Goal: Task Accomplishment & Management: Use online tool/utility

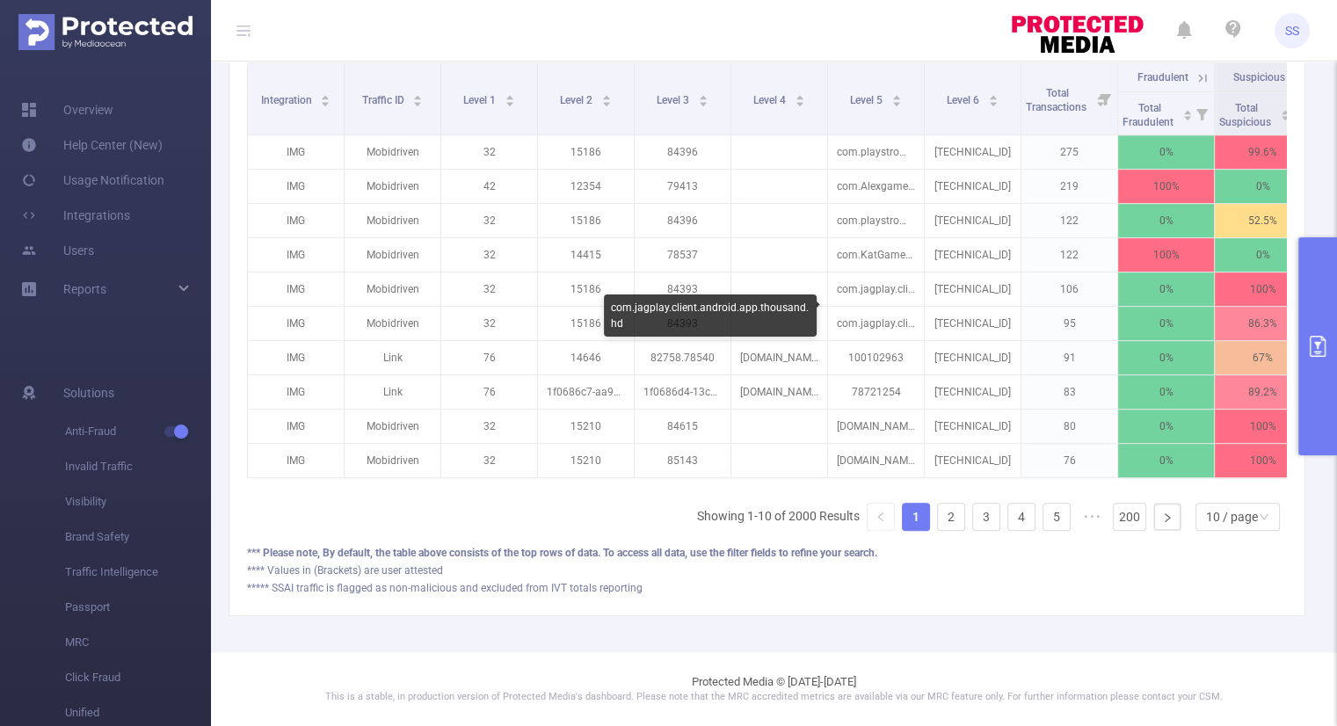
scroll to position [249, 0]
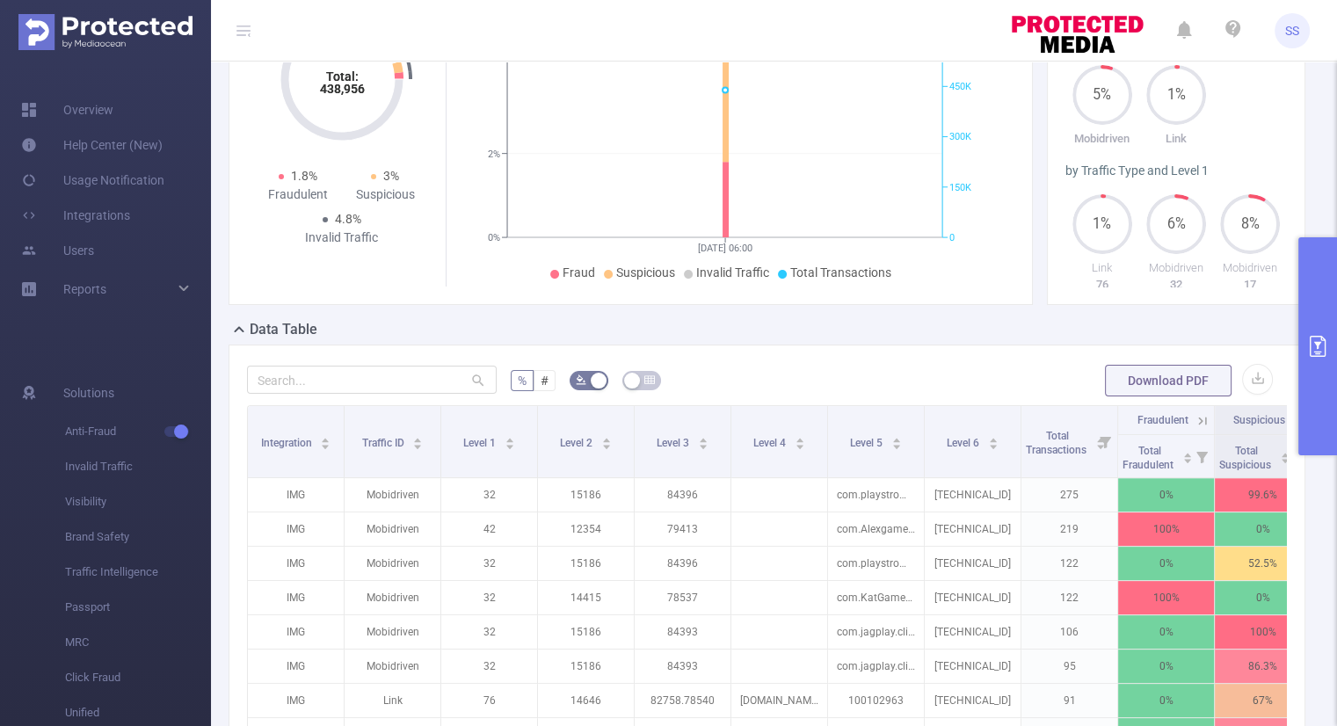
click at [1314, 320] on button "primary" at bounding box center [1317, 346] width 39 height 218
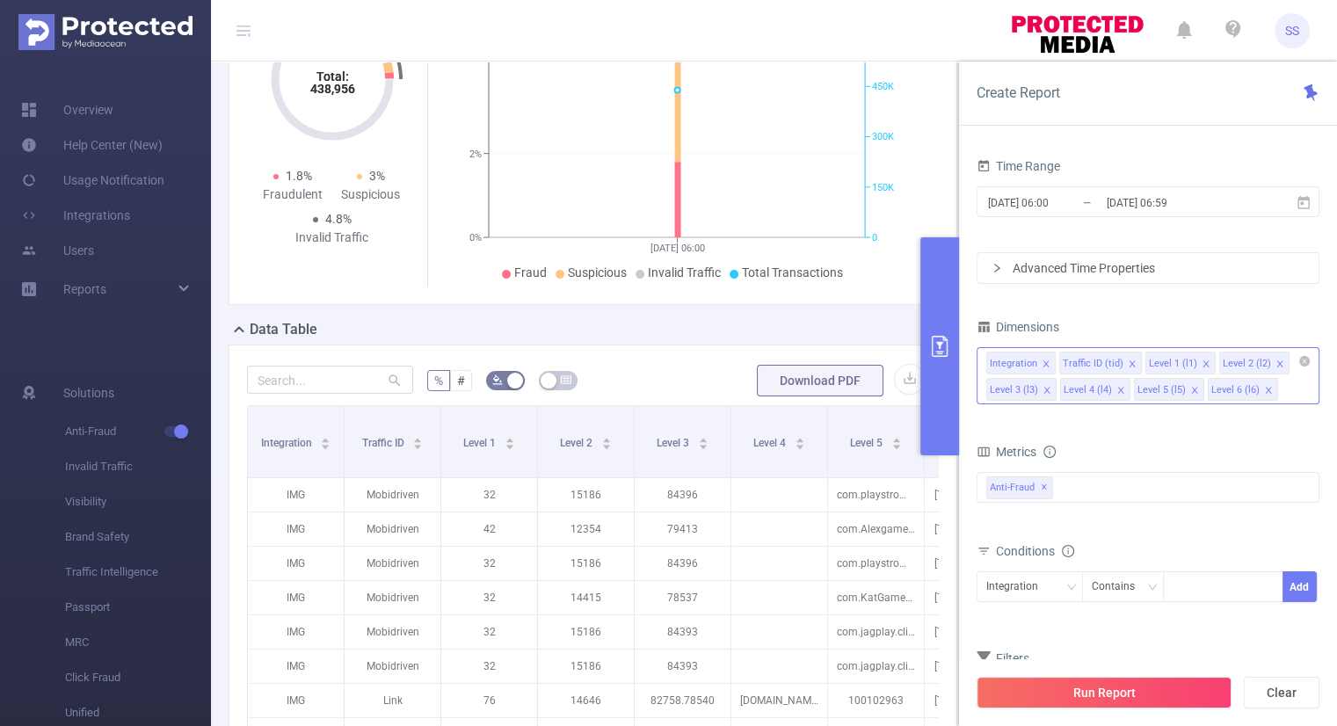
click at [1128, 360] on icon "icon: close" at bounding box center [1132, 364] width 9 height 9
click at [1115, 367] on icon "icon: close" at bounding box center [1119, 364] width 9 height 9
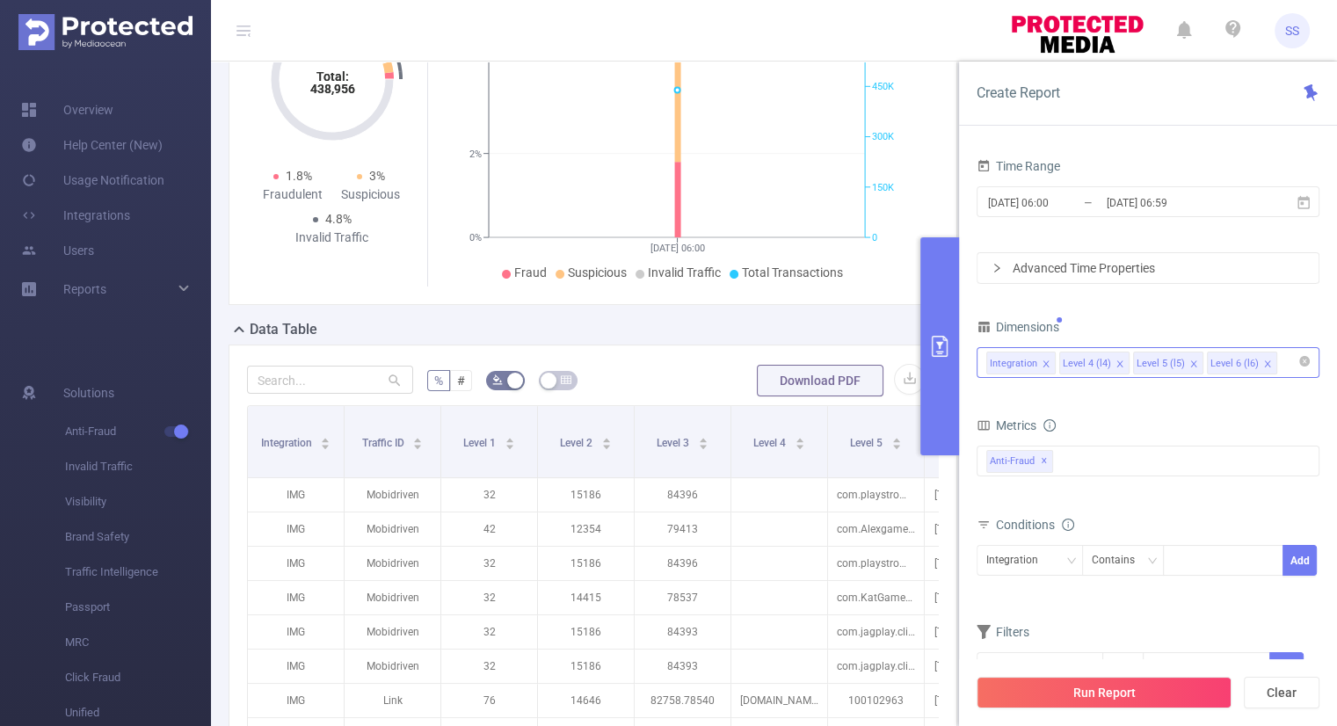
click at [1115, 367] on icon "icon: close" at bounding box center [1119, 364] width 9 height 9
click at [1136, 316] on div "Dimensions" at bounding box center [1148, 329] width 343 height 29
click at [1066, 454] on div "Anti-Fraud ✕" at bounding box center [1148, 461] width 343 height 31
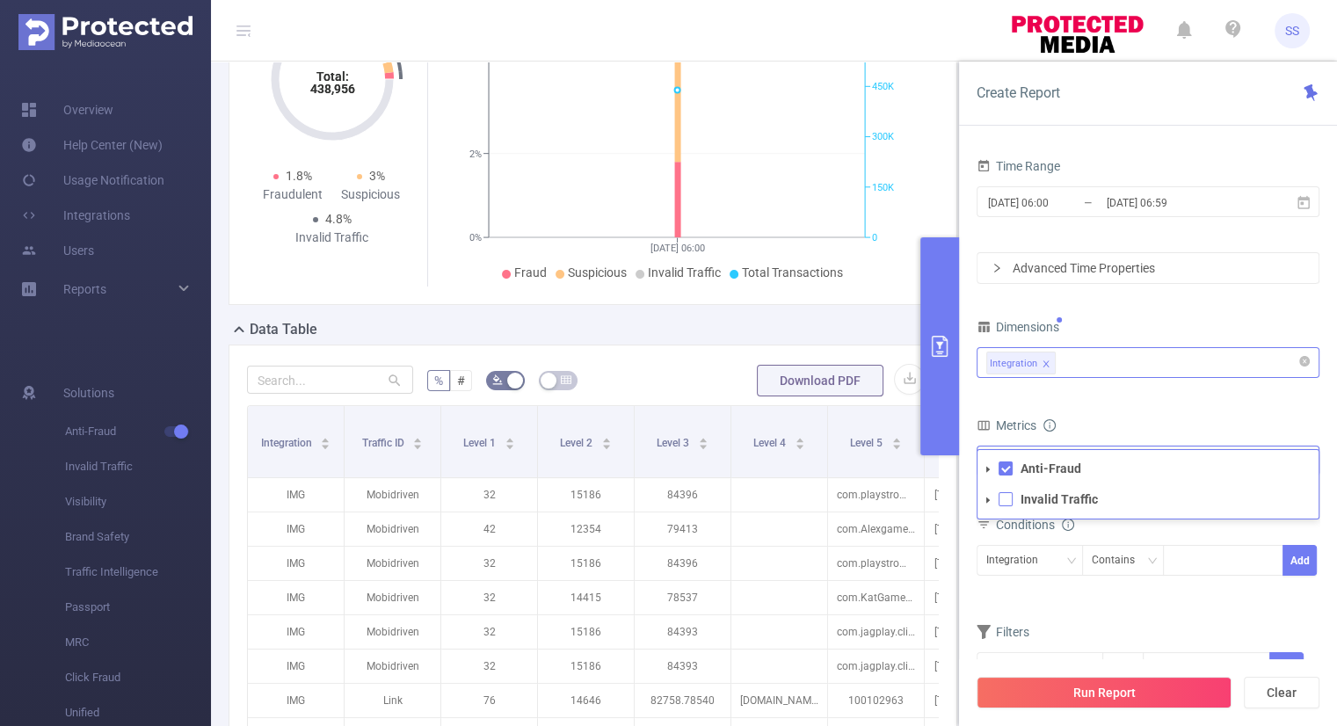
click at [1006, 497] on span at bounding box center [1006, 499] width 14 height 14
click at [1143, 399] on form "Dimensions Integration Metrics Total Fraudulent Bot/Virus Hostile Tools Tunnele…" at bounding box center [1148, 510] width 343 height 391
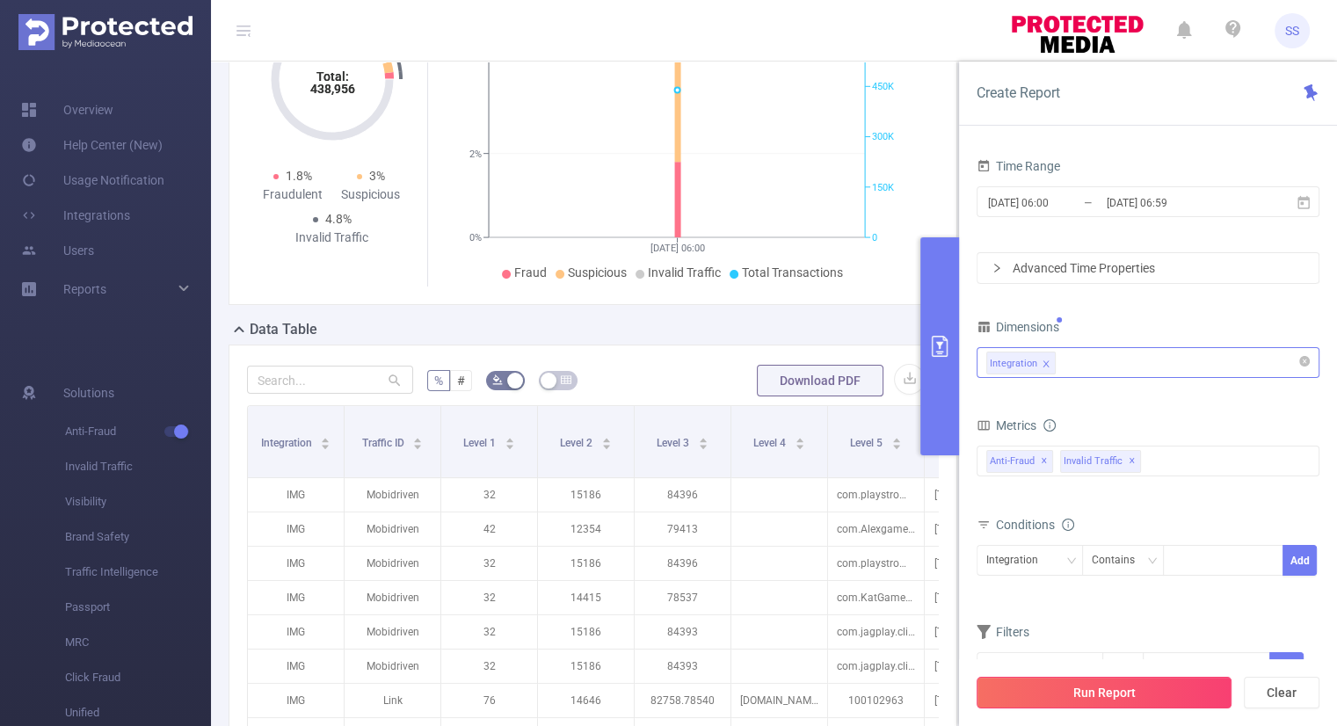
click at [1156, 685] on button "Run Report" at bounding box center [1104, 693] width 255 height 32
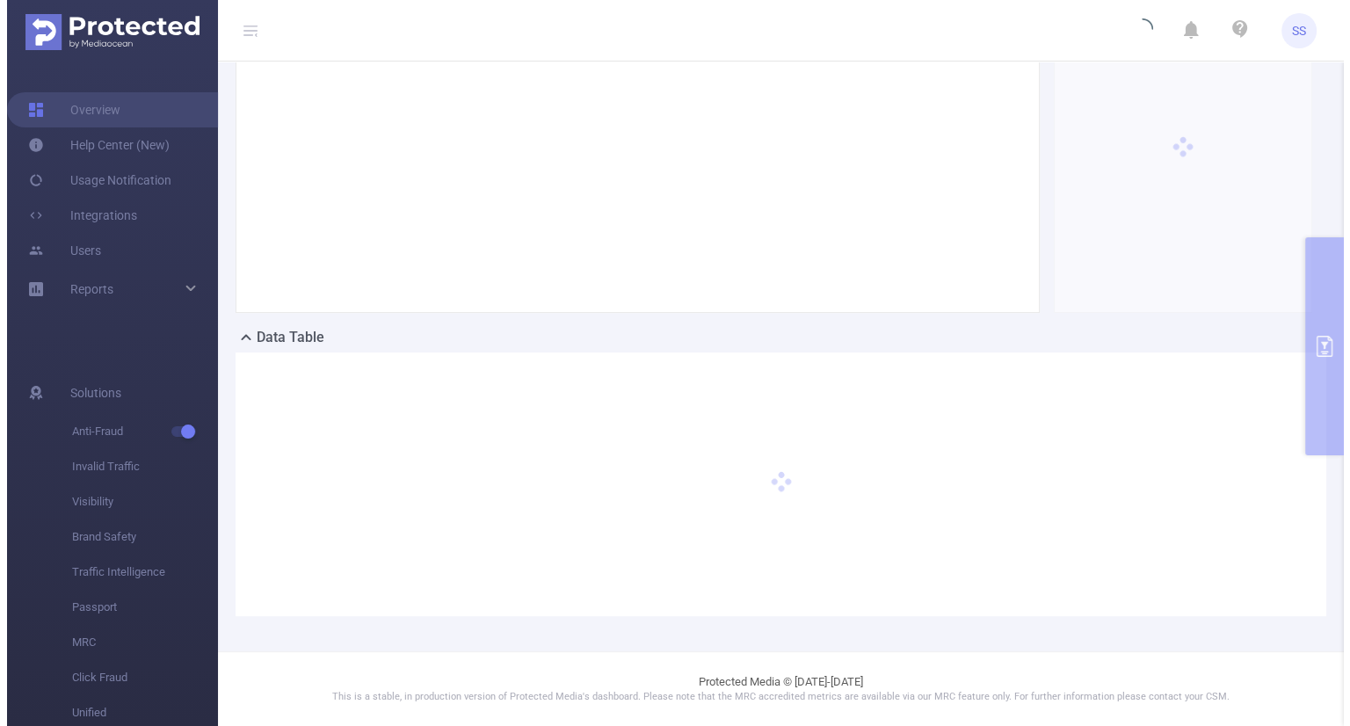
scroll to position [239, 0]
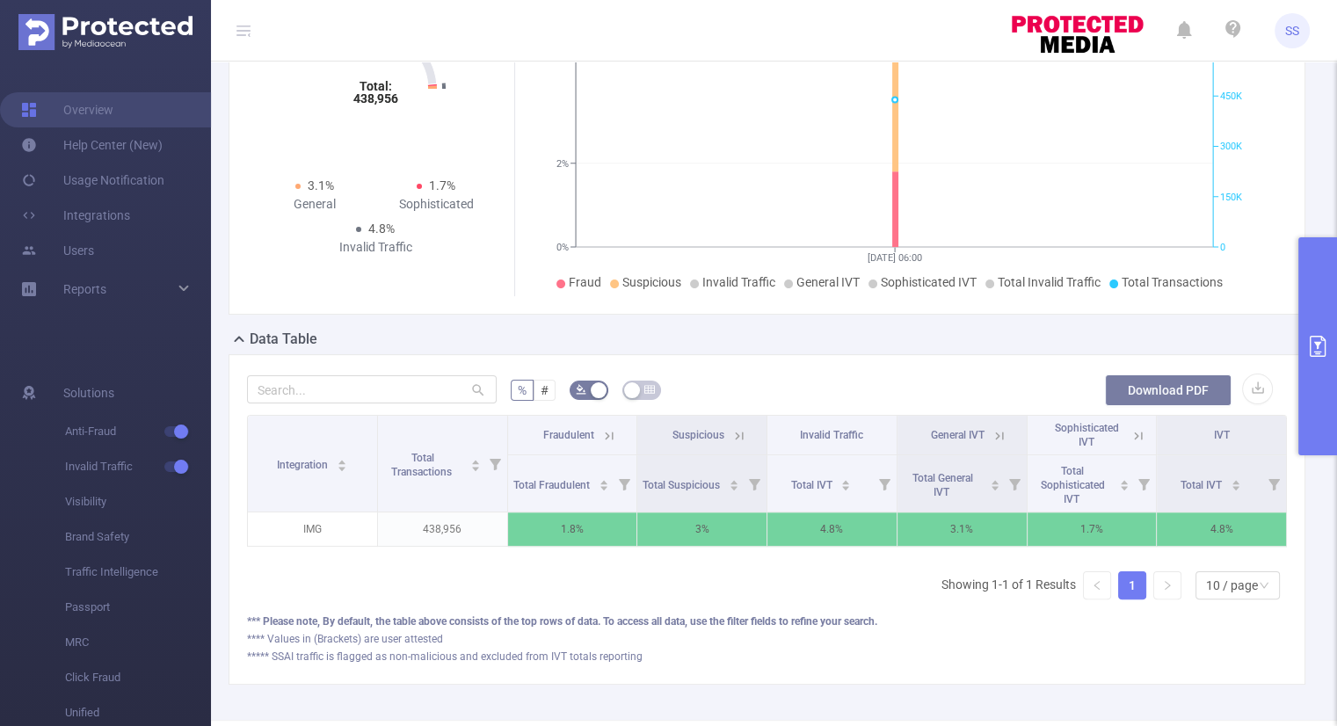
click at [1156, 393] on button "Download PDF" at bounding box center [1168, 390] width 127 height 32
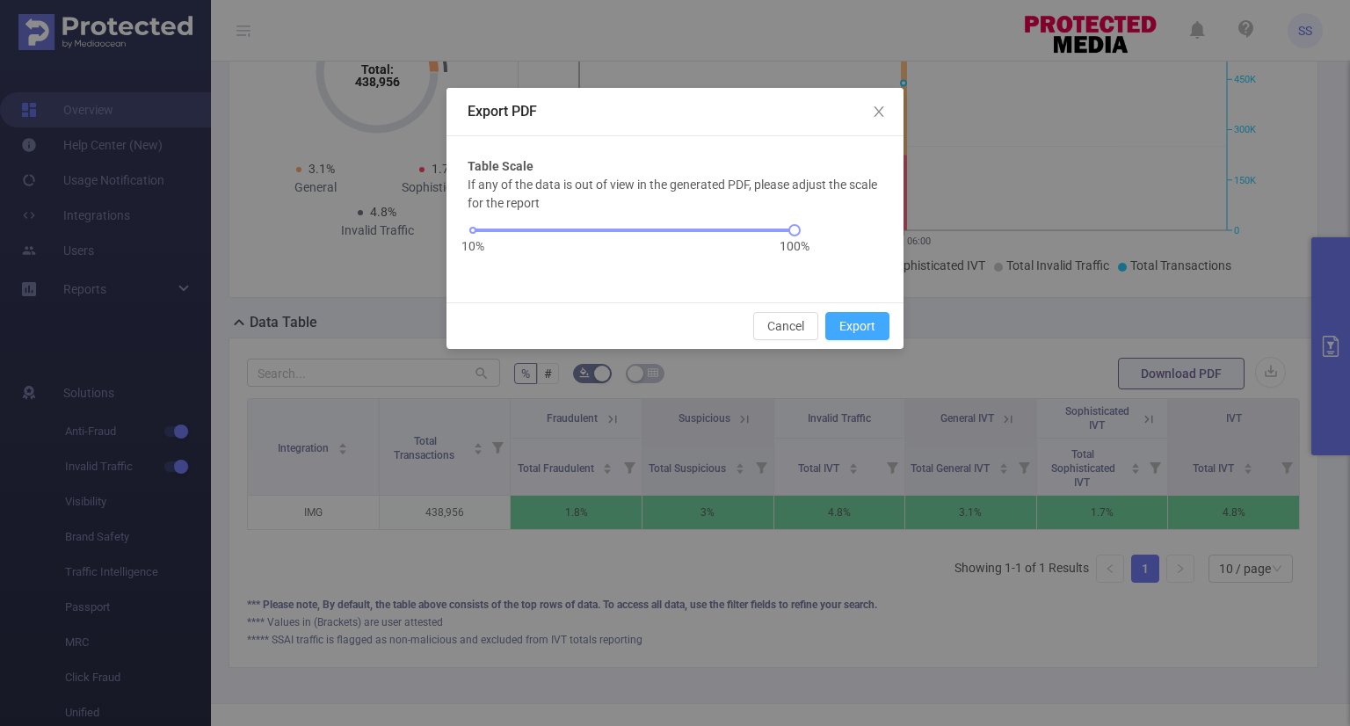
click at [865, 328] on button "Export" at bounding box center [857, 326] width 64 height 28
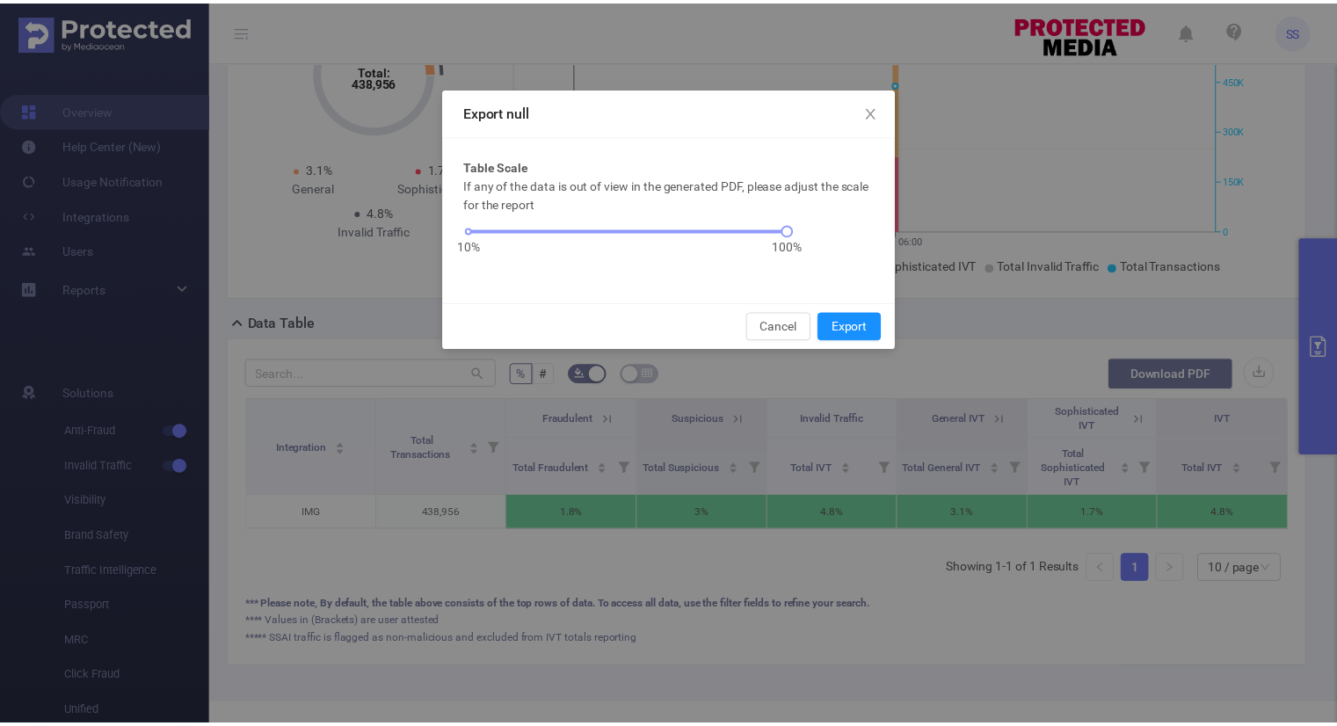
scroll to position [299, 0]
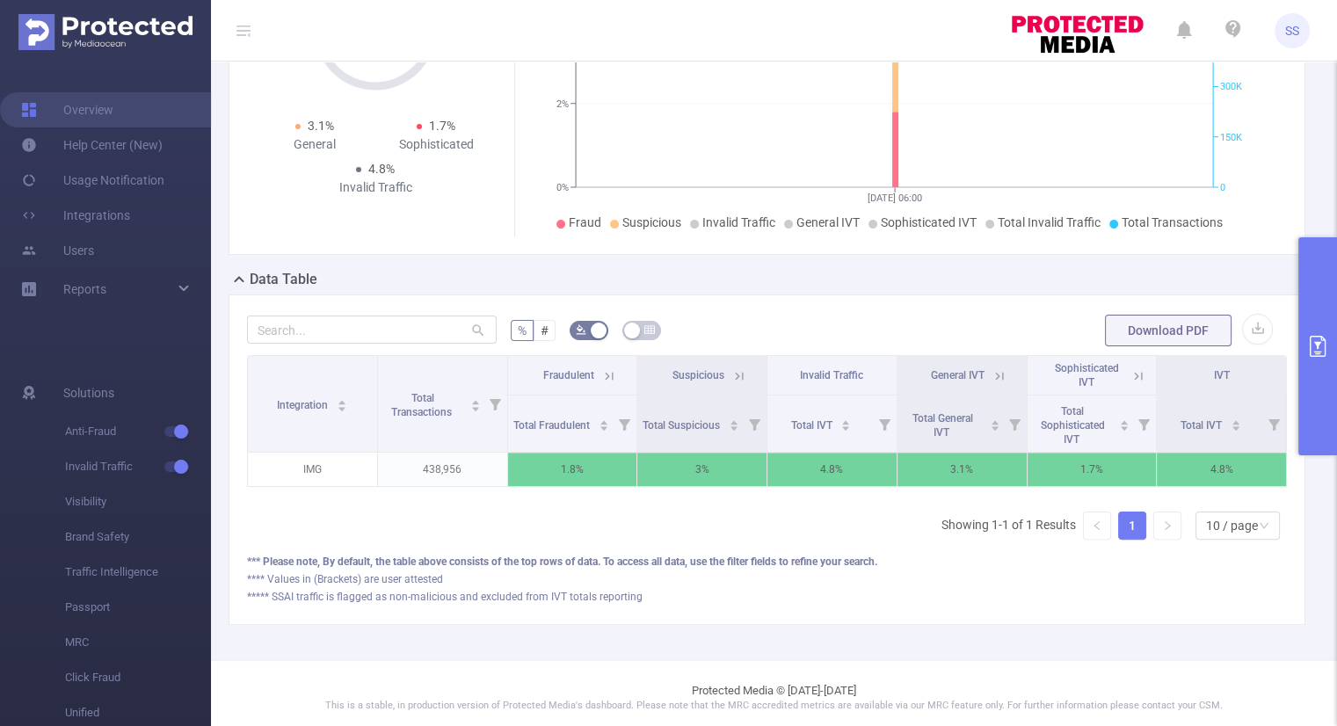
click at [603, 372] on icon at bounding box center [609, 376] width 16 height 16
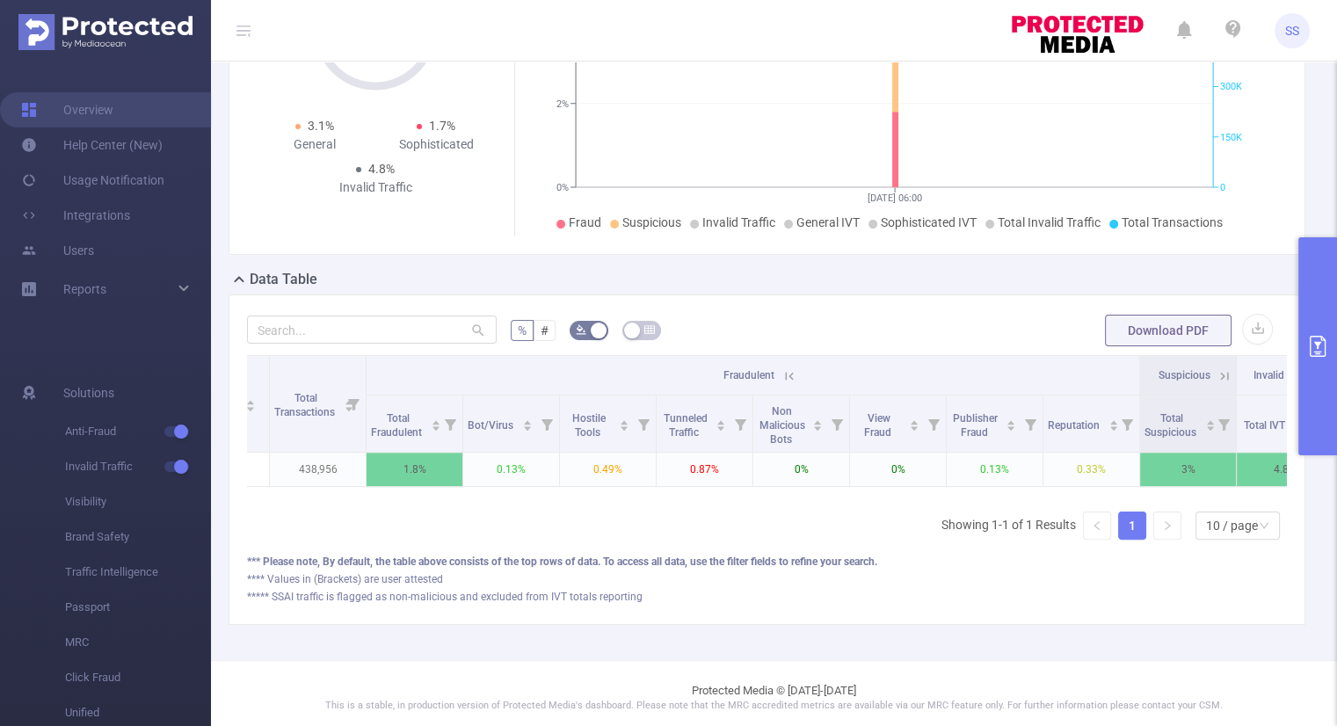
scroll to position [0, 76]
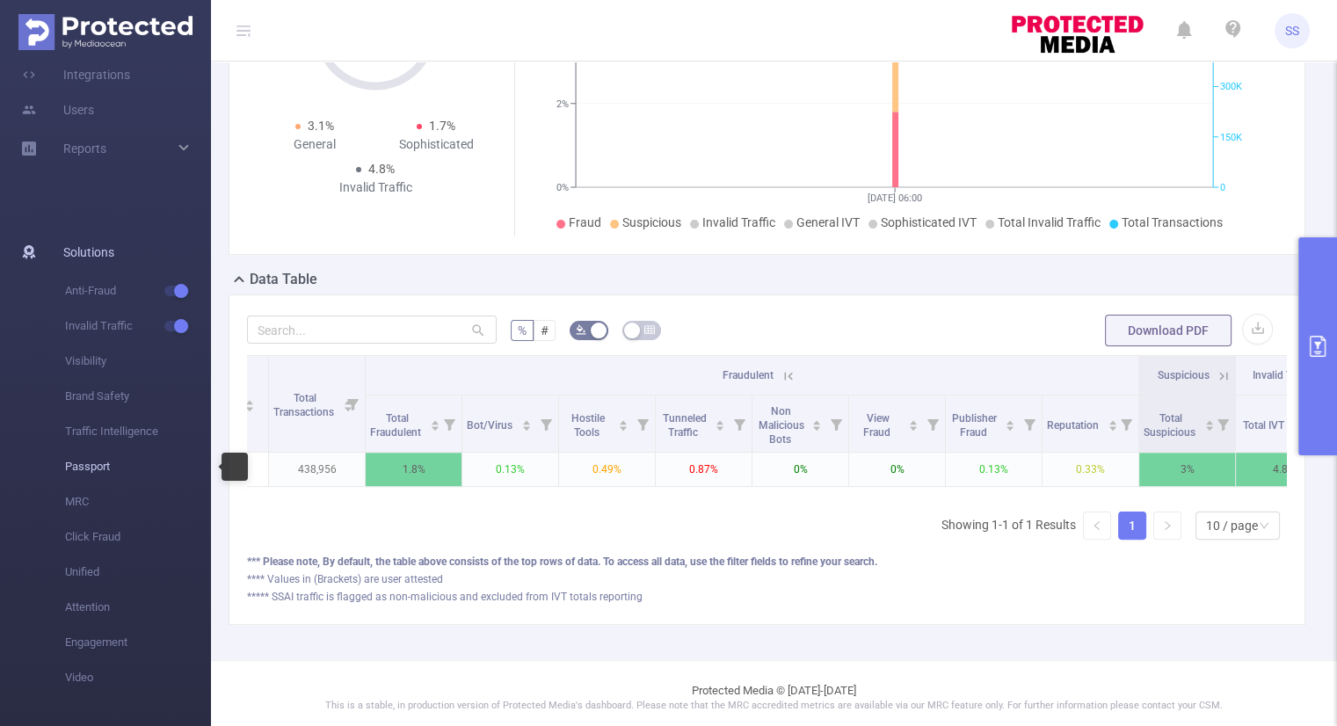
click at [84, 470] on span "Passport" at bounding box center [138, 466] width 146 height 35
click at [100, 465] on span "Passport" at bounding box center [138, 466] width 146 height 35
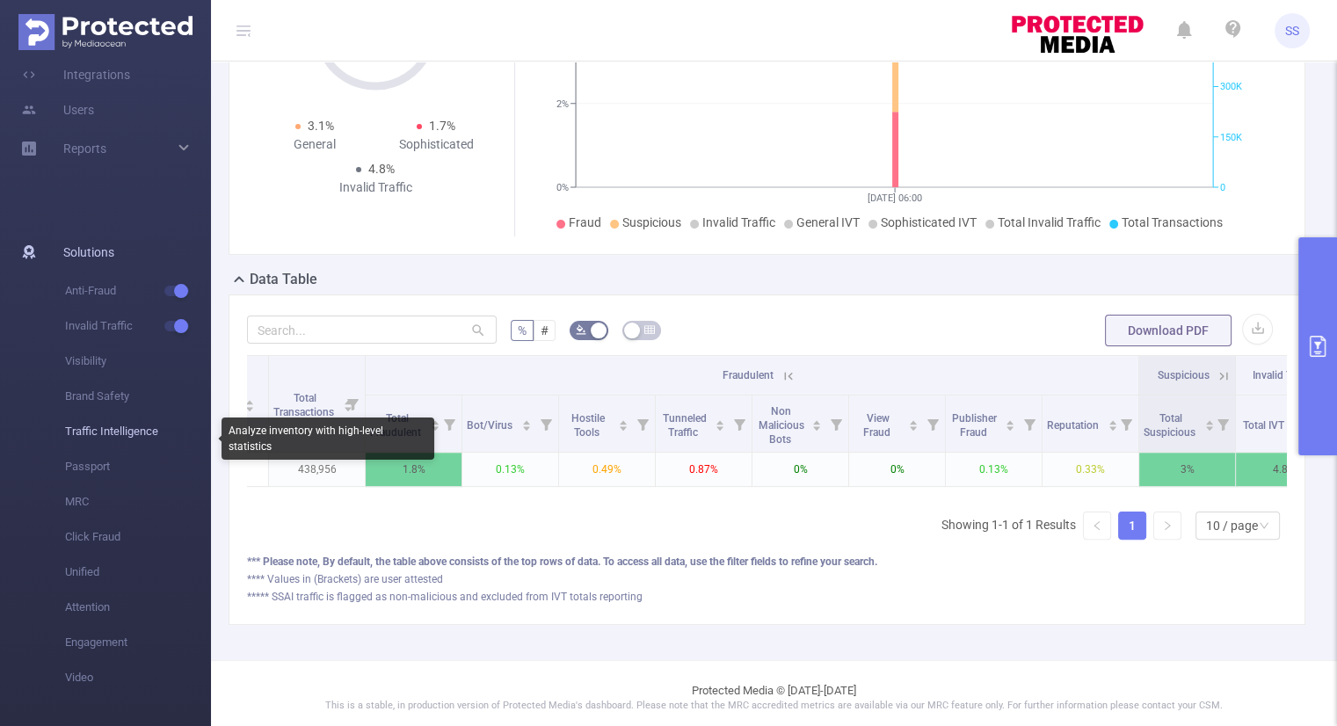
click at [102, 430] on span "Traffic Intelligence" at bounding box center [138, 431] width 146 height 35
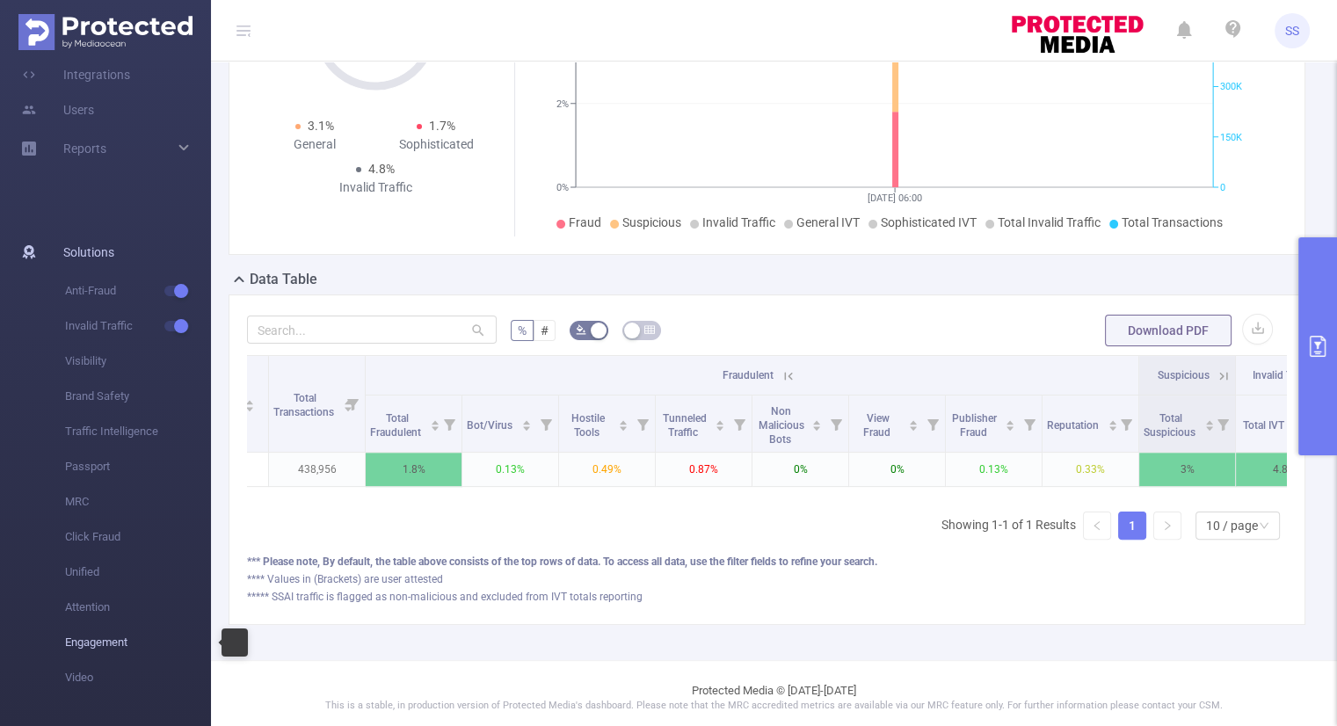
scroll to position [0, 0]
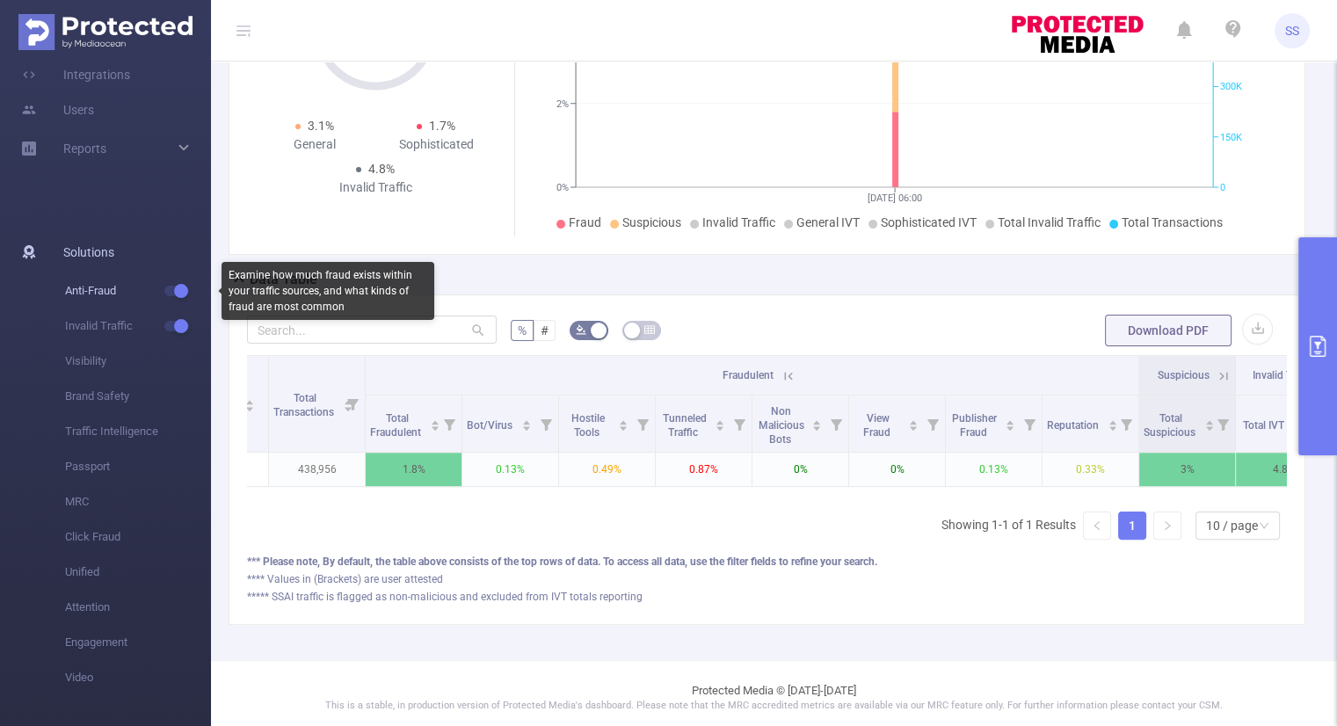
click at [106, 287] on span "Anti-Fraud" at bounding box center [138, 290] width 146 height 35
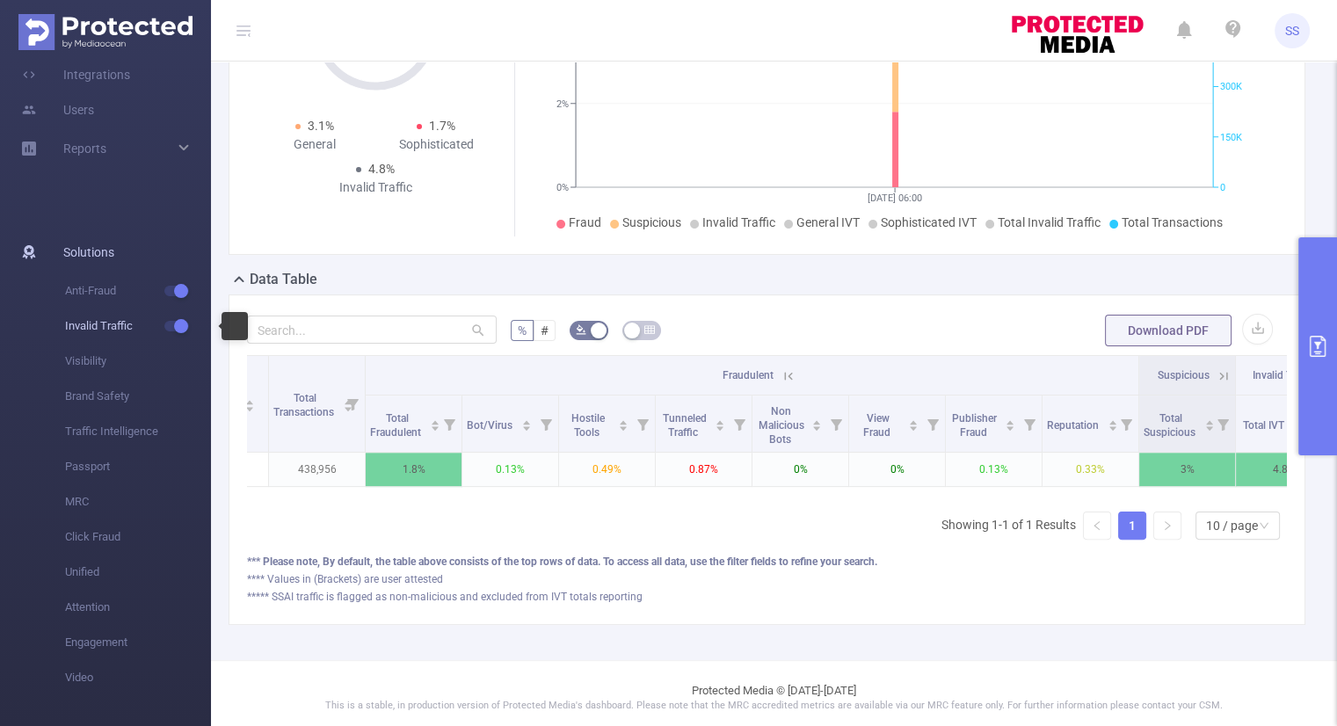
click at [91, 329] on span "Invalid Traffic" at bounding box center [138, 326] width 146 height 35
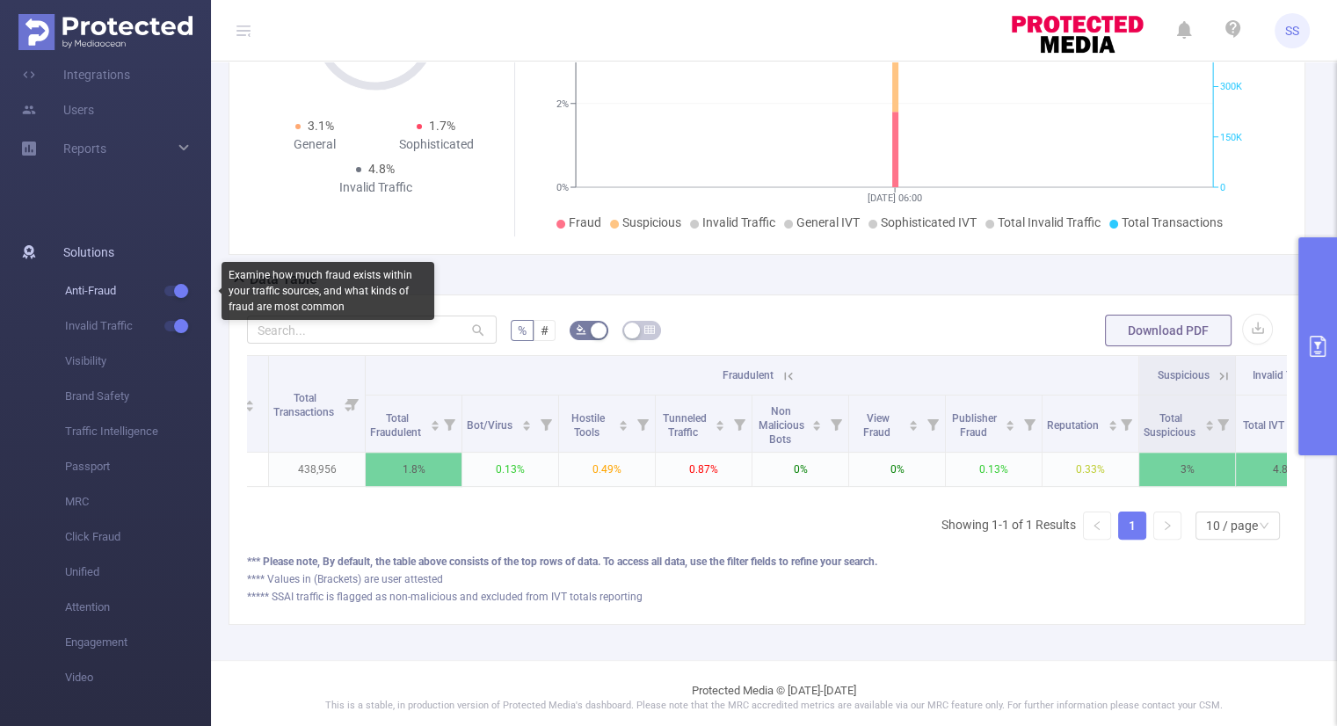
click at [90, 282] on span "Anti-Fraud" at bounding box center [138, 290] width 146 height 35
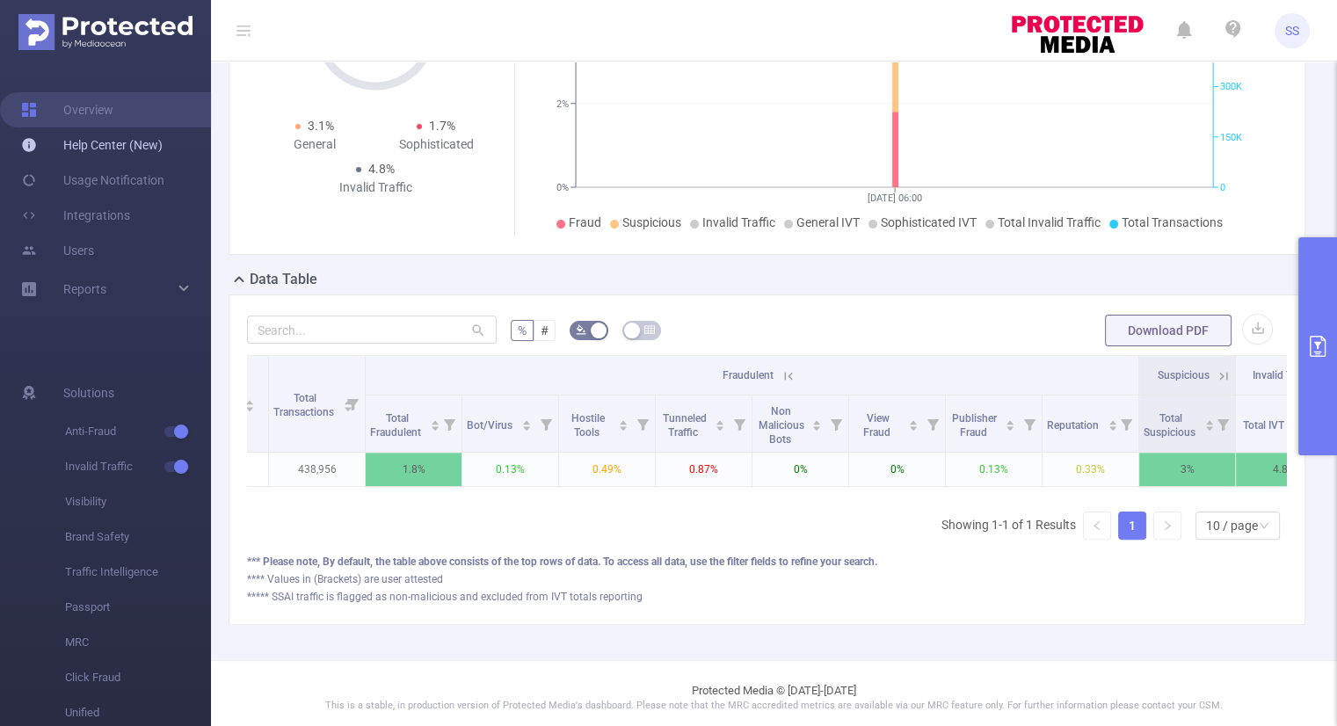
click at [134, 145] on link "Help Center (New)" at bounding box center [92, 144] width 142 height 35
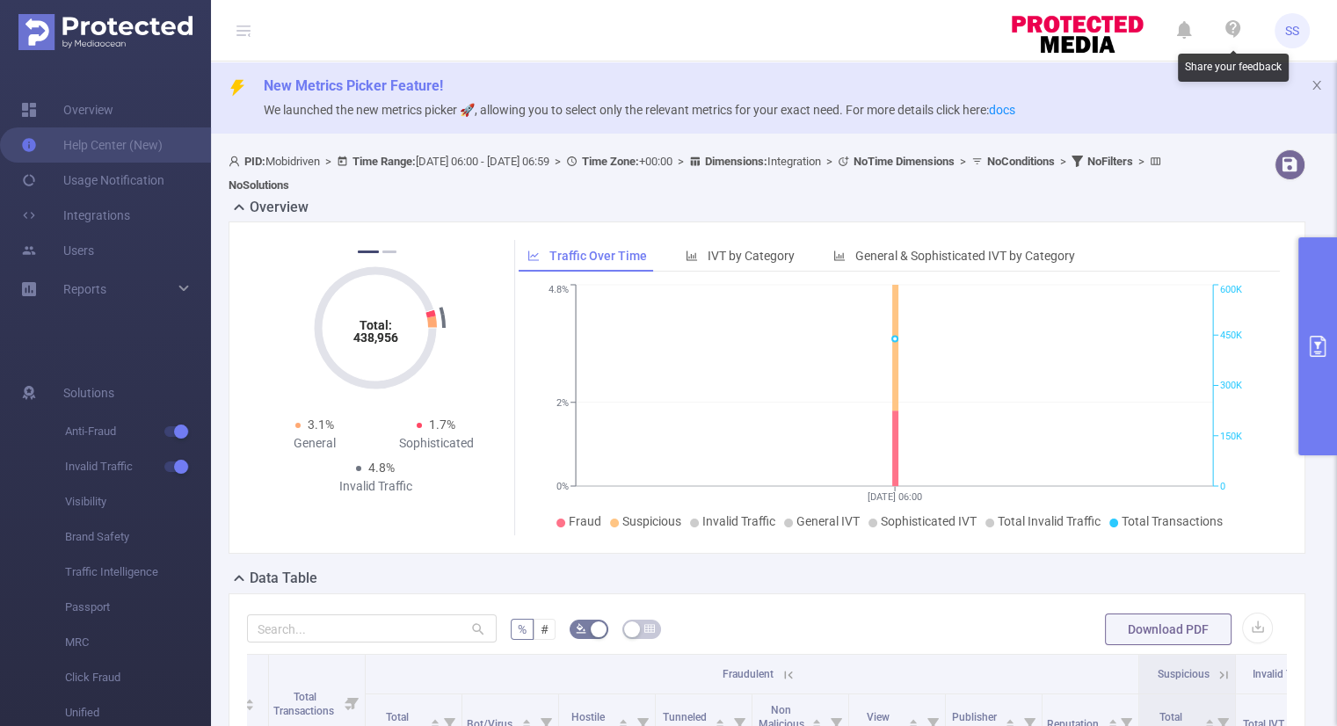
click at [1231, 28] on icon at bounding box center [1233, 28] width 21 height 21
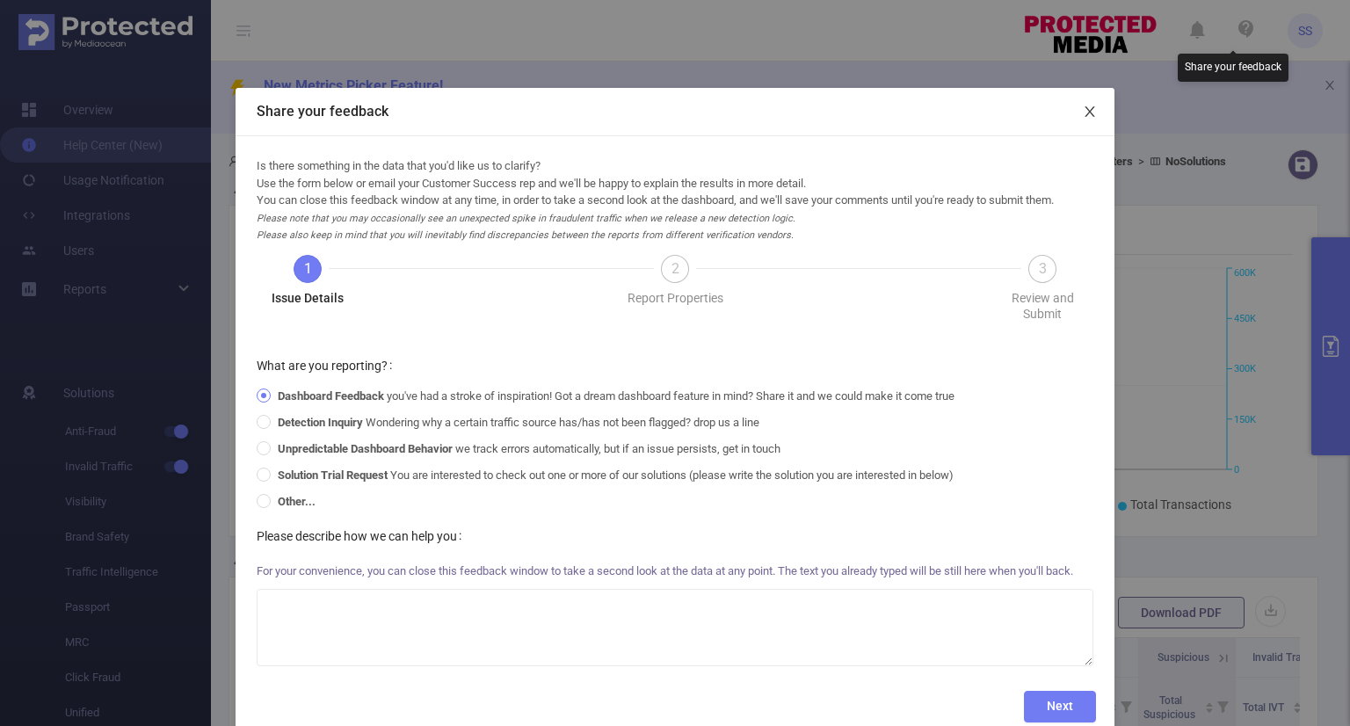
click at [1085, 113] on icon "icon: close" at bounding box center [1090, 111] width 10 height 11
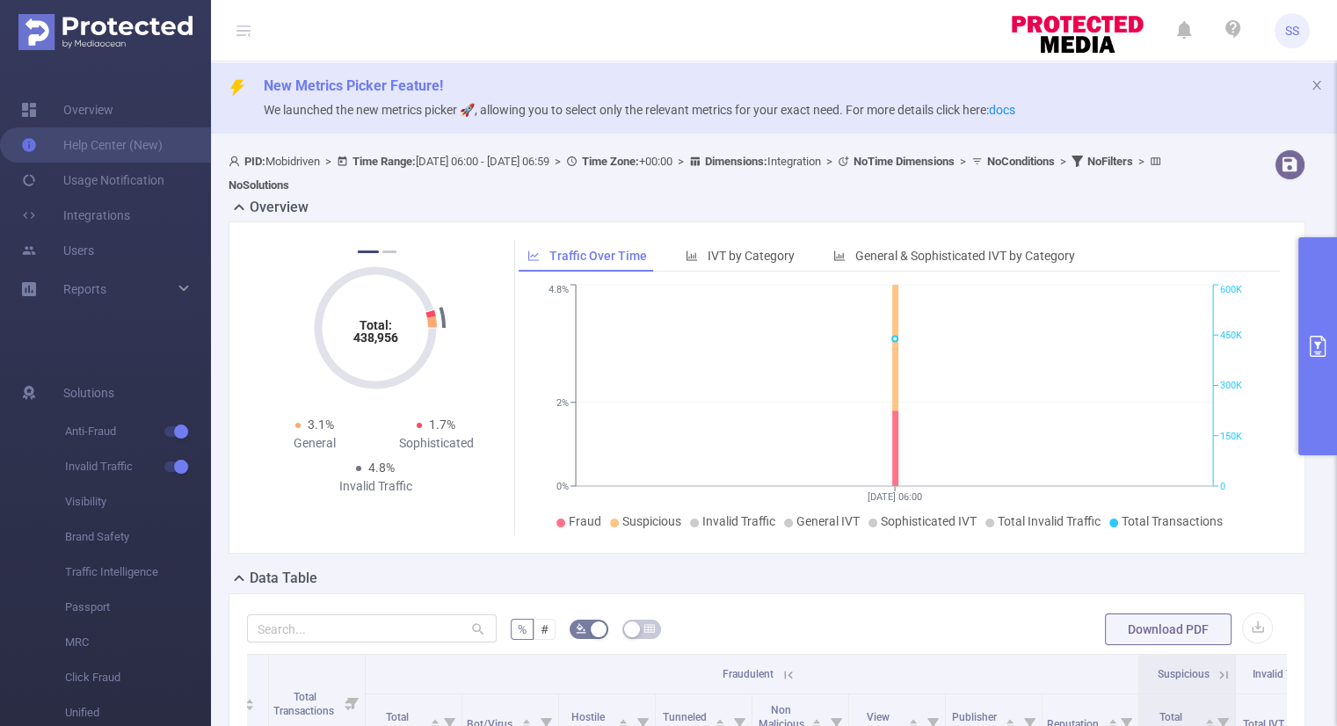
click at [1278, 24] on span "SS" at bounding box center [1292, 30] width 35 height 35
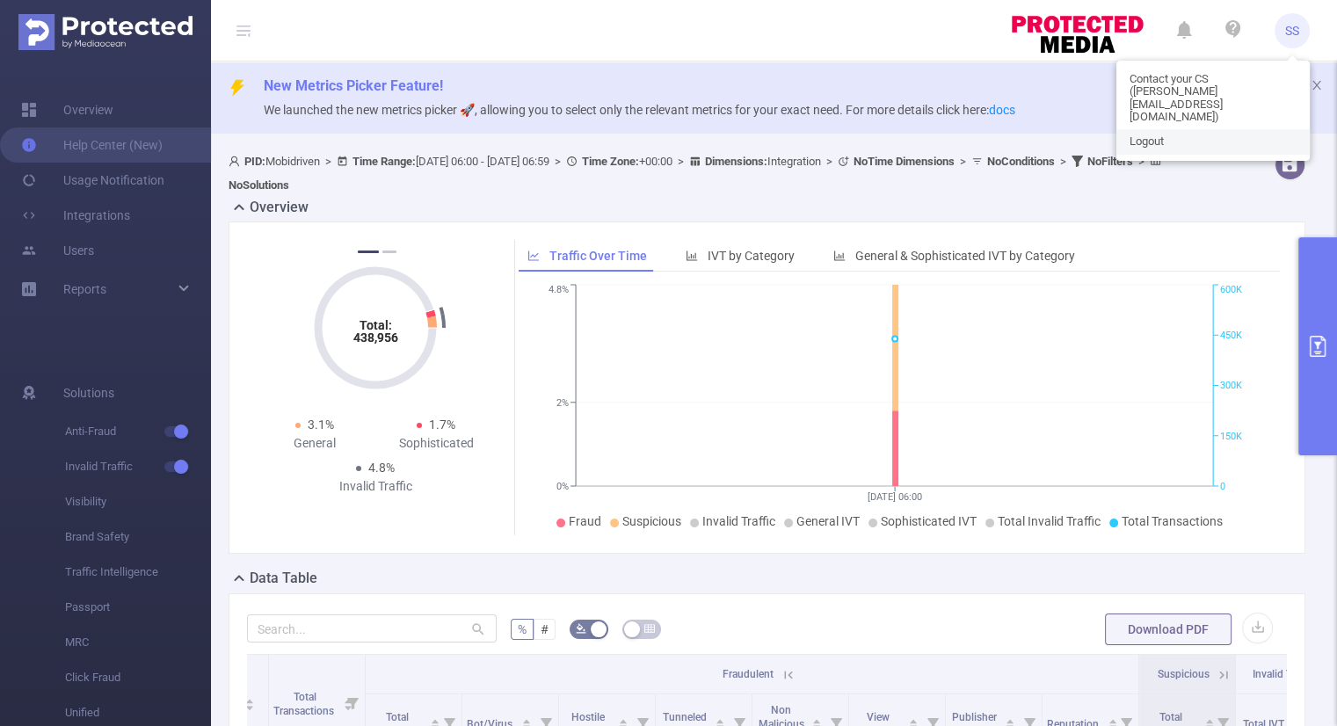
click at [1157, 135] on span "Logout" at bounding box center [1146, 141] width 34 height 12
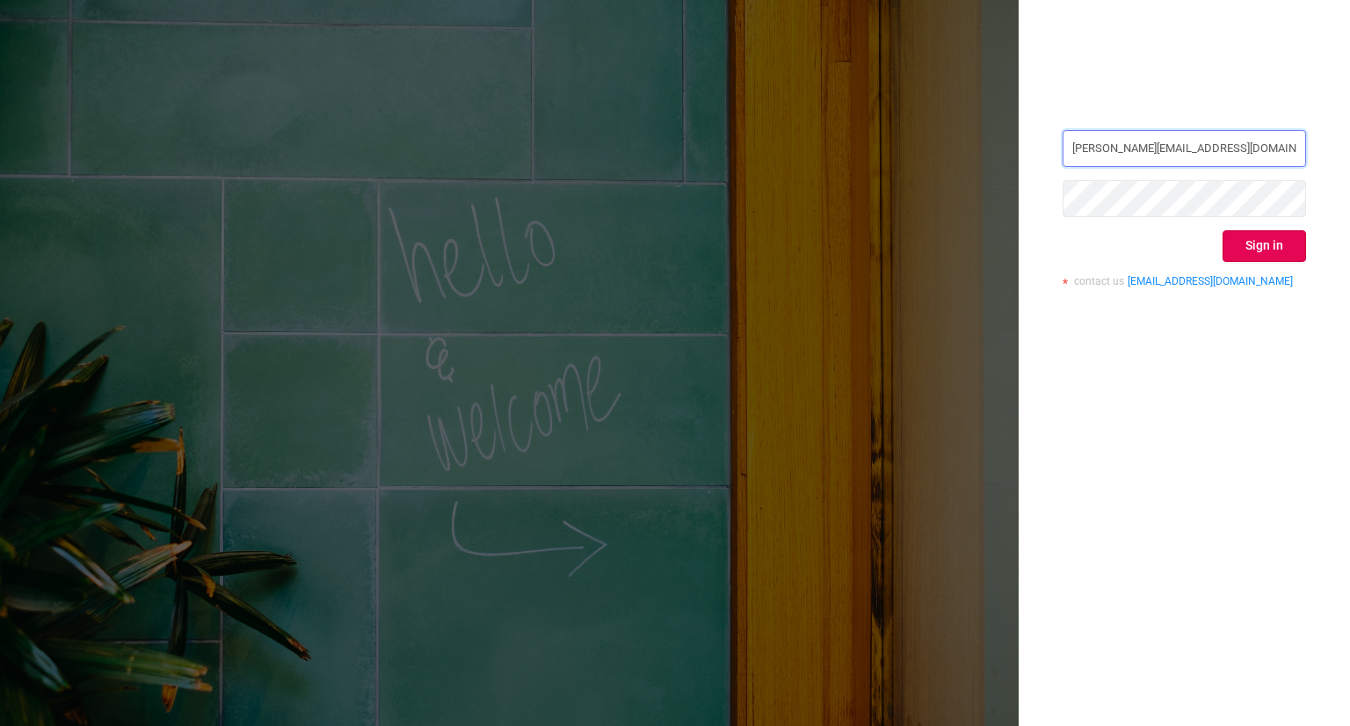
drag, startPoint x: 1218, startPoint y: 145, endPoint x: 636, endPoint y: 147, distance: 581.9
click at [714, 147] on div "[PERSON_NAME][EMAIL_ADDRESS][DOMAIN_NAME] Sign in contact us [EMAIL_ADDRESS][DO…" at bounding box center [675, 363] width 1350 height 726
click at [979, 201] on div "[PERSON_NAME][EMAIL_ADDRESS][DOMAIN_NAME] Sign in contact us [EMAIL_ADDRESS][DO…" at bounding box center [675, 363] width 1350 height 726
click at [1288, 243] on button "Sign in" at bounding box center [1265, 246] width 84 height 32
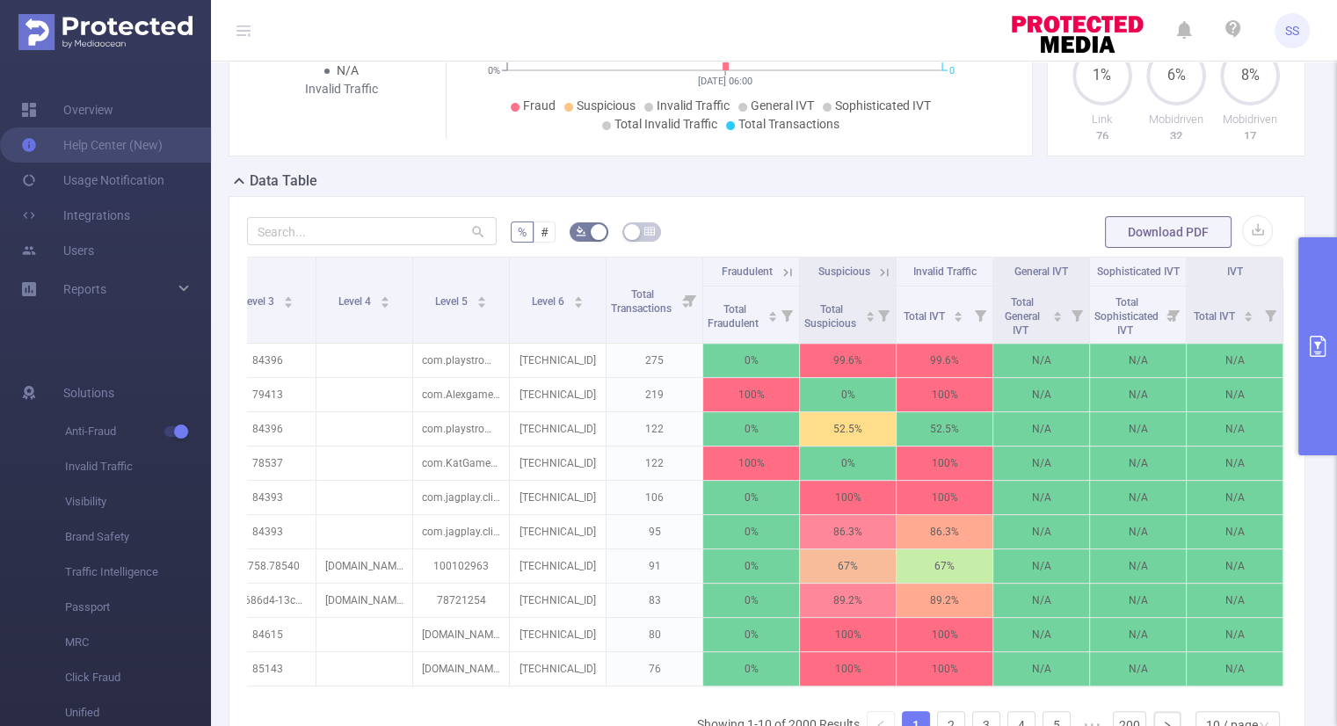
scroll to position [263, 0]
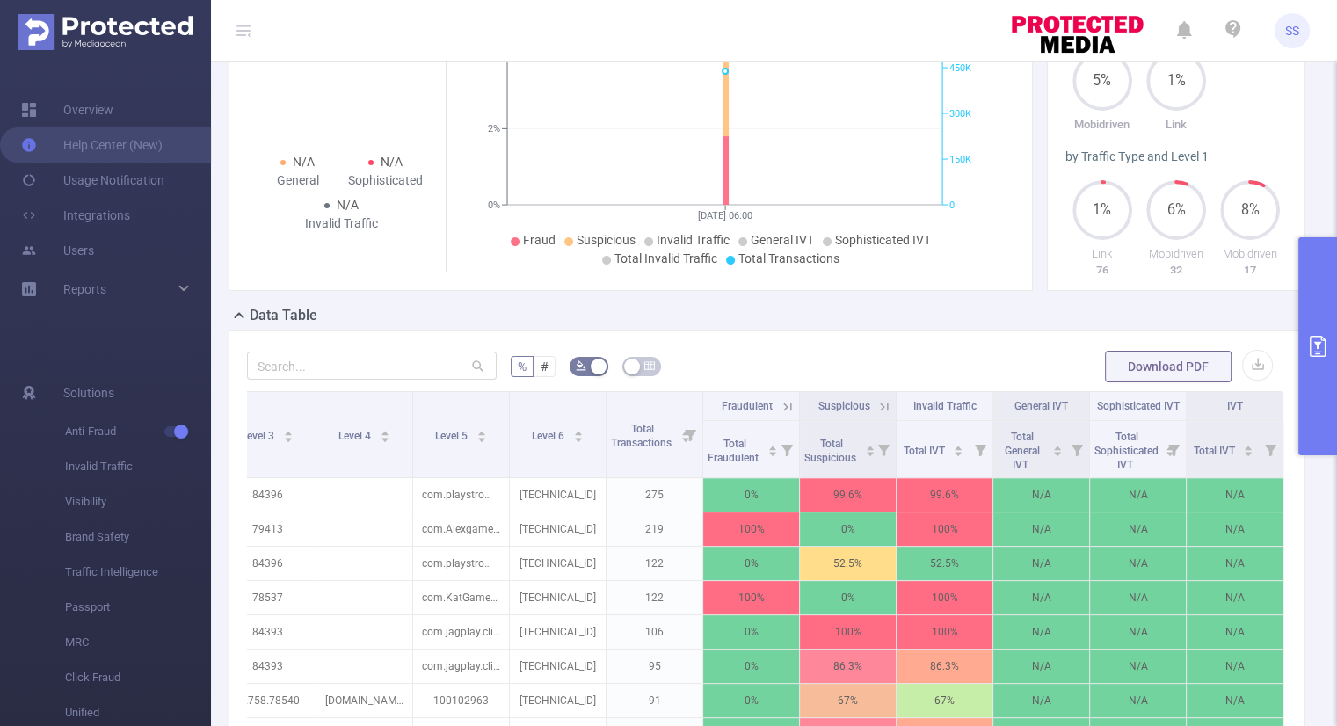
click at [1304, 301] on button "primary" at bounding box center [1317, 346] width 39 height 218
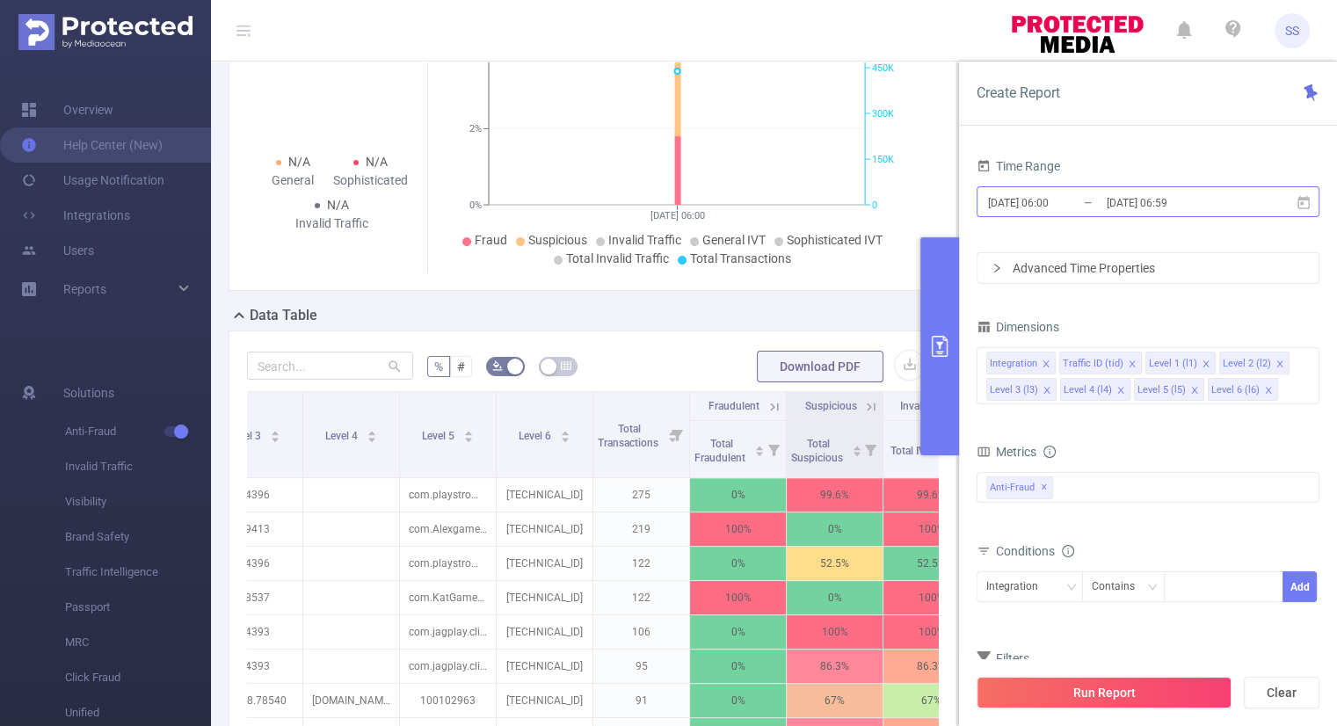
click at [1173, 211] on input "[DATE] 06:59" at bounding box center [1176, 203] width 142 height 24
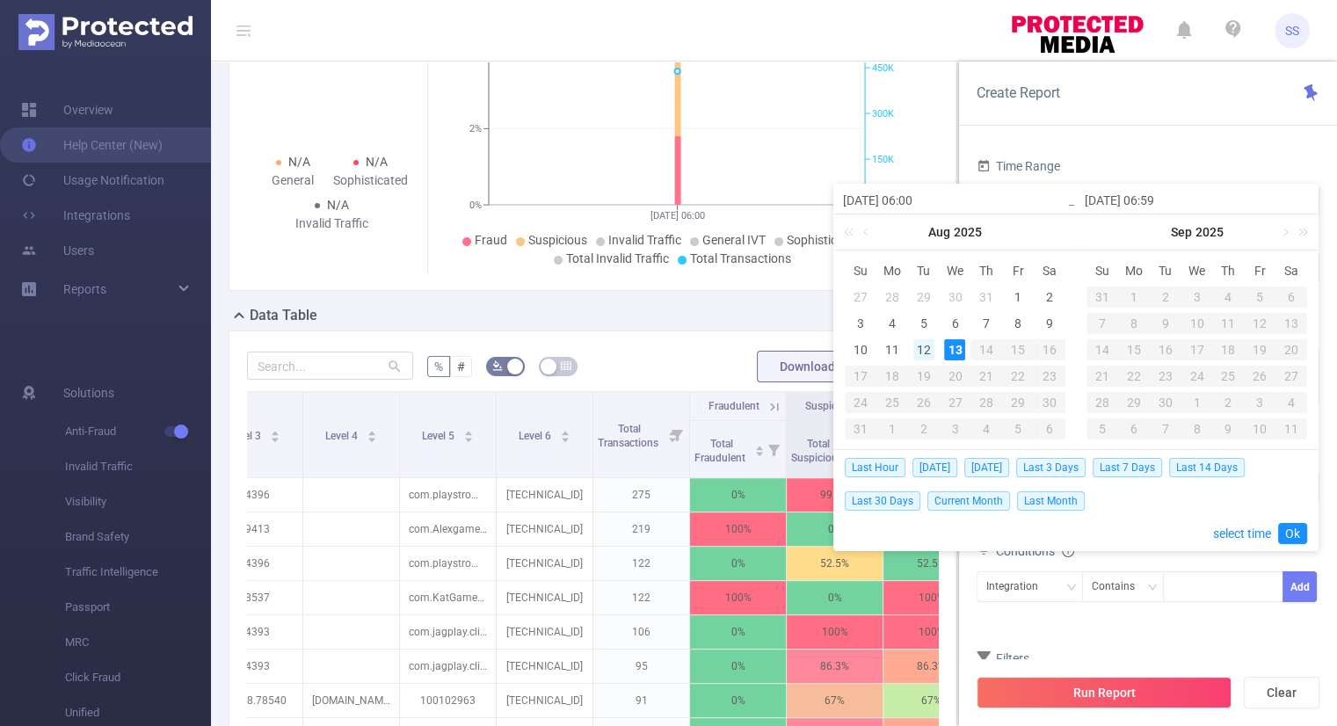
click at [928, 349] on div "12" at bounding box center [923, 349] width 21 height 21
type input "[DATE] 06:00"
type input "[DATE] 06:59"
type input "[DATE] 06:00"
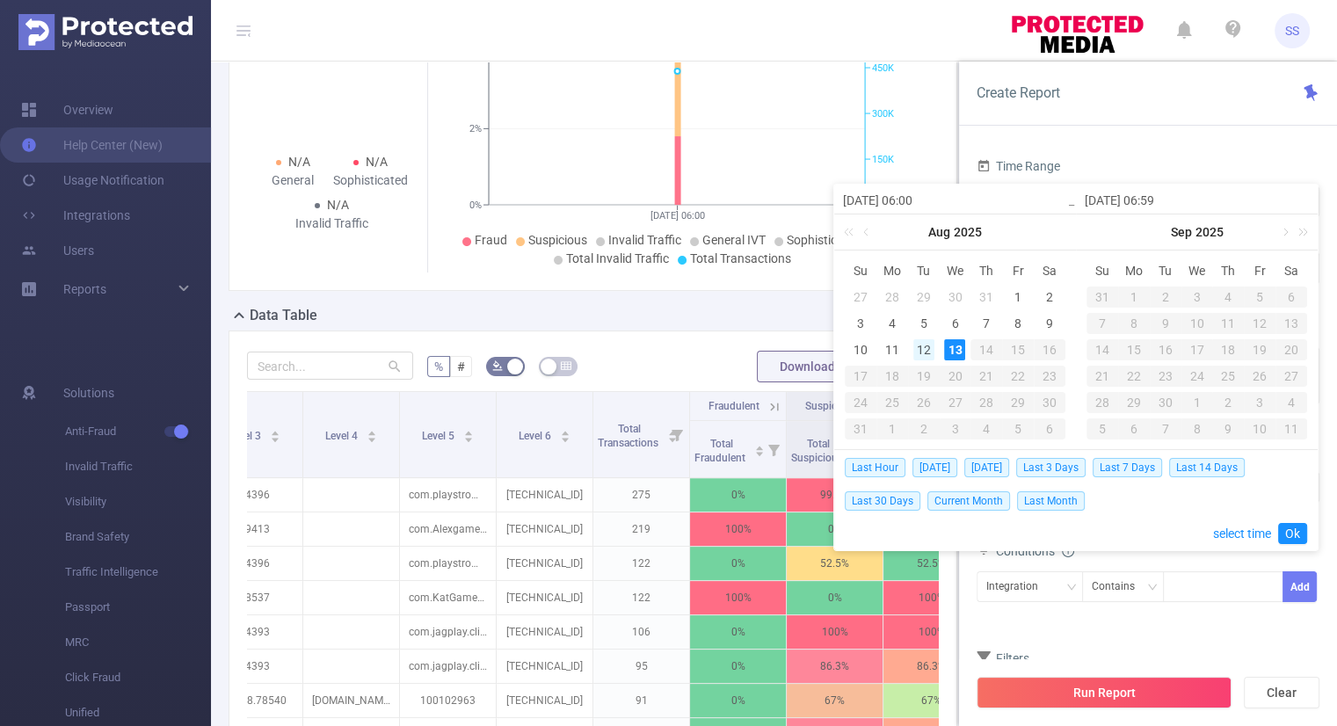
type input "[DATE] 06:59"
click at [1287, 528] on link "Ok" at bounding box center [1292, 533] width 29 height 21
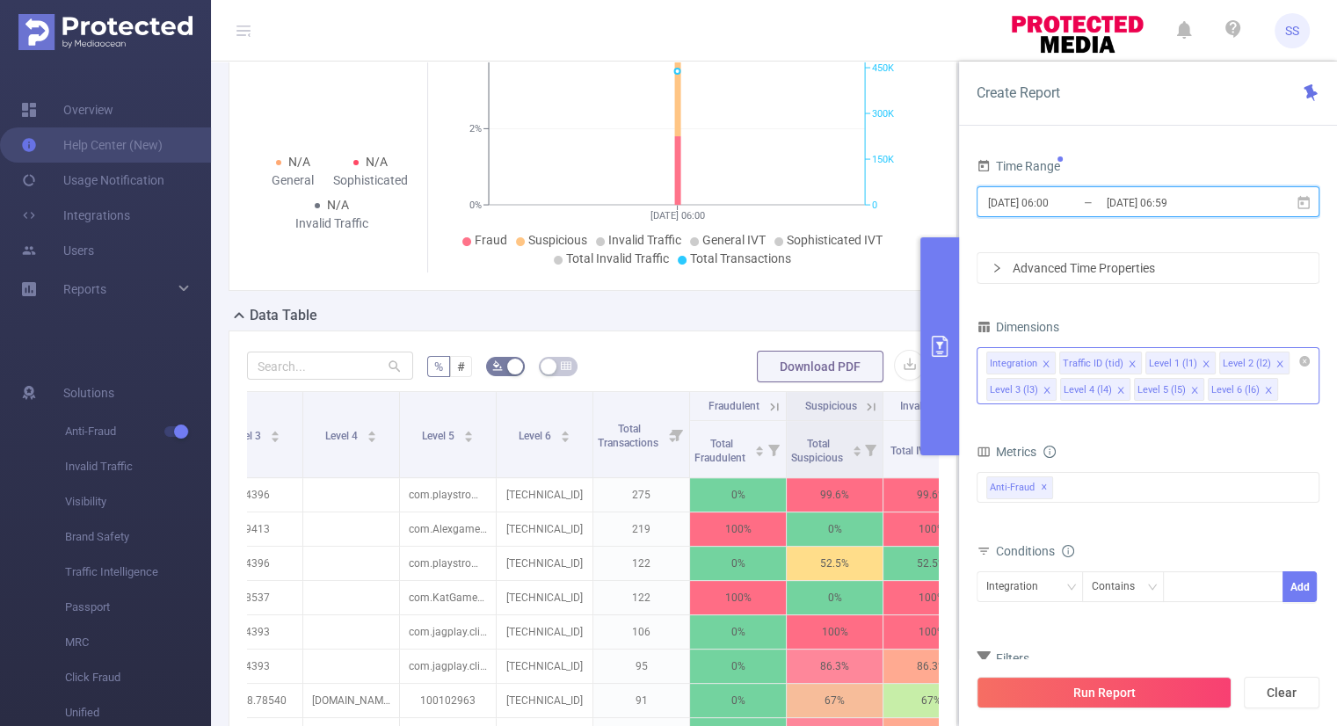
click at [1129, 363] on icon "icon: close" at bounding box center [1132, 364] width 9 height 9
click at [1115, 355] on span at bounding box center [1119, 363] width 9 height 19
click at [1115, 363] on icon "icon: close" at bounding box center [1119, 364] width 9 height 9
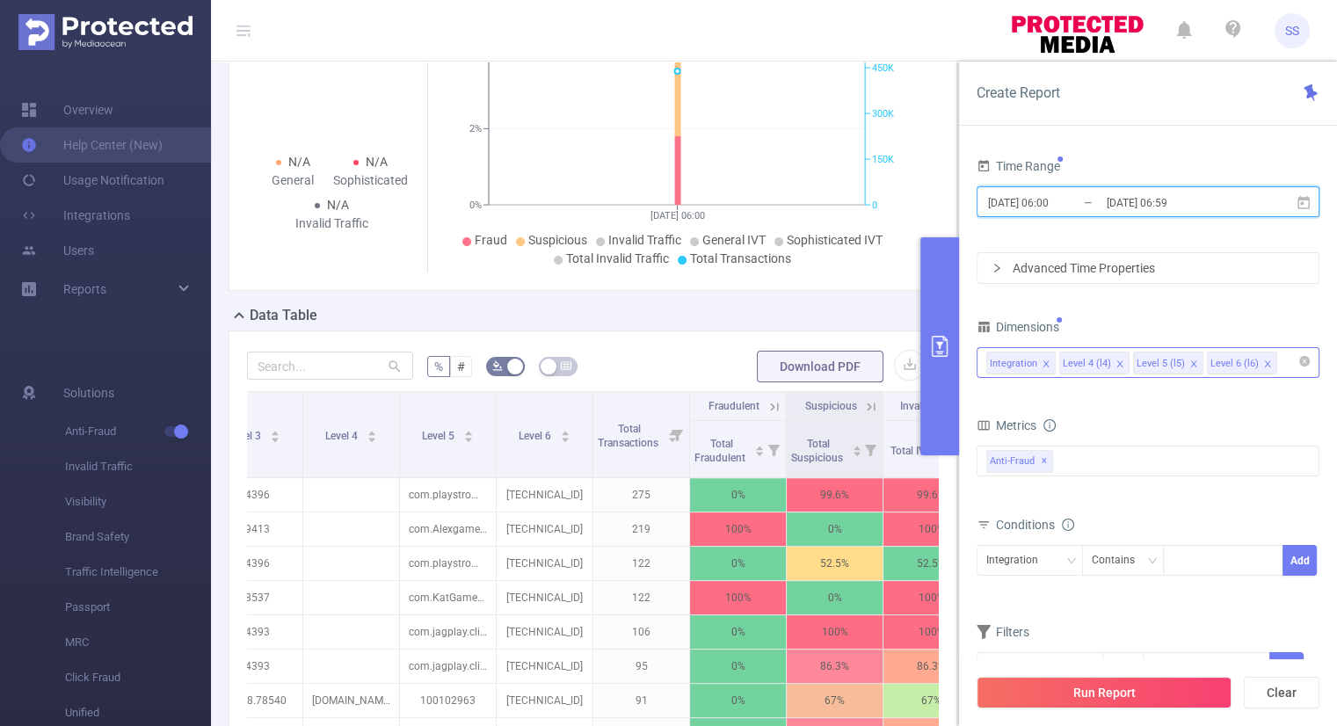
click at [1115, 363] on icon "icon: close" at bounding box center [1119, 364] width 9 height 9
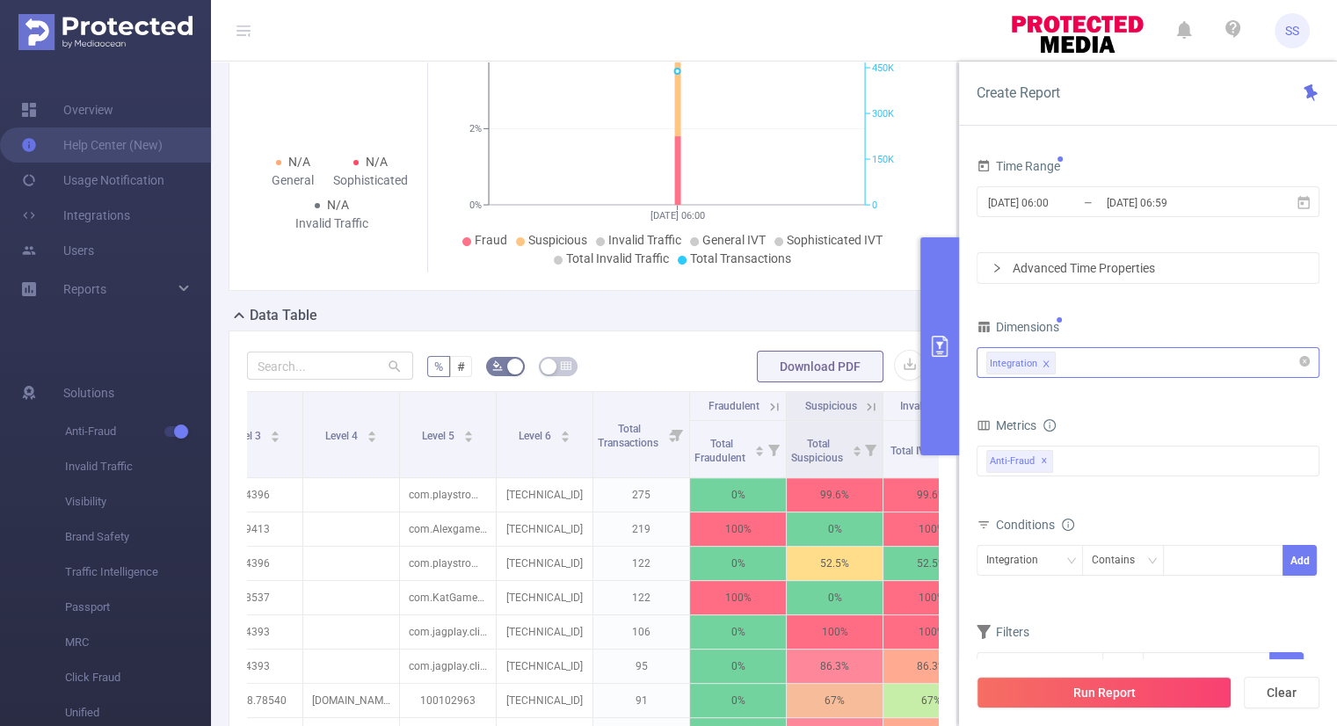
click at [1129, 403] on form "Dimensions Integration Metrics Total Fraudulent Bot/Virus Hostile Tools Tunnele…" at bounding box center [1148, 510] width 343 height 391
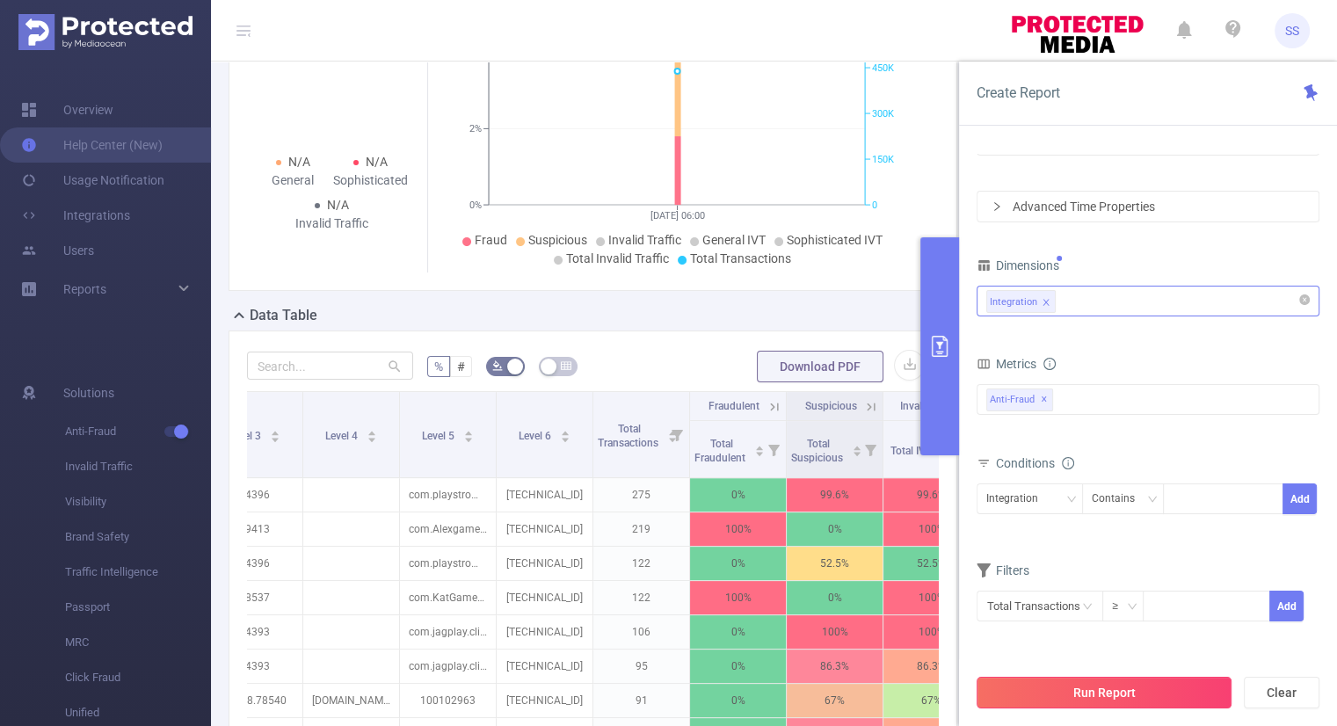
click at [1179, 695] on button "Run Report" at bounding box center [1104, 693] width 255 height 32
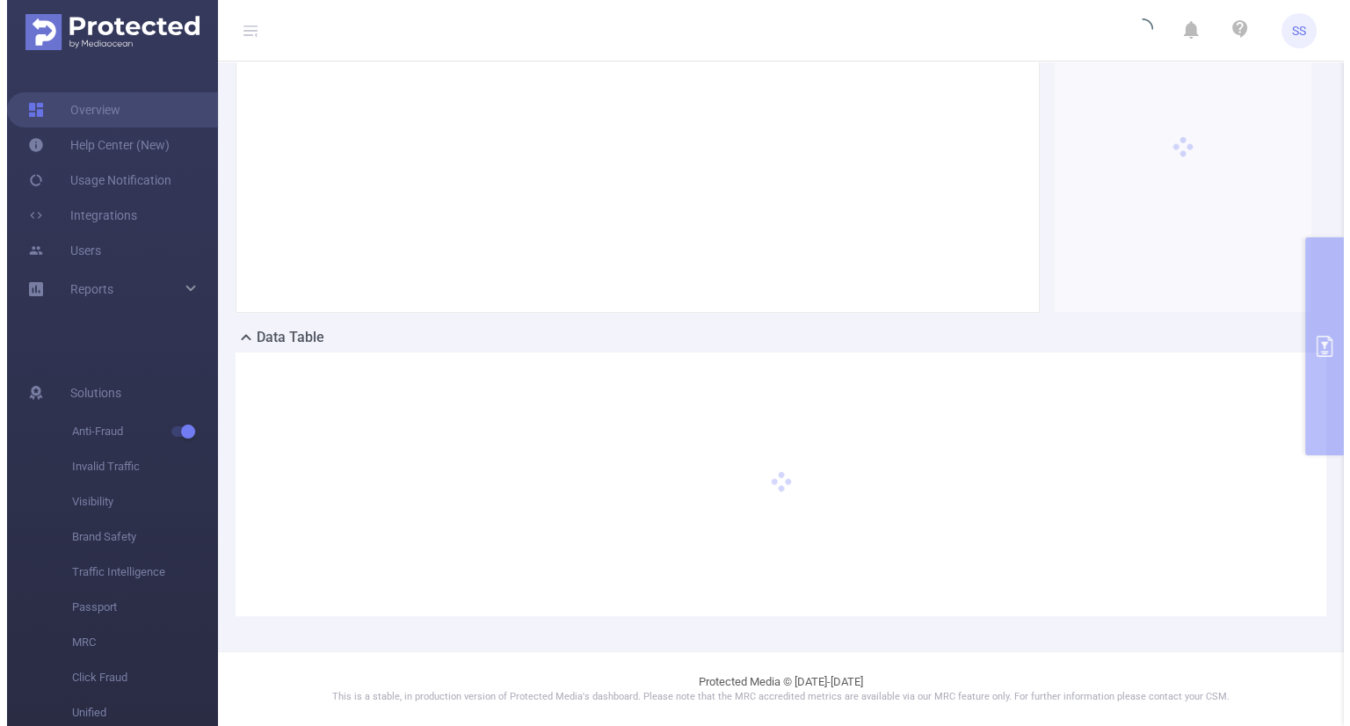
scroll to position [239, 0]
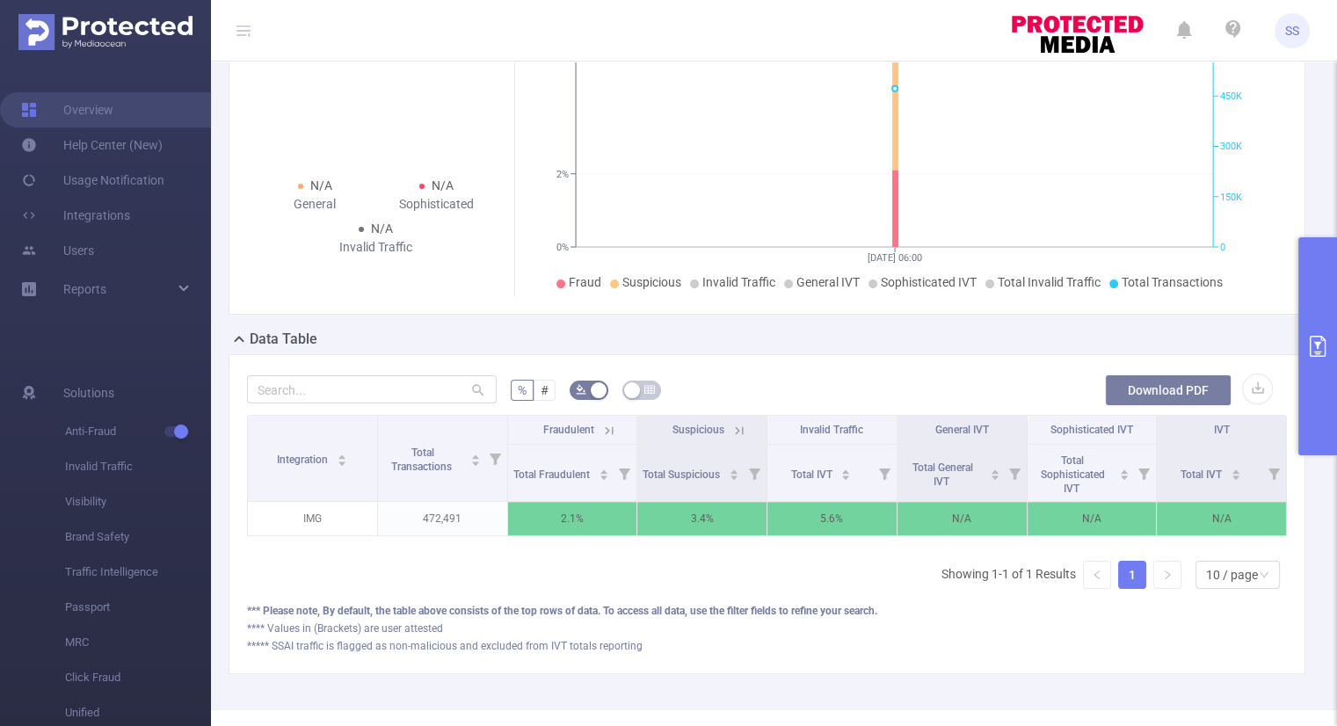
click at [1166, 381] on button "Download PDF" at bounding box center [1168, 390] width 127 height 32
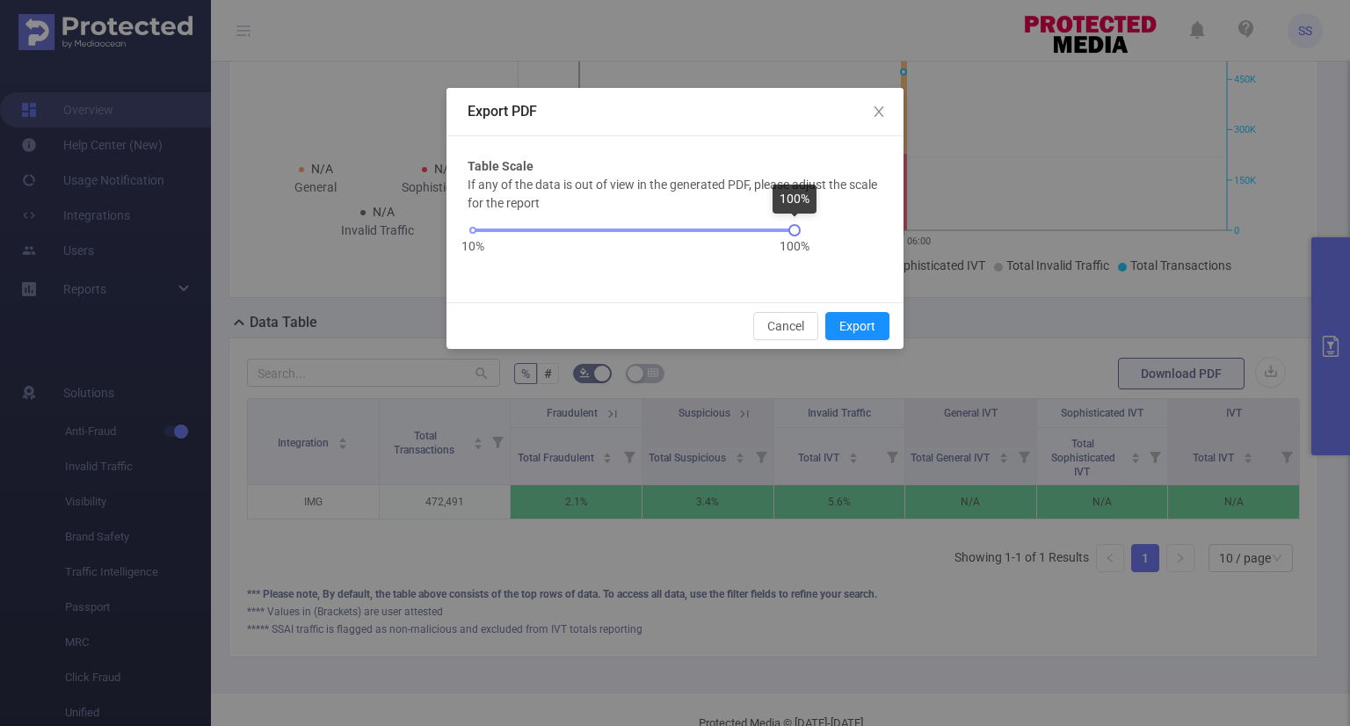
click at [848, 238] on div "If any of the data is out of view in the generated PDF, please adjust the scale…" at bounding box center [675, 228] width 415 height 105
drag, startPoint x: 848, startPoint y: 238, endPoint x: 840, endPoint y: 205, distance: 34.3
click at [840, 205] on p "If any of the data is out of view in the generated PDF, please adjust the scale…" at bounding box center [675, 194] width 415 height 37
drag, startPoint x: 794, startPoint y: 232, endPoint x: 699, endPoint y: 247, distance: 96.1
click at [699, 247] on div "10% 100%" at bounding box center [634, 236] width 332 height 47
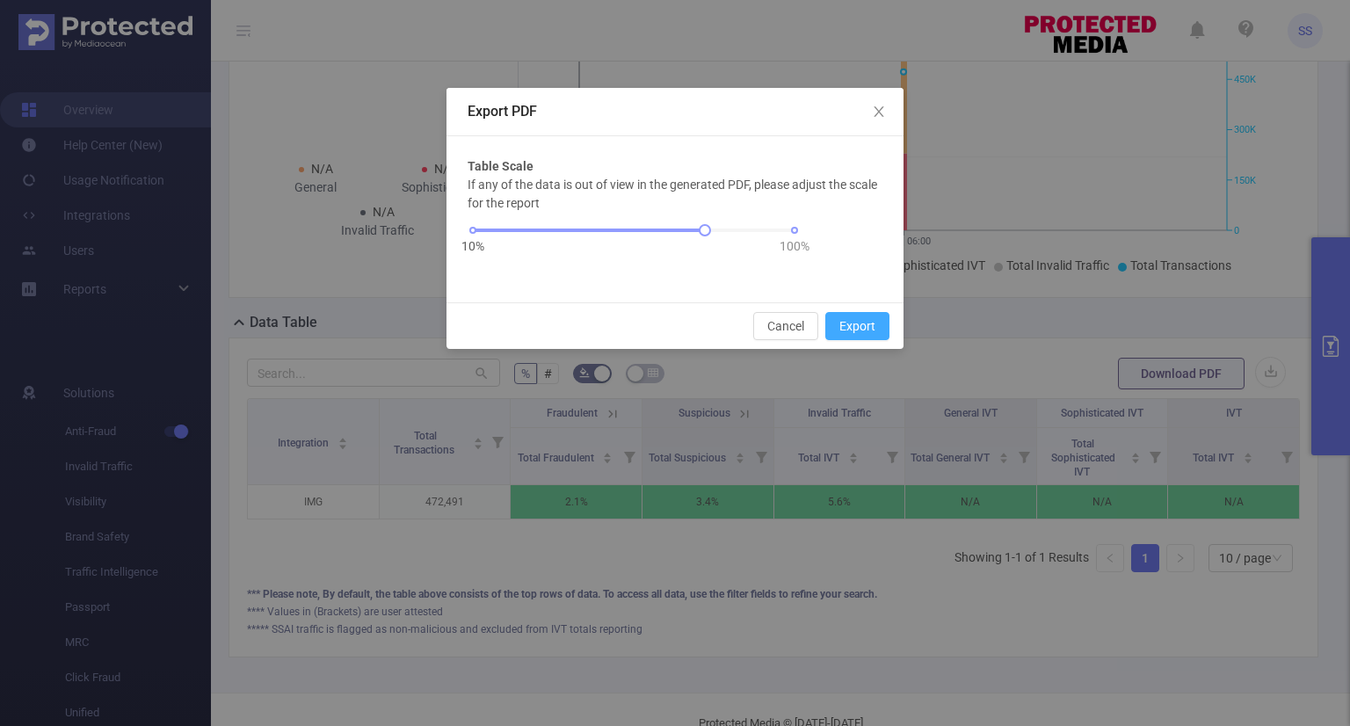
click at [868, 327] on button "Export" at bounding box center [857, 326] width 64 height 28
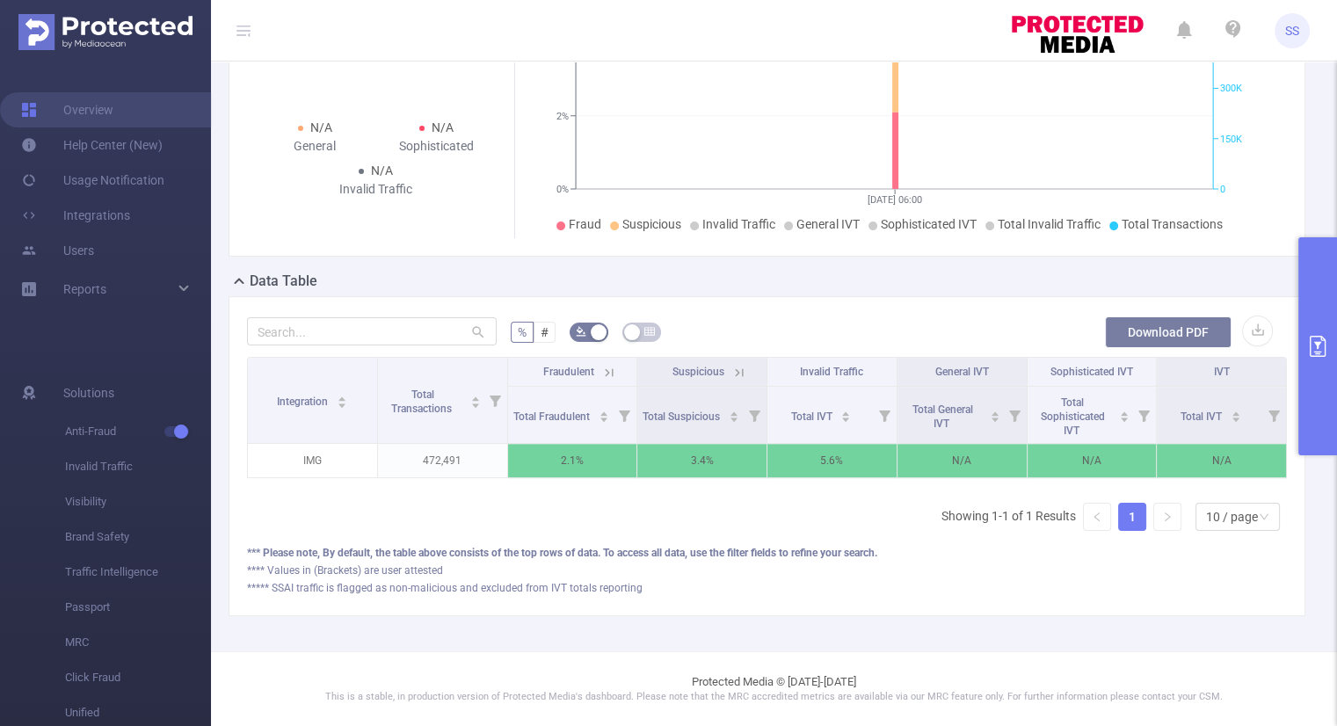
click at [1195, 328] on button "Download PDF" at bounding box center [1168, 332] width 127 height 32
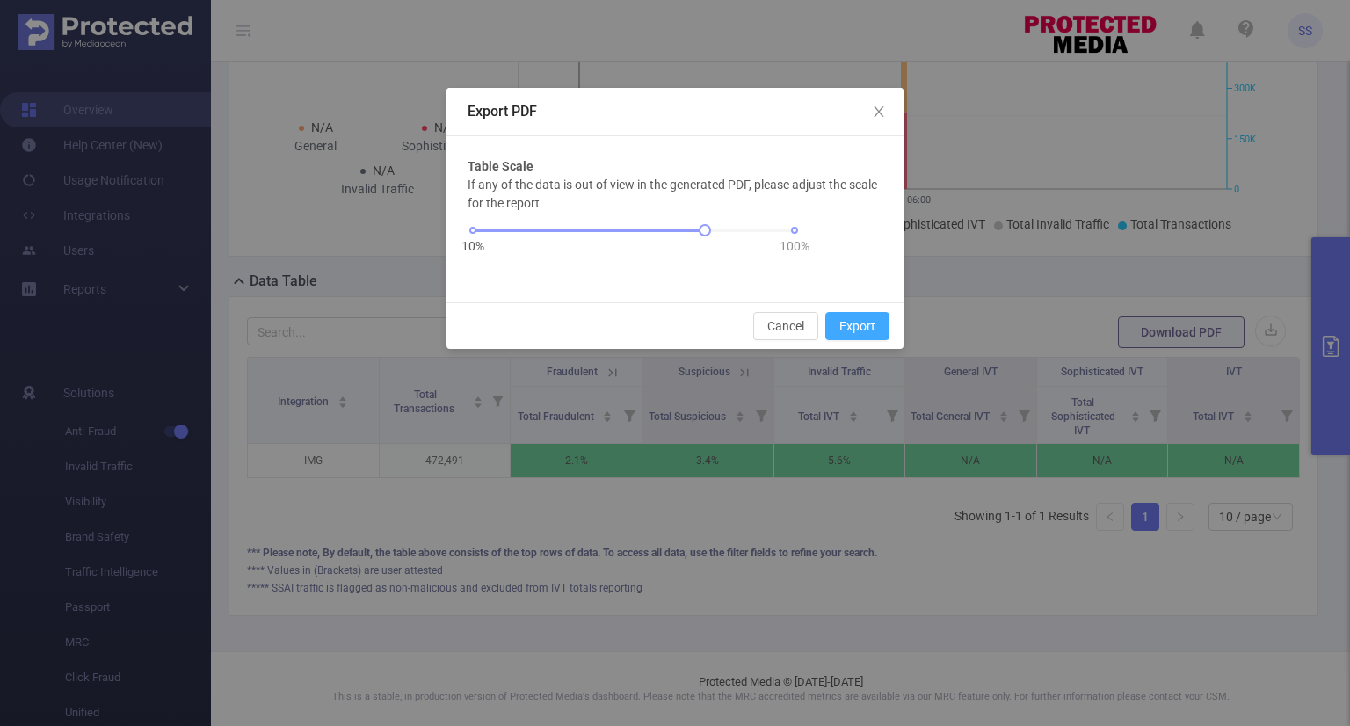
click at [866, 328] on button "Export" at bounding box center [857, 326] width 64 height 28
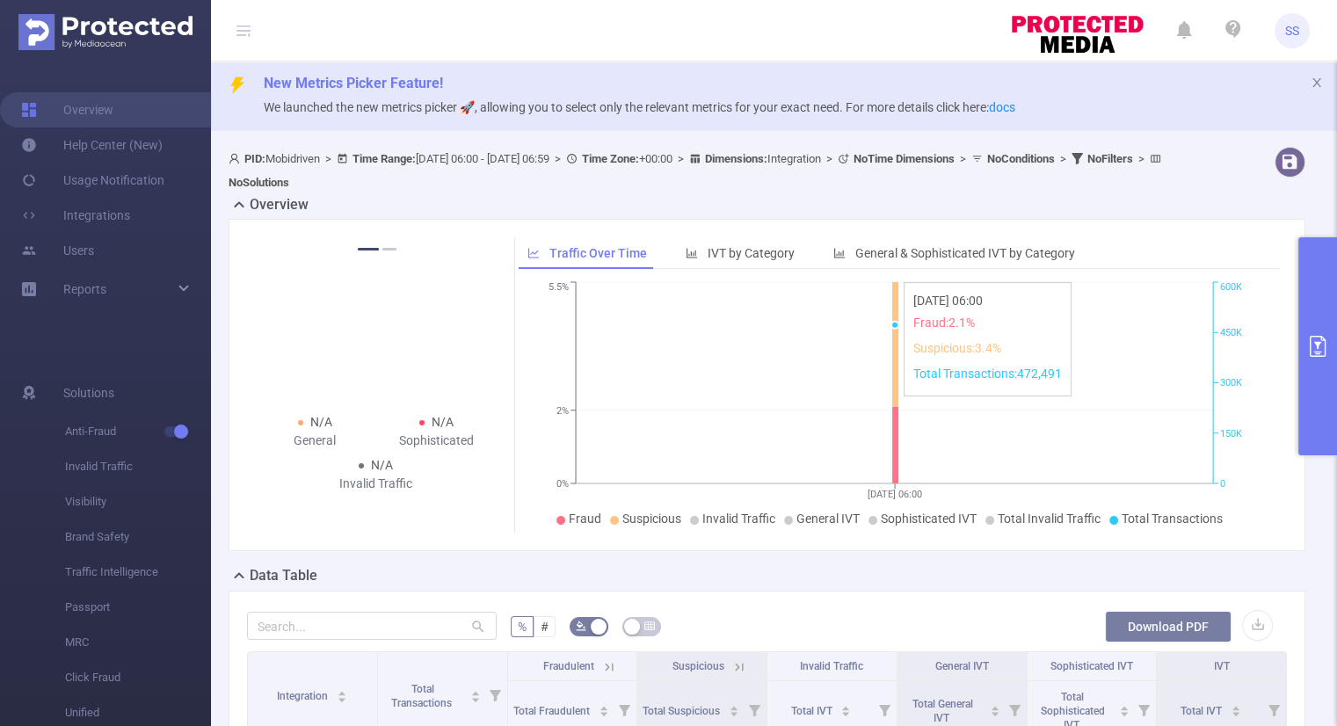
scroll to position [0, 0]
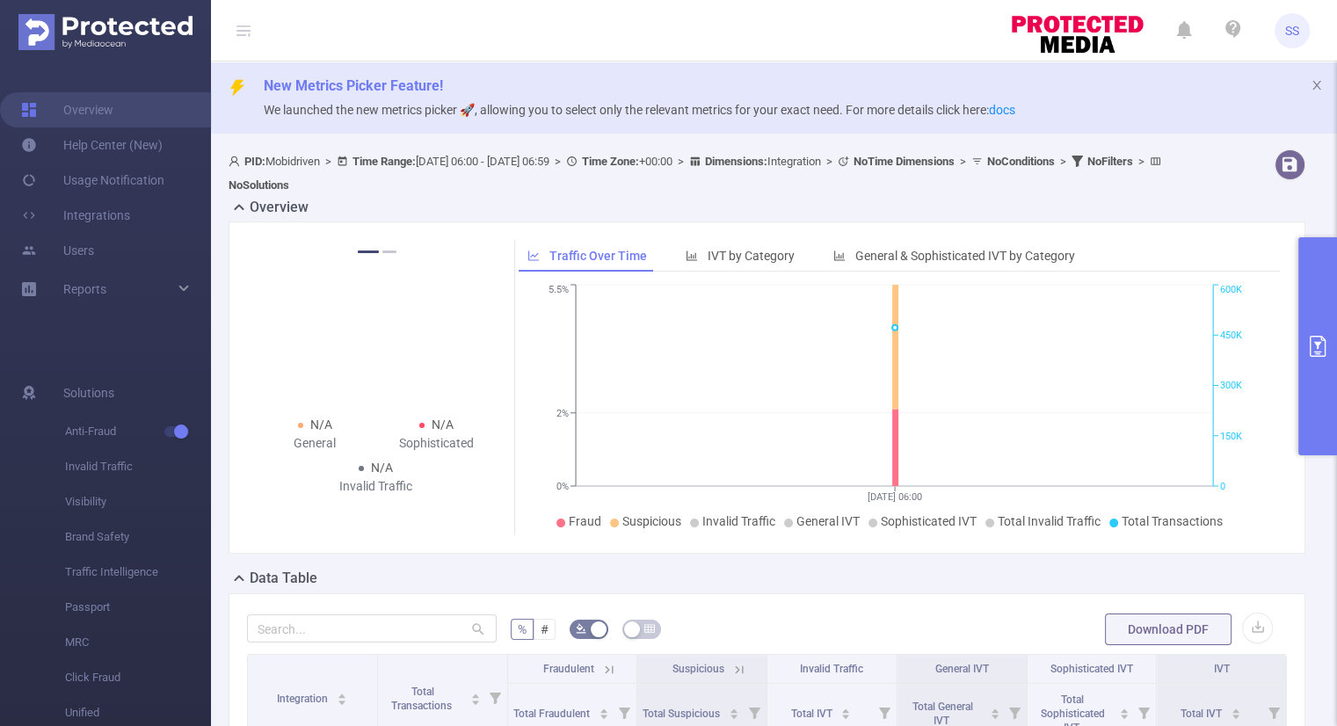
click at [1312, 352] on icon "primary" at bounding box center [1317, 346] width 21 height 21
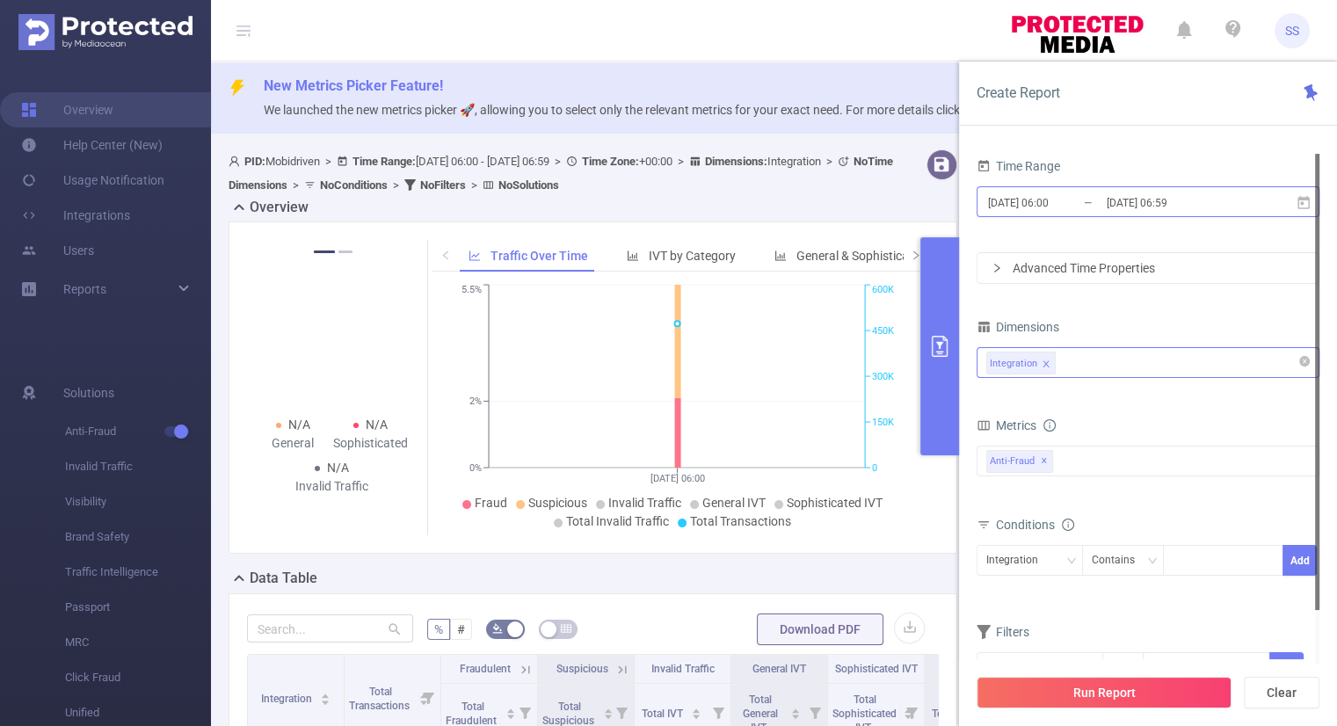
click at [1039, 202] on input "[DATE] 06:00" at bounding box center [1057, 203] width 142 height 24
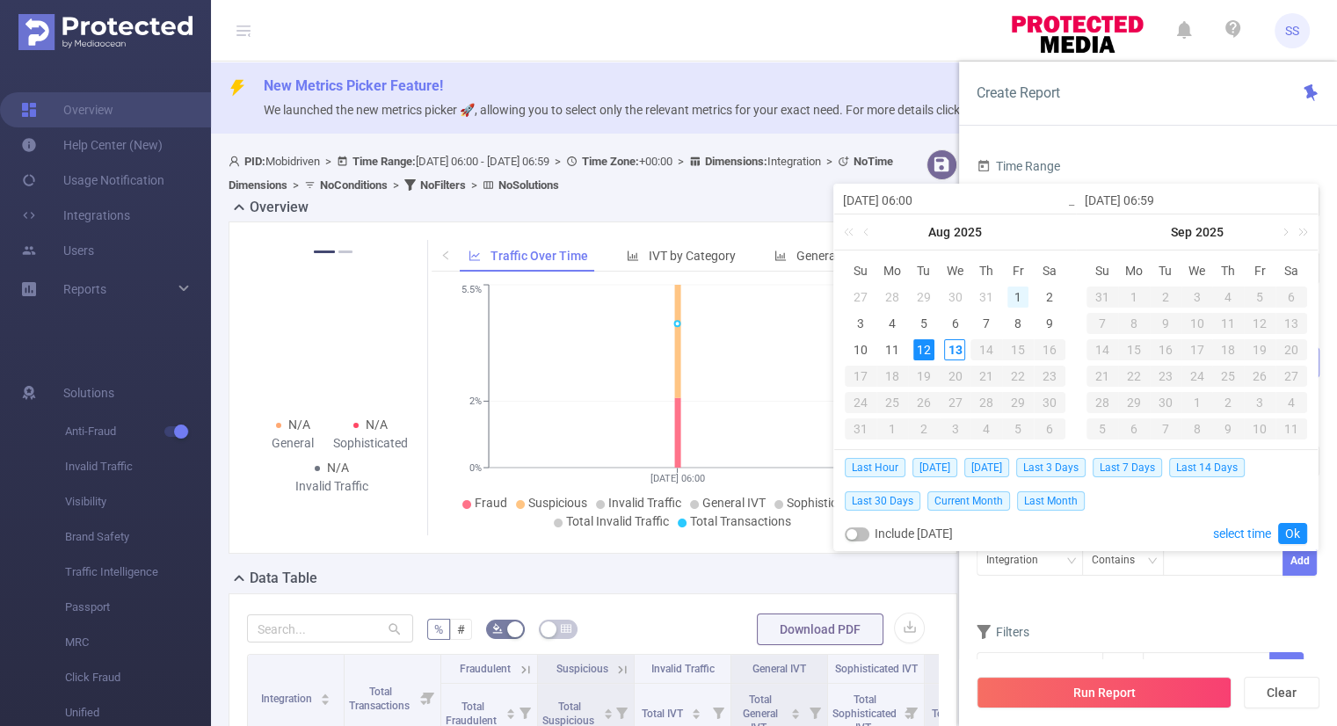
click at [1013, 296] on div "1" at bounding box center [1017, 297] width 21 height 21
click at [928, 347] on div "12" at bounding box center [923, 349] width 21 height 21
type input "[DATE] 06:00"
click at [1288, 528] on link "Ok" at bounding box center [1292, 533] width 29 height 21
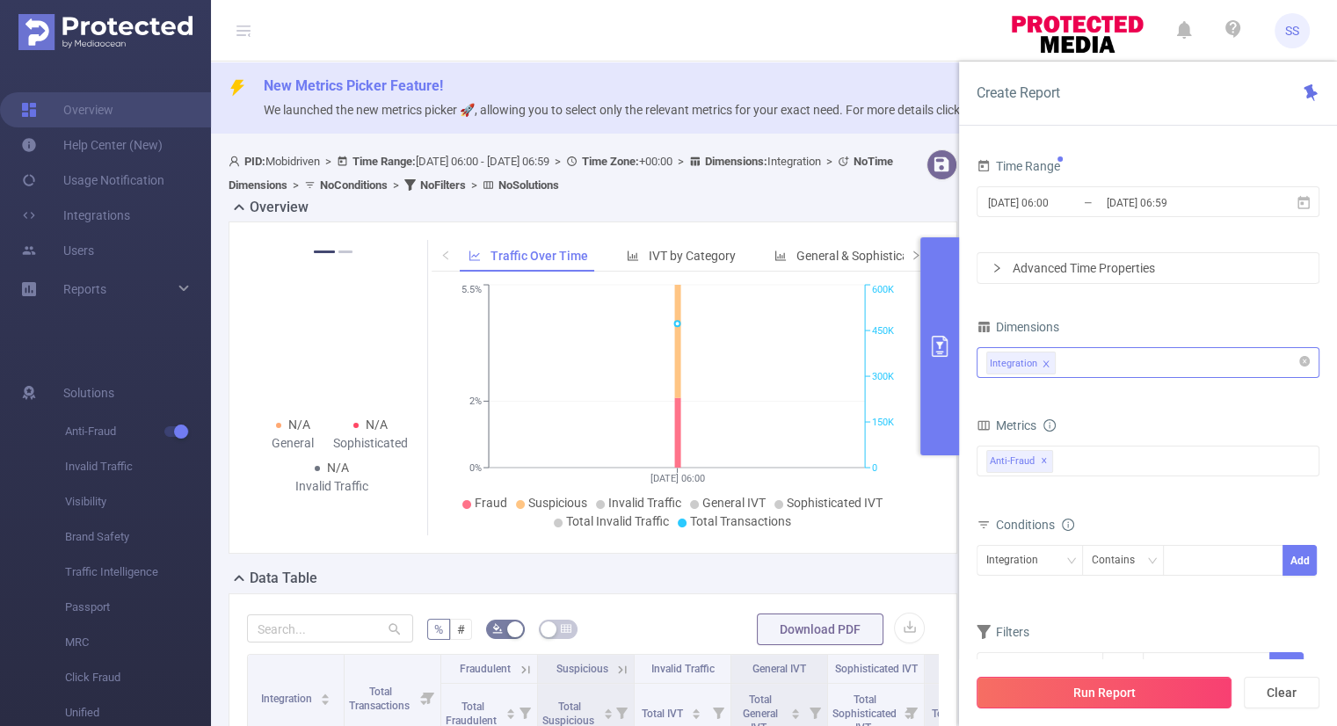
click at [1222, 681] on button "Run Report" at bounding box center [1104, 693] width 255 height 32
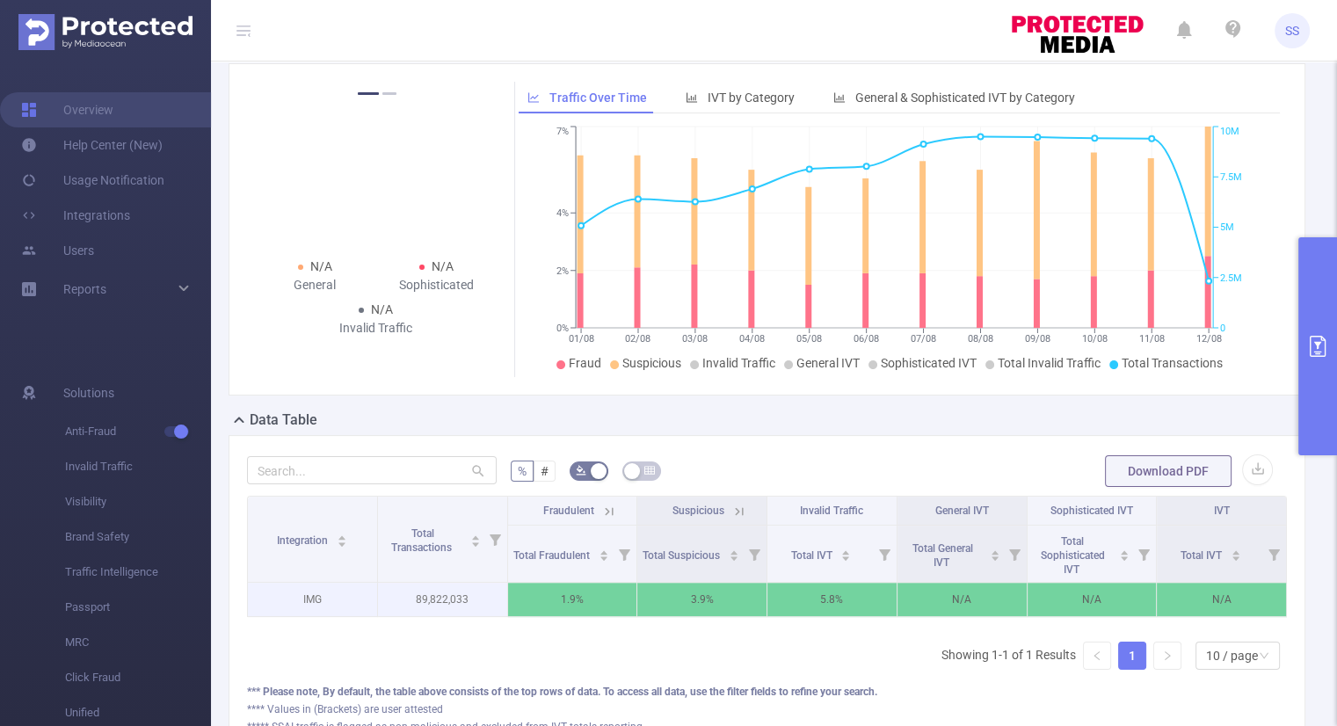
scroll to position [264, 0]
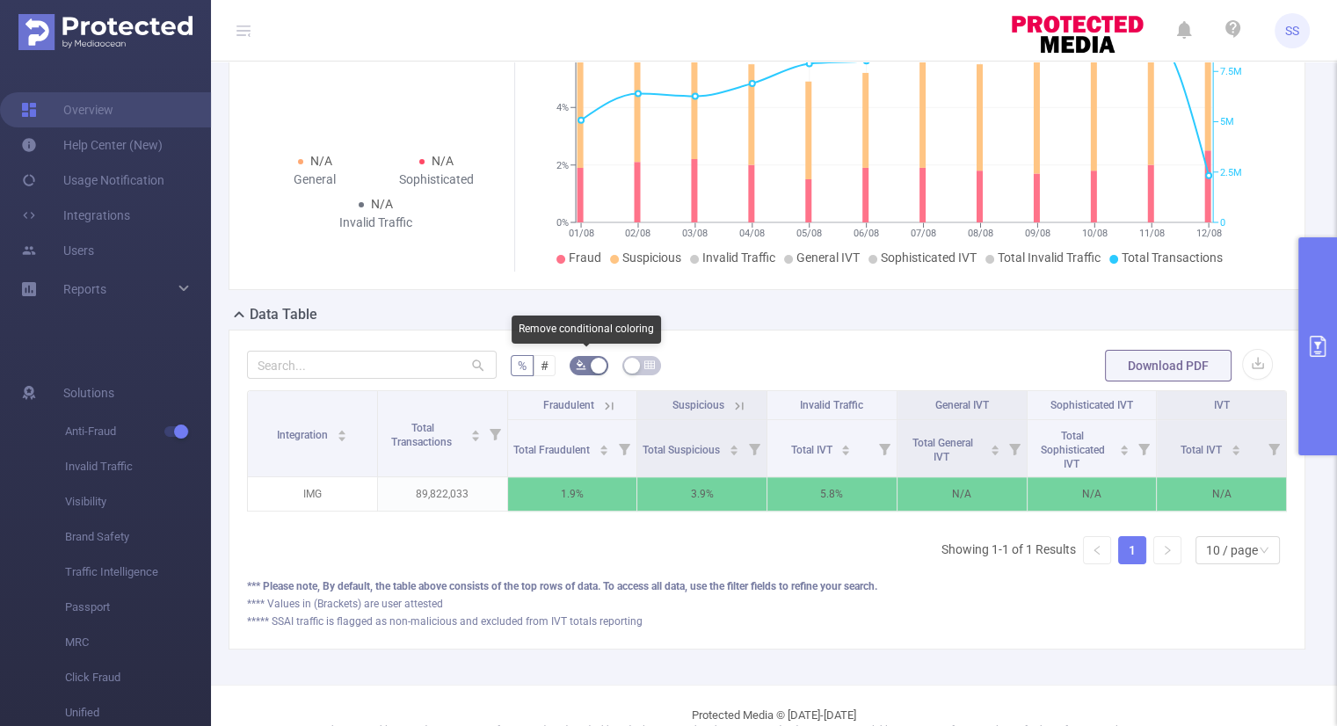
click at [591, 362] on button "button" at bounding box center [589, 365] width 39 height 19
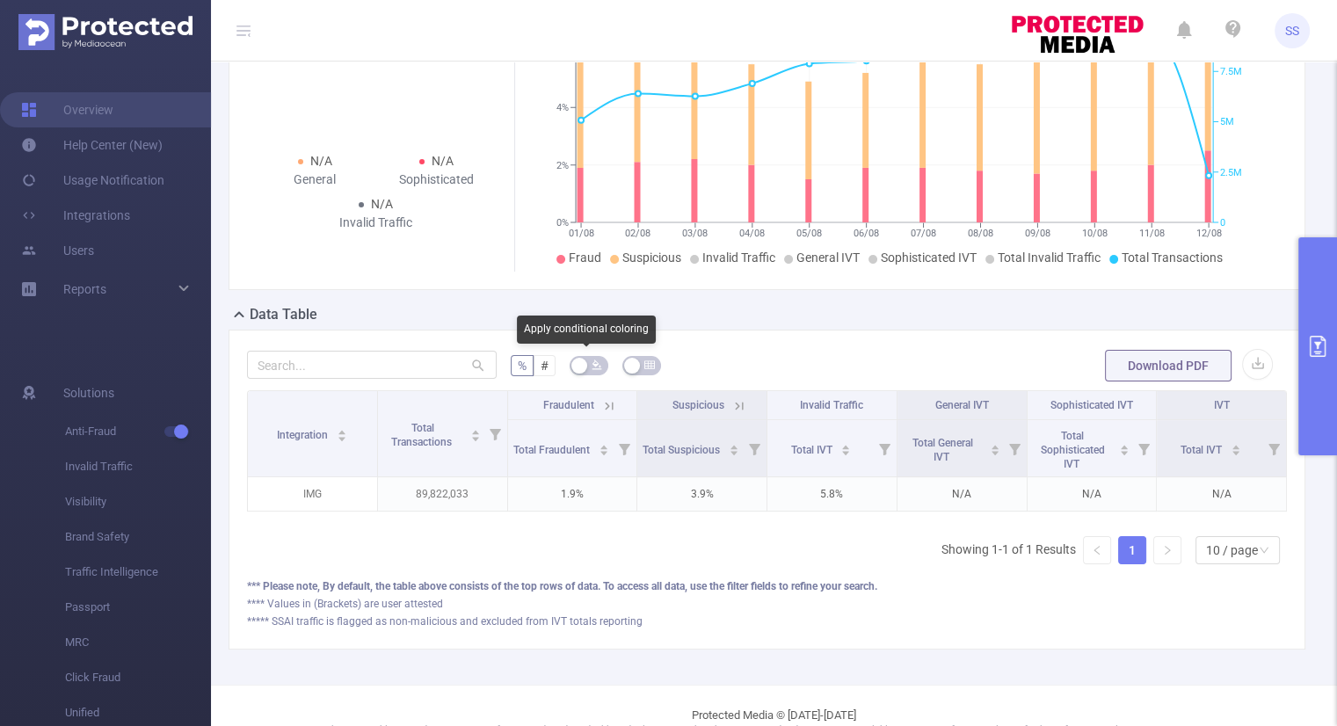
click at [592, 362] on icon "icon: bg-colors" at bounding box center [597, 365] width 10 height 10
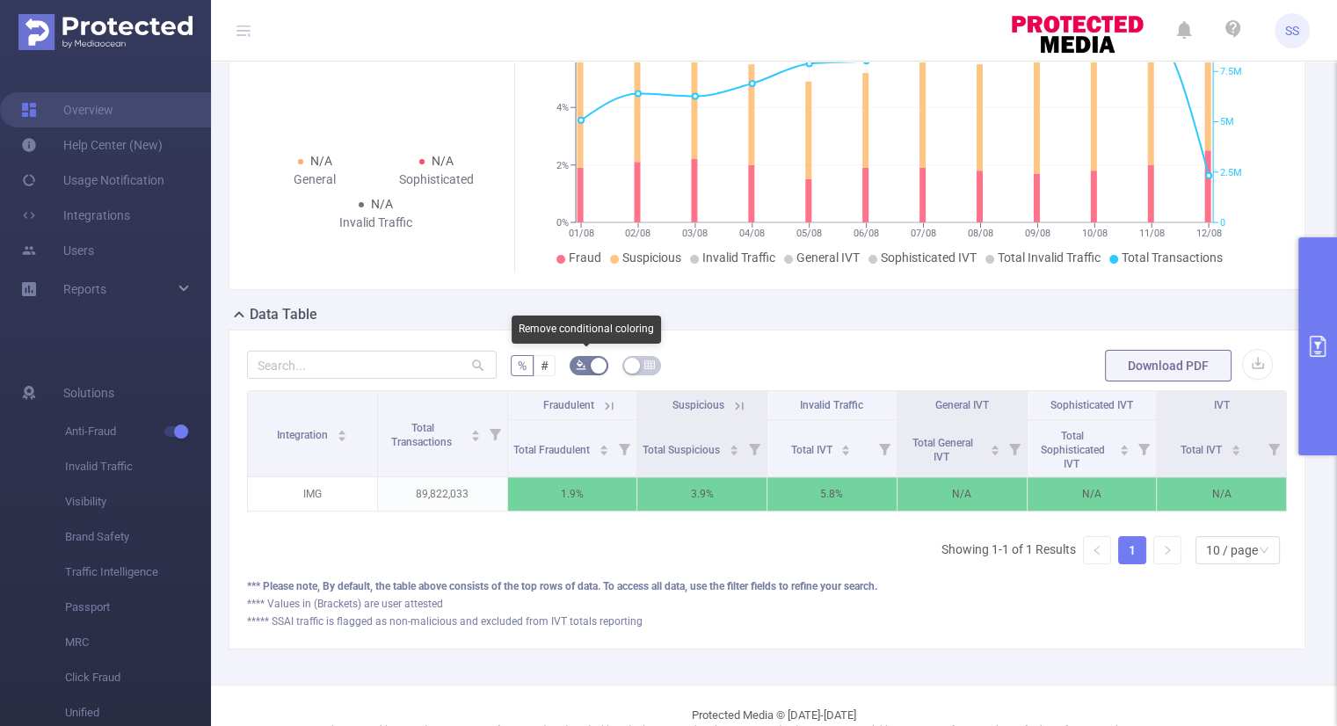
click at [585, 365] on button "button" at bounding box center [589, 365] width 39 height 19
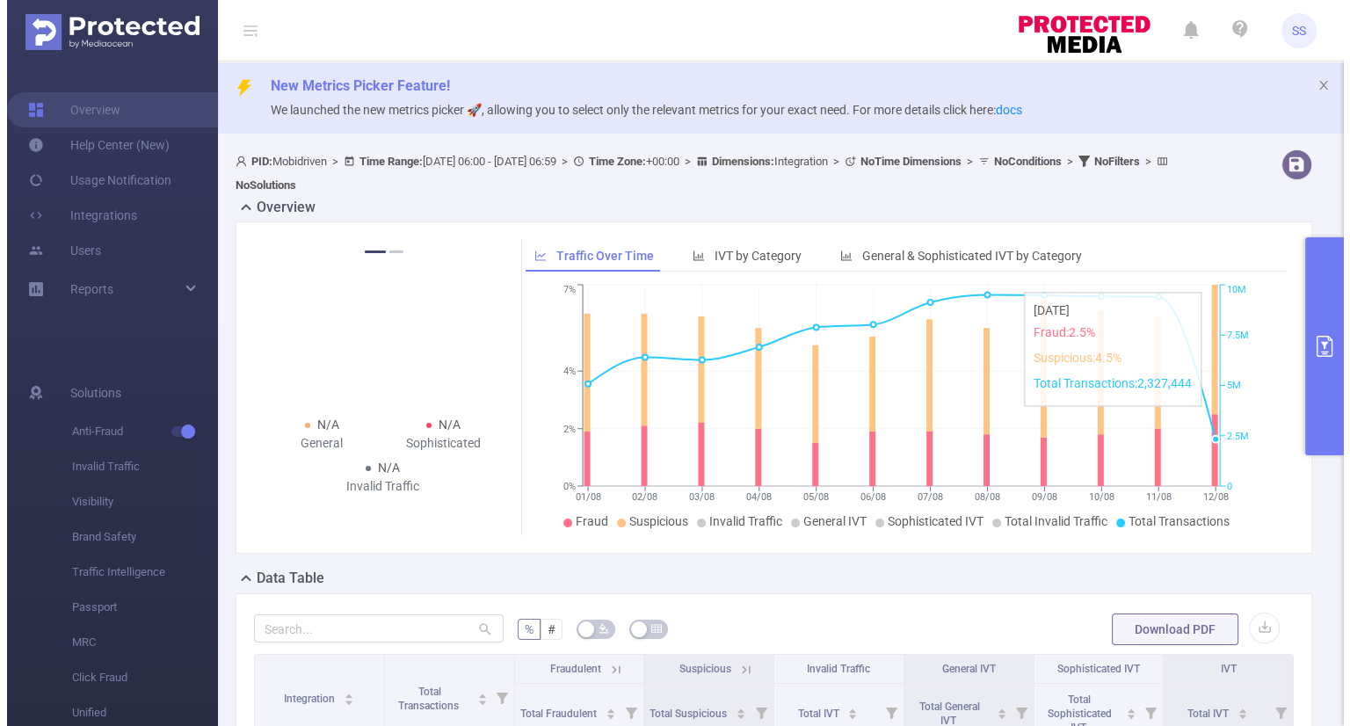
scroll to position [307, 0]
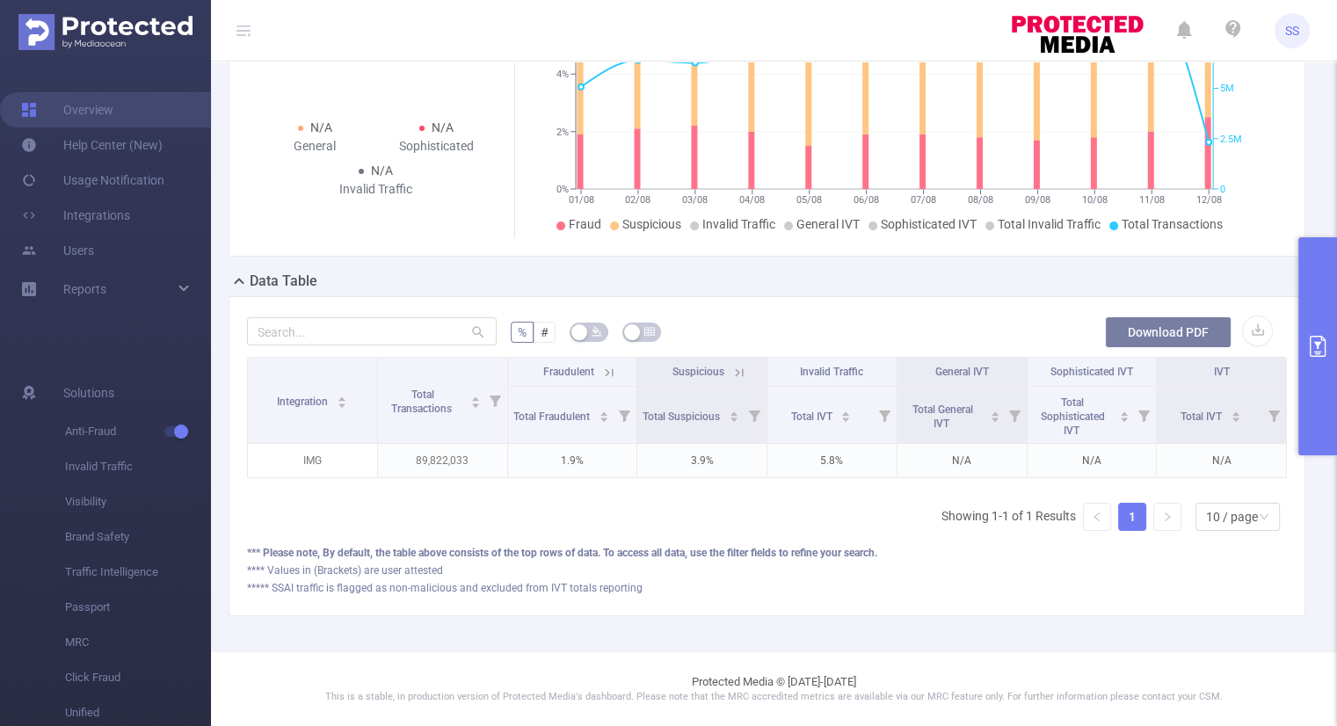
click at [1192, 318] on button "Download PDF" at bounding box center [1168, 332] width 127 height 32
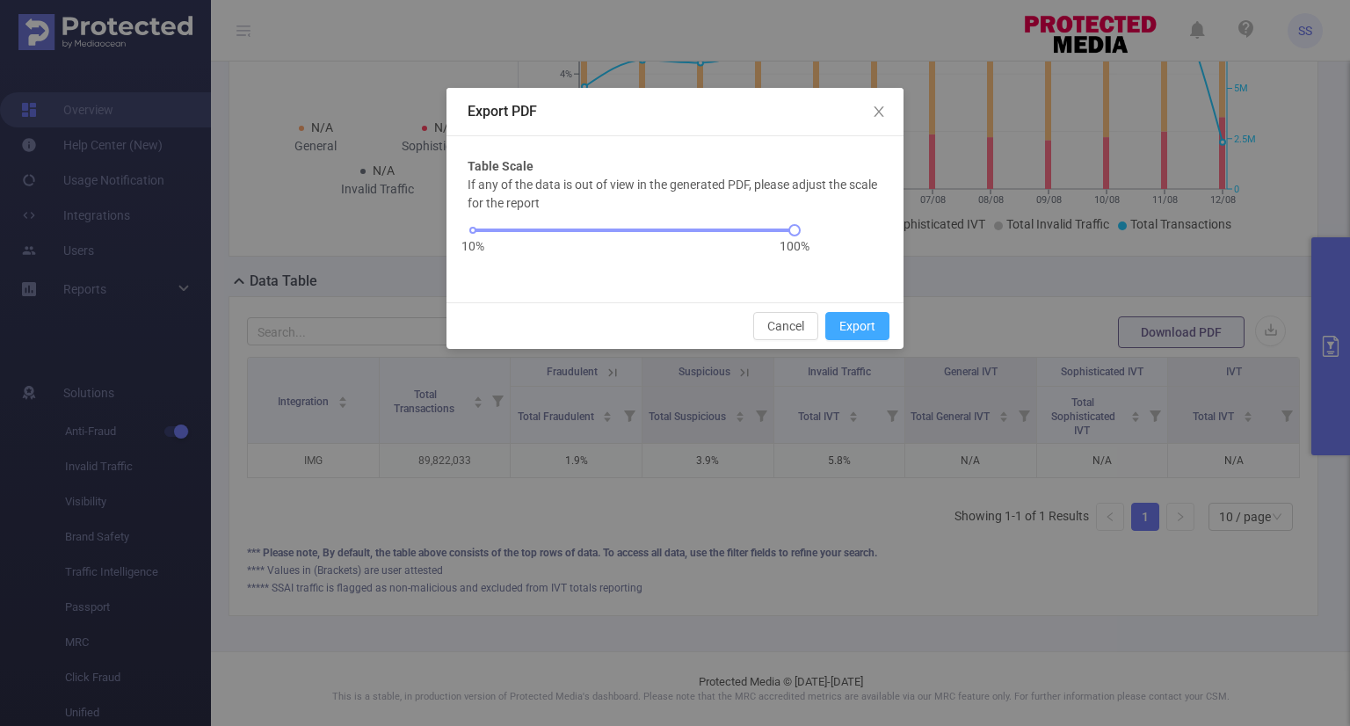
drag, startPoint x: 853, startPoint y: 328, endPoint x: 1071, endPoint y: 556, distance: 315.2
click at [854, 328] on button "Export" at bounding box center [857, 326] width 64 height 28
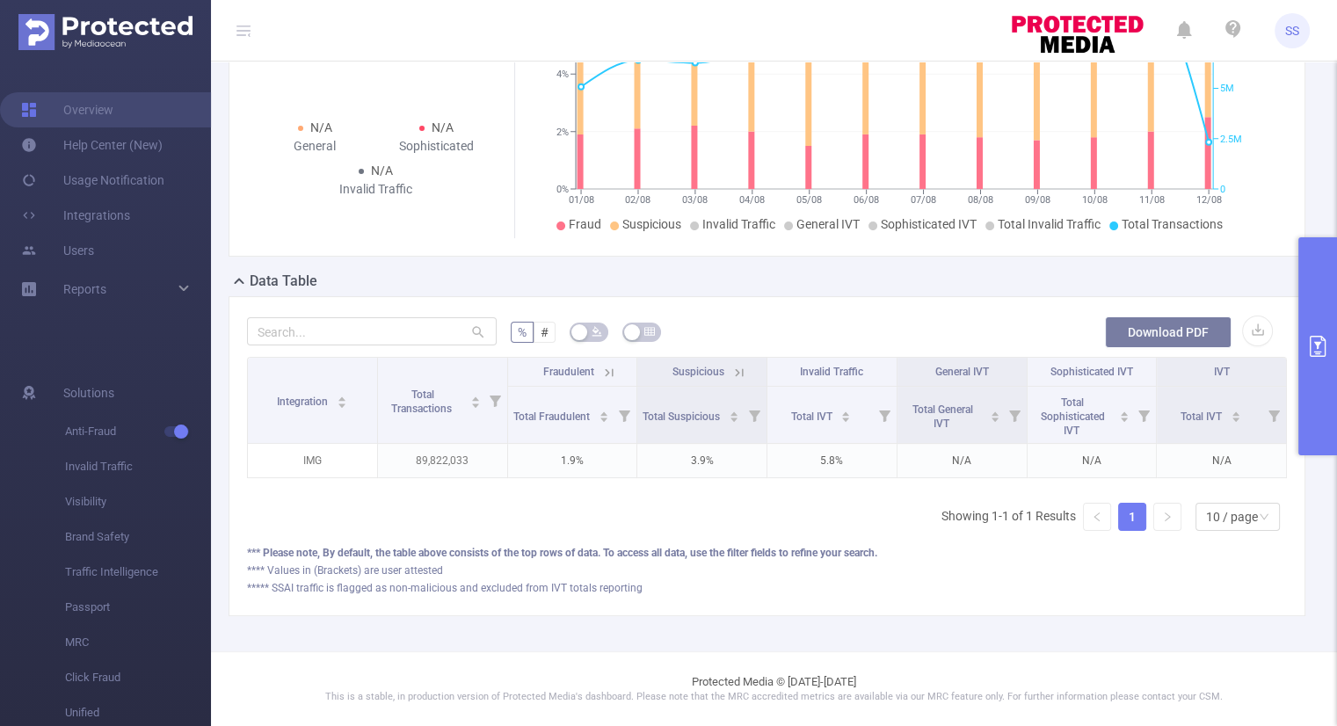
click at [1147, 316] on button "Download PDF" at bounding box center [1168, 332] width 127 height 32
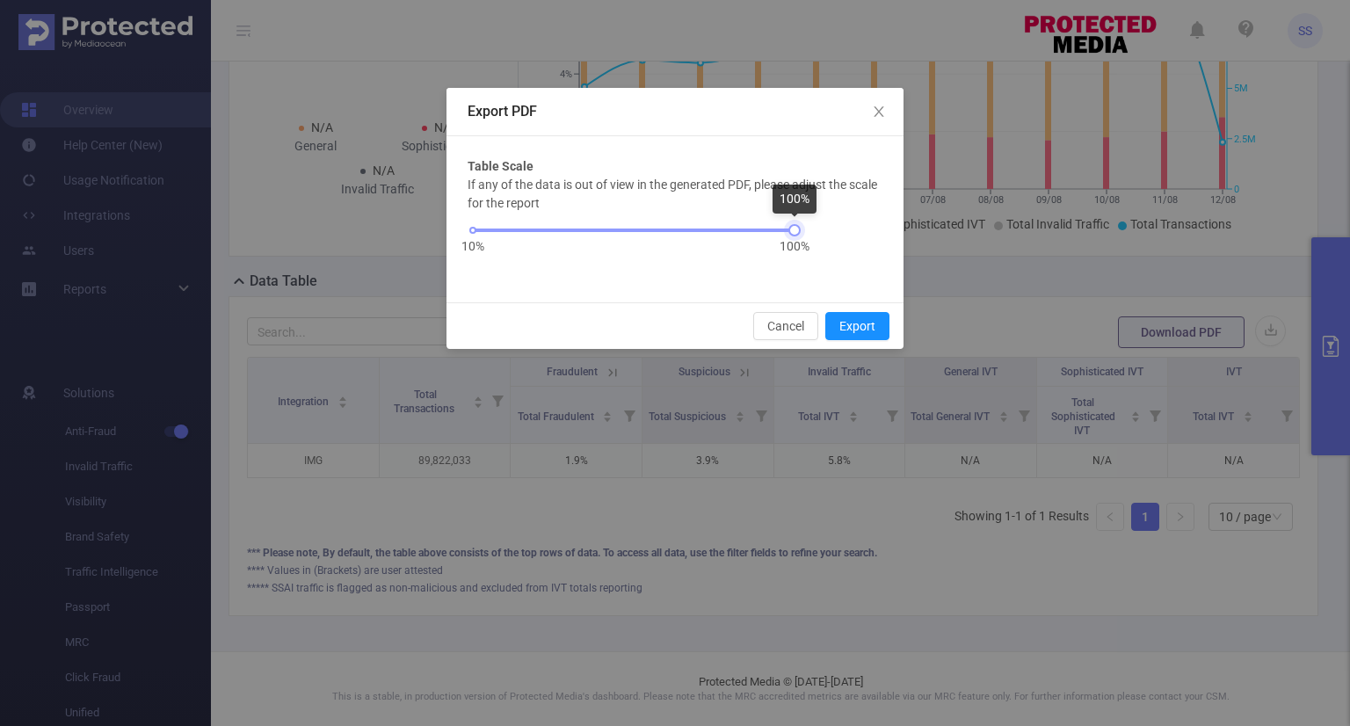
drag, startPoint x: 790, startPoint y: 232, endPoint x: 840, endPoint y: 246, distance: 52.0
click at [840, 246] on div "If any of the data is out of view in the generated PDF, please adjust the scale…" at bounding box center [675, 228] width 415 height 105
click at [738, 229] on div "10% 100%" at bounding box center [634, 230] width 322 height 11
drag, startPoint x: 691, startPoint y: 233, endPoint x: 573, endPoint y: 248, distance: 118.7
click at [573, 248] on div "10% 100%" at bounding box center [634, 236] width 332 height 47
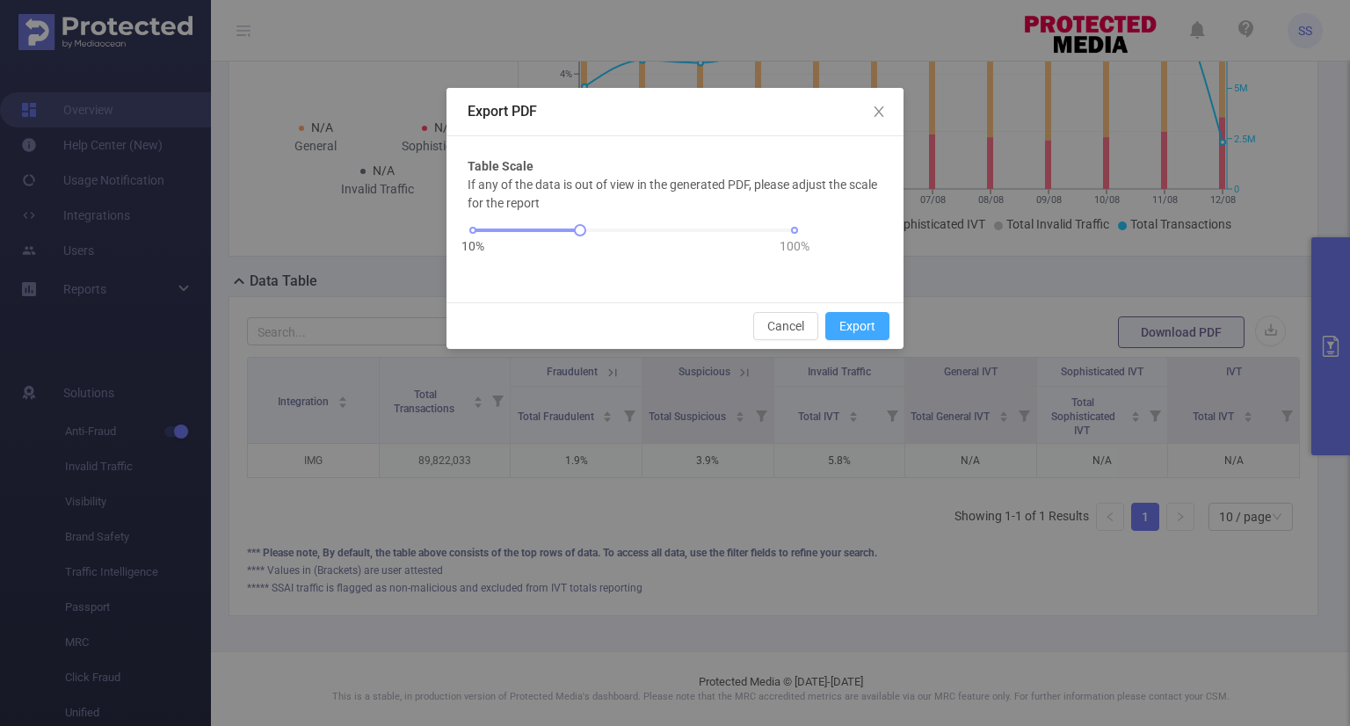
click at [871, 325] on button "Export" at bounding box center [857, 326] width 64 height 28
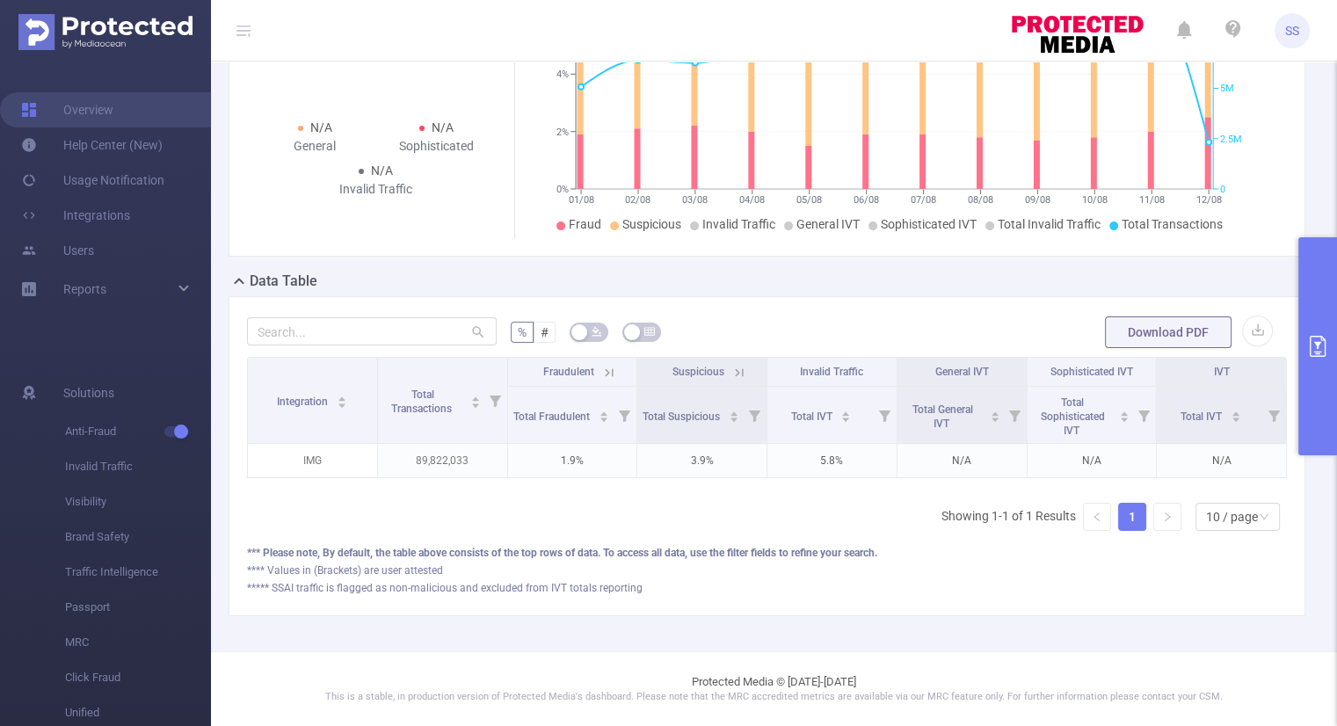
click at [601, 365] on icon at bounding box center [609, 373] width 16 height 16
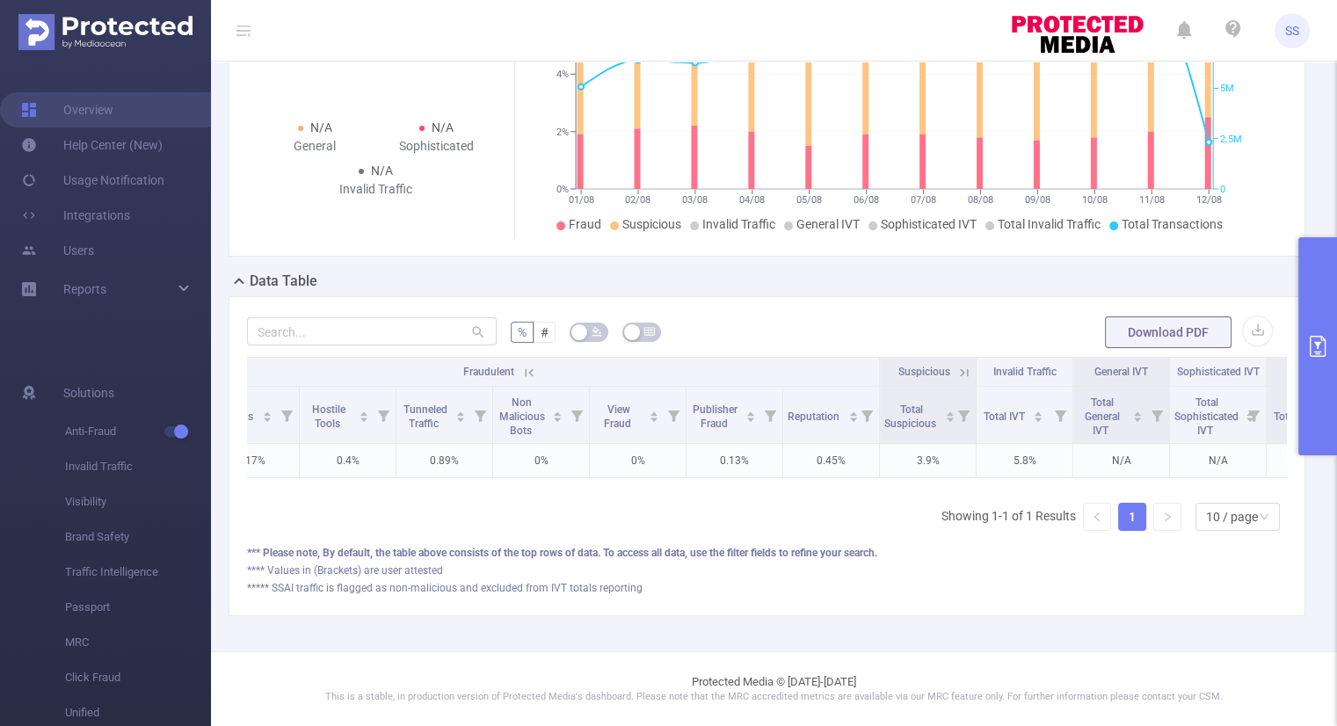
scroll to position [0, 428]
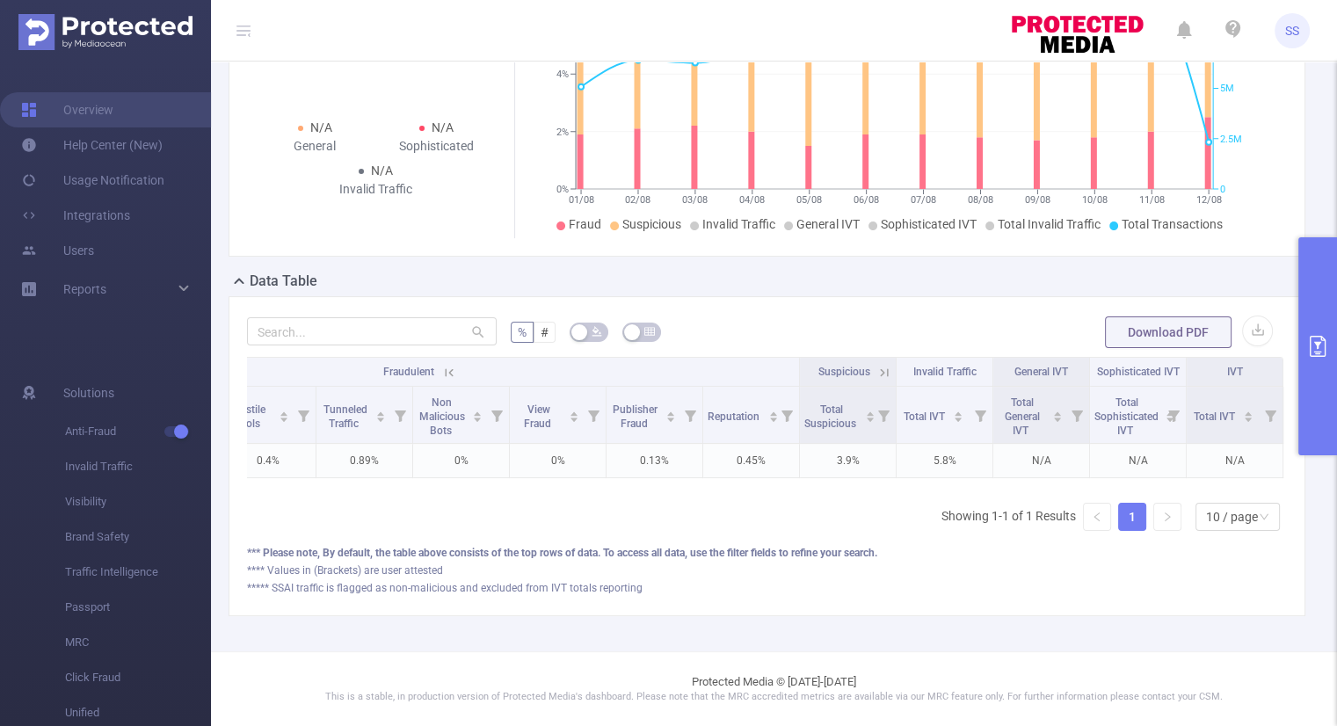
click at [1049, 366] on span "General IVT" at bounding box center [1041, 372] width 54 height 12
click at [1304, 338] on button "primary" at bounding box center [1317, 346] width 39 height 218
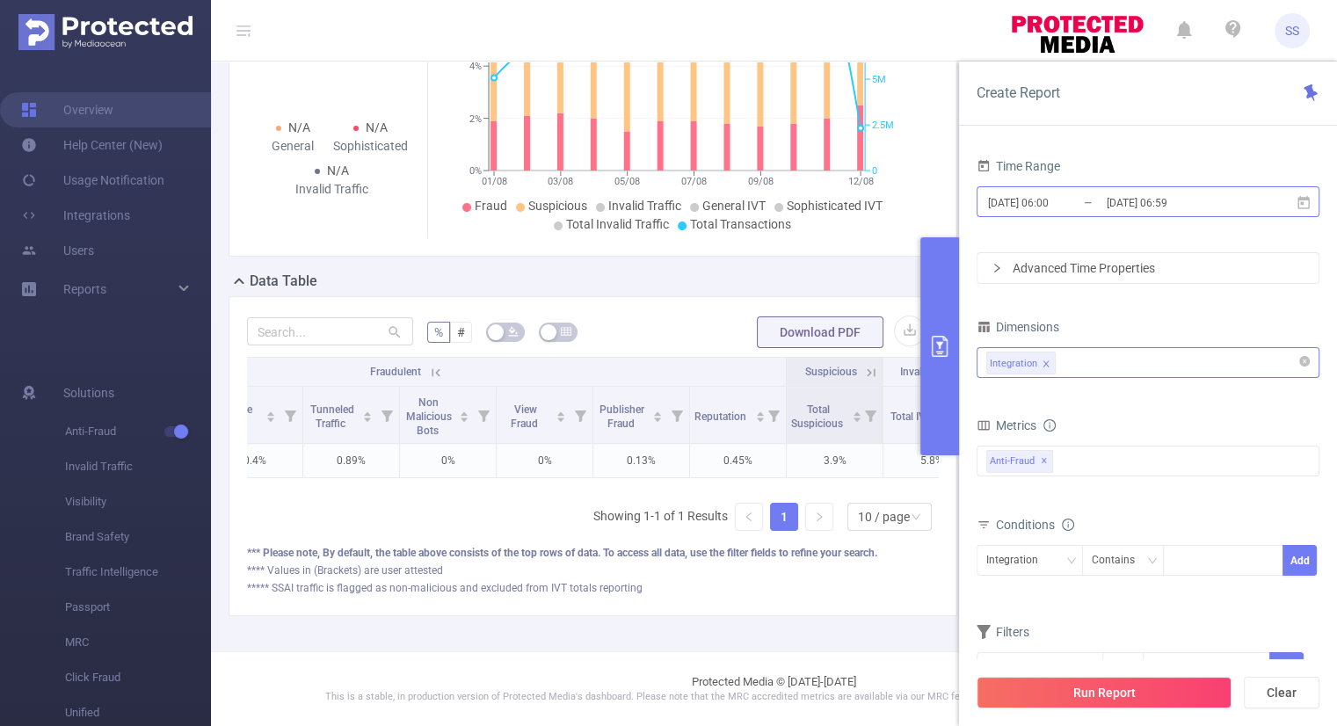
click at [1143, 207] on input "[DATE] 06:59" at bounding box center [1176, 203] width 142 height 24
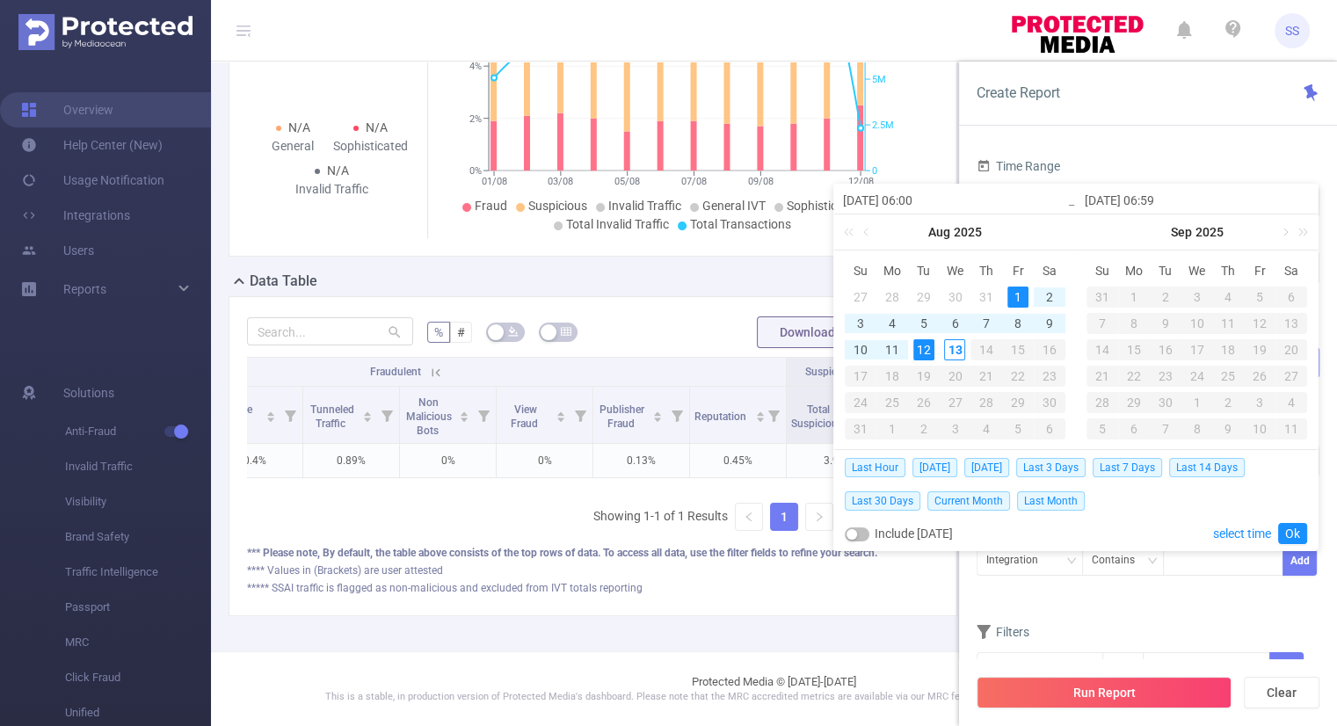
click at [925, 348] on div "12" at bounding box center [923, 349] width 21 height 21
type input "[DATE] 06:00"
click at [1288, 527] on link "Ok" at bounding box center [1292, 533] width 29 height 21
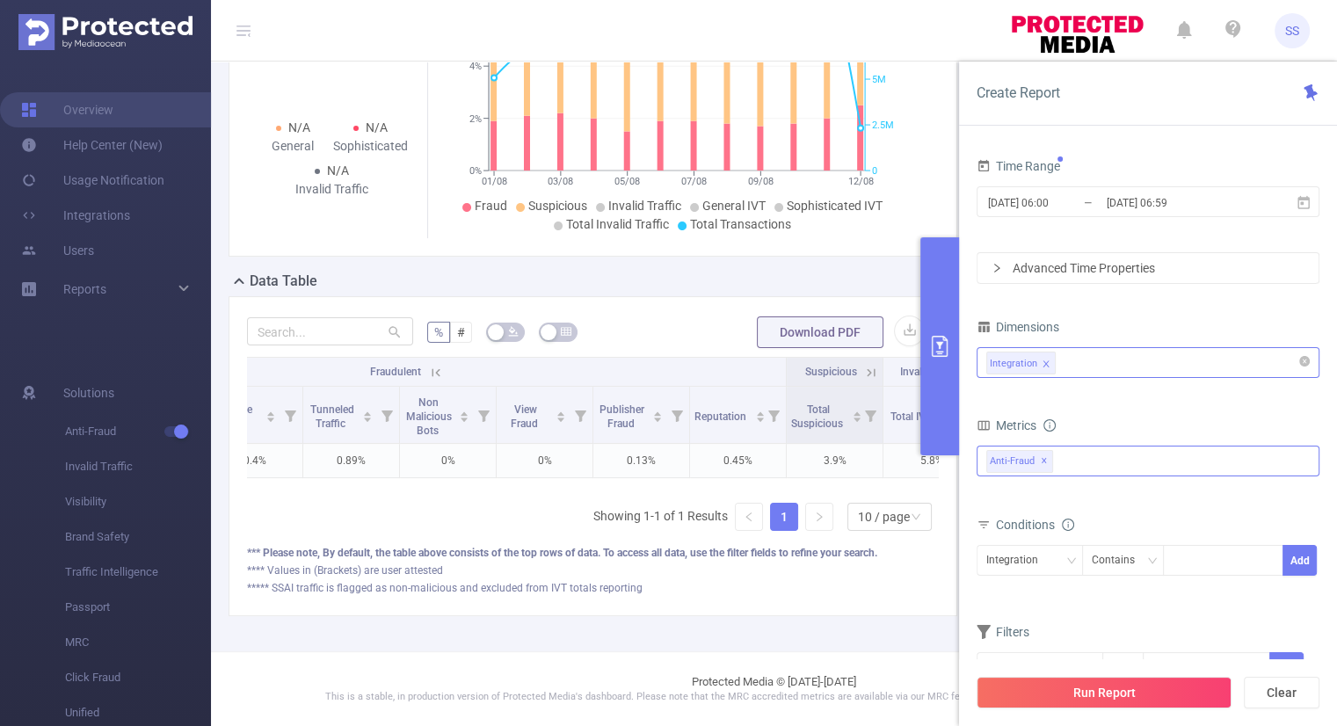
click at [1044, 461] on span "✕" at bounding box center [1044, 461] width 7 height 21
click at [1027, 459] on div at bounding box center [1148, 460] width 343 height 28
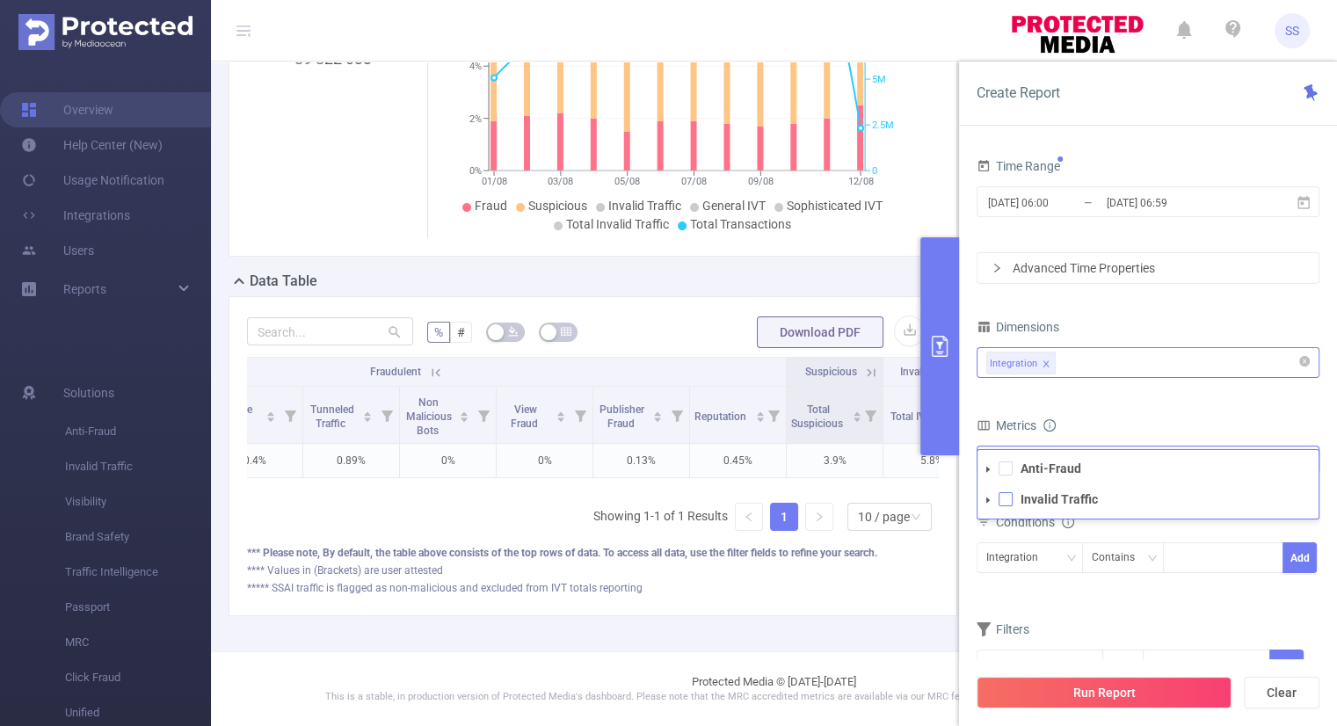
click at [1005, 502] on span at bounding box center [1006, 499] width 14 height 14
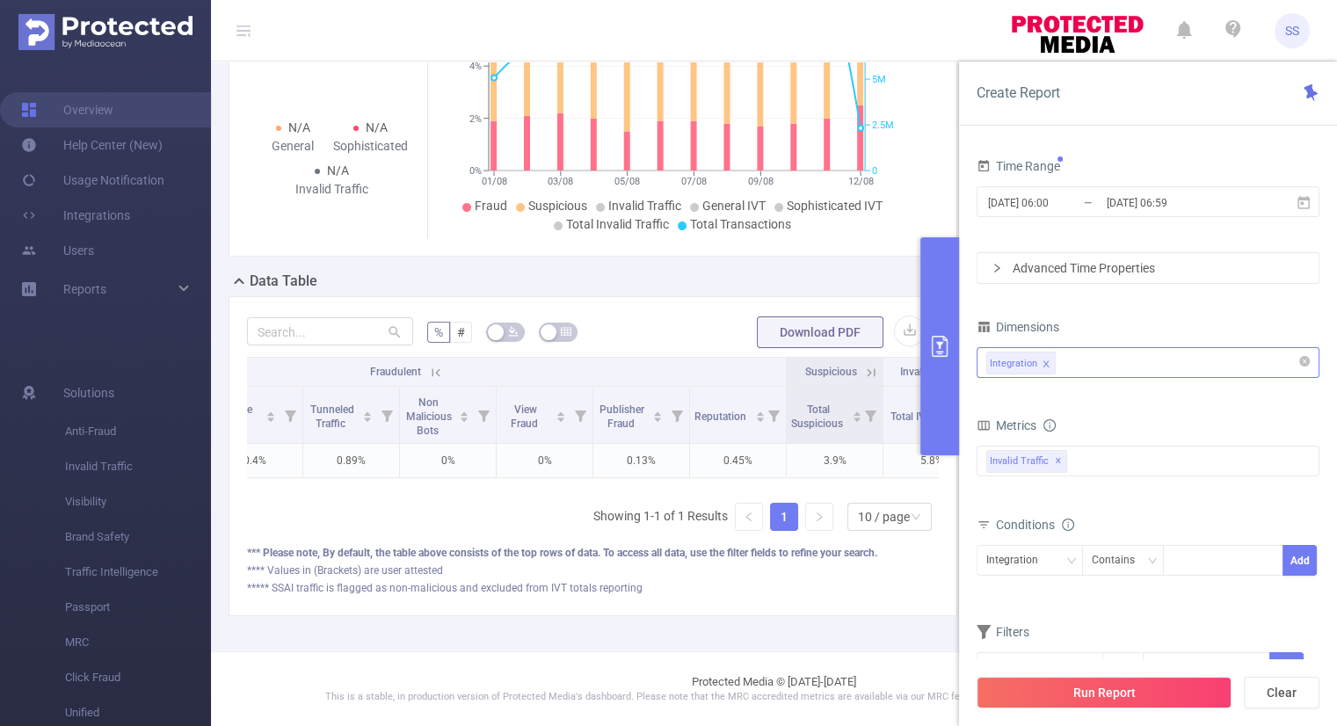
click at [1153, 405] on form "Dimensions Integration Metrics Total Fraudulent Bot/Virus Hostile Tools Tunnele…" at bounding box center [1148, 510] width 343 height 391
click at [1144, 687] on button "Run Report" at bounding box center [1104, 693] width 255 height 32
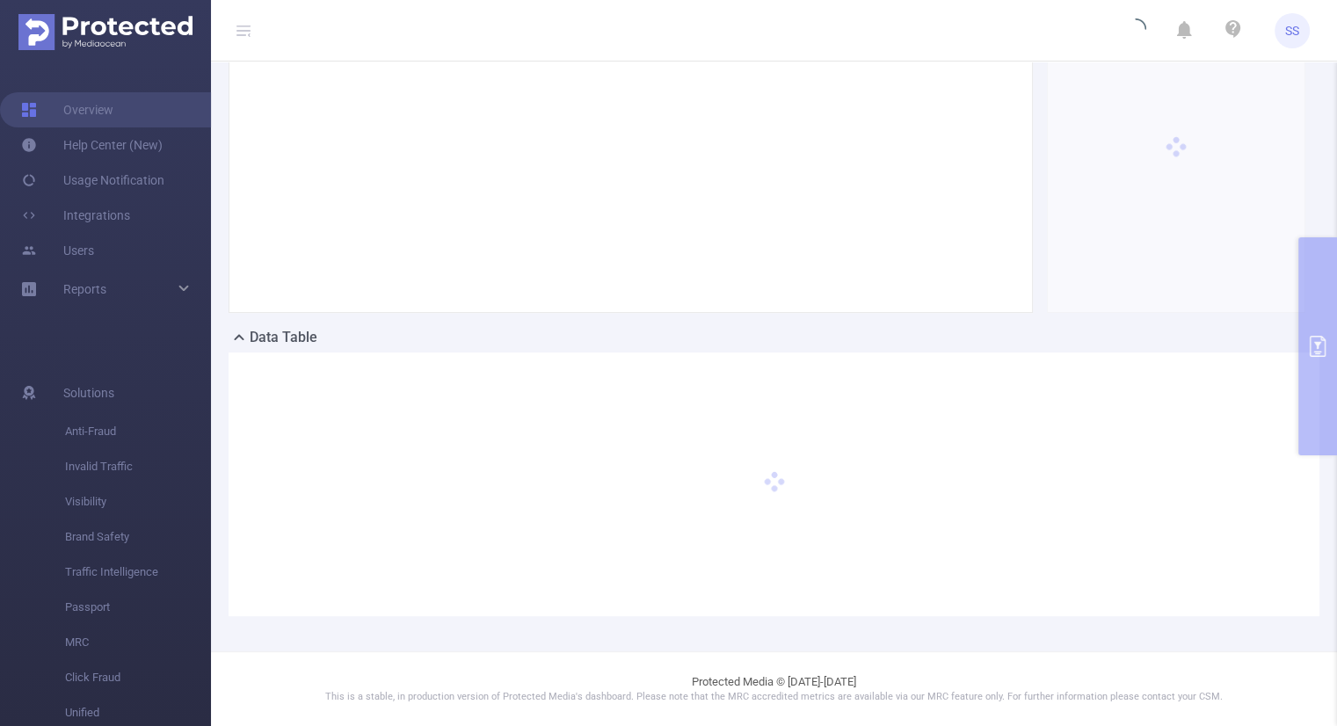
scroll to position [239, 0]
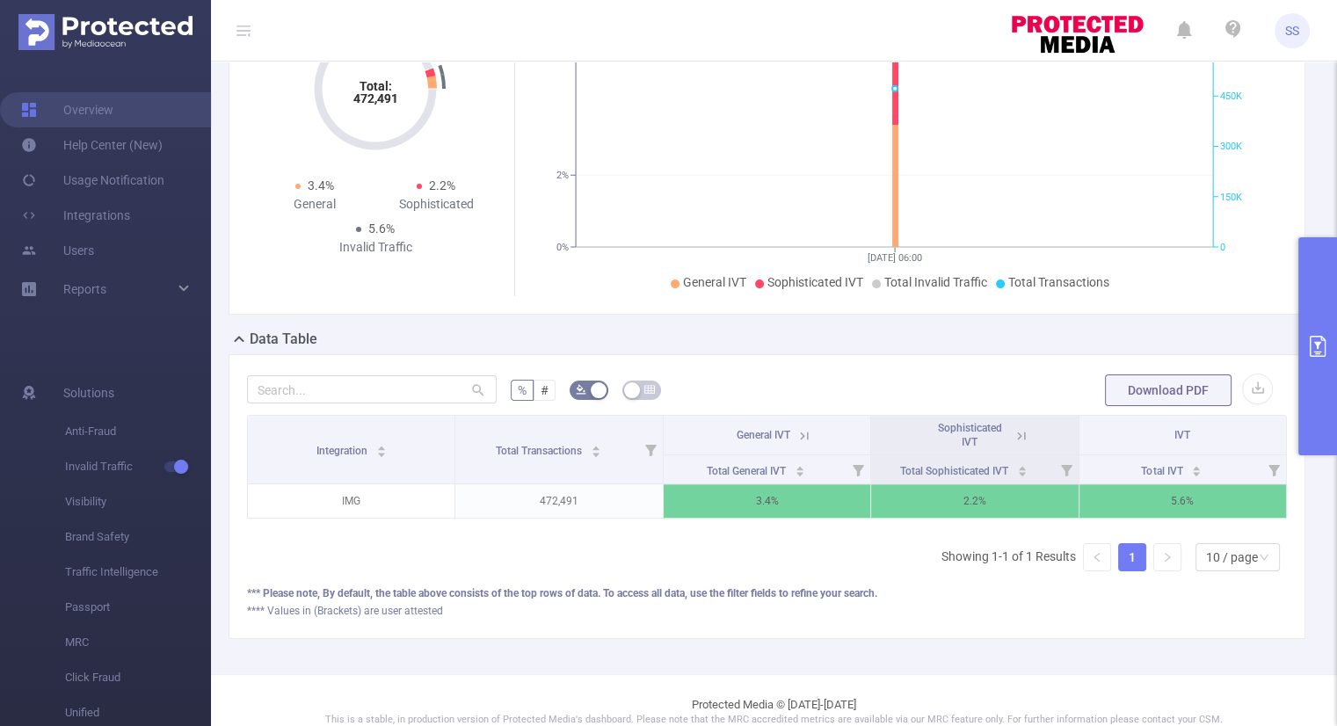
click at [799, 435] on icon at bounding box center [804, 436] width 16 height 16
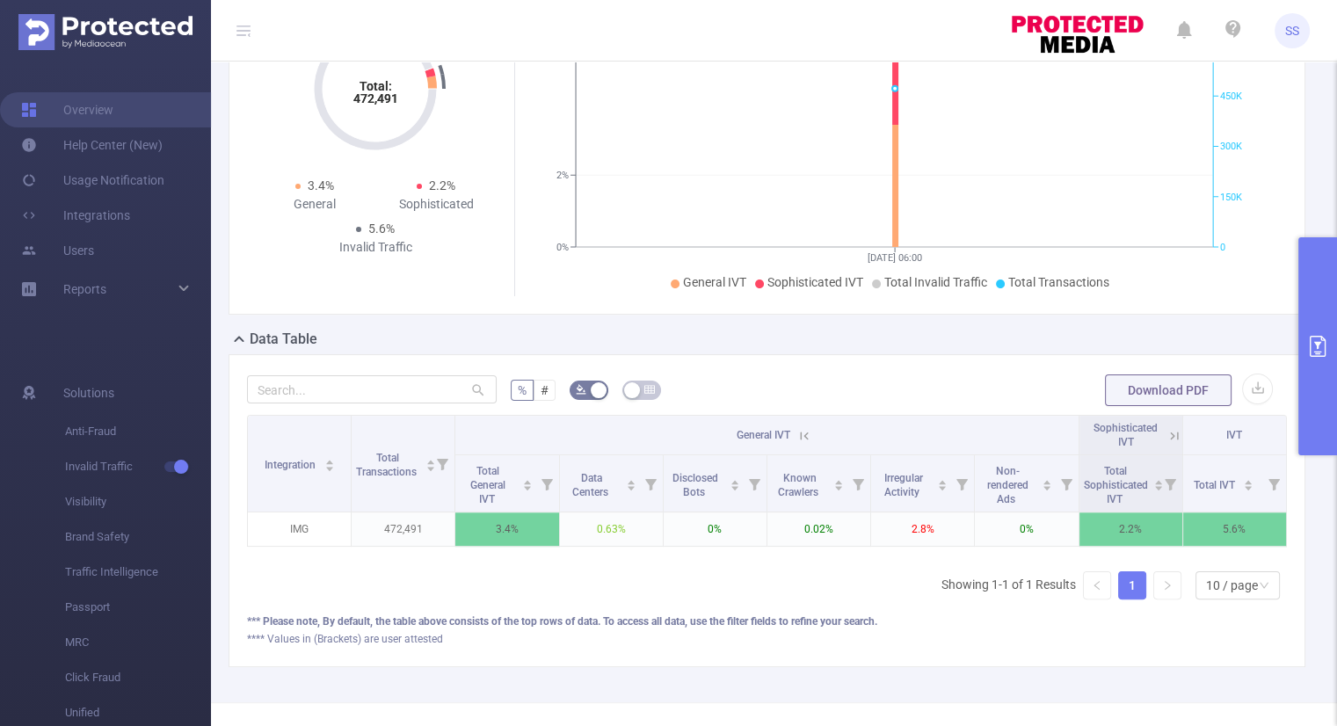
scroll to position [0, 4]
click at [1163, 433] on icon at bounding box center [1171, 436] width 16 height 16
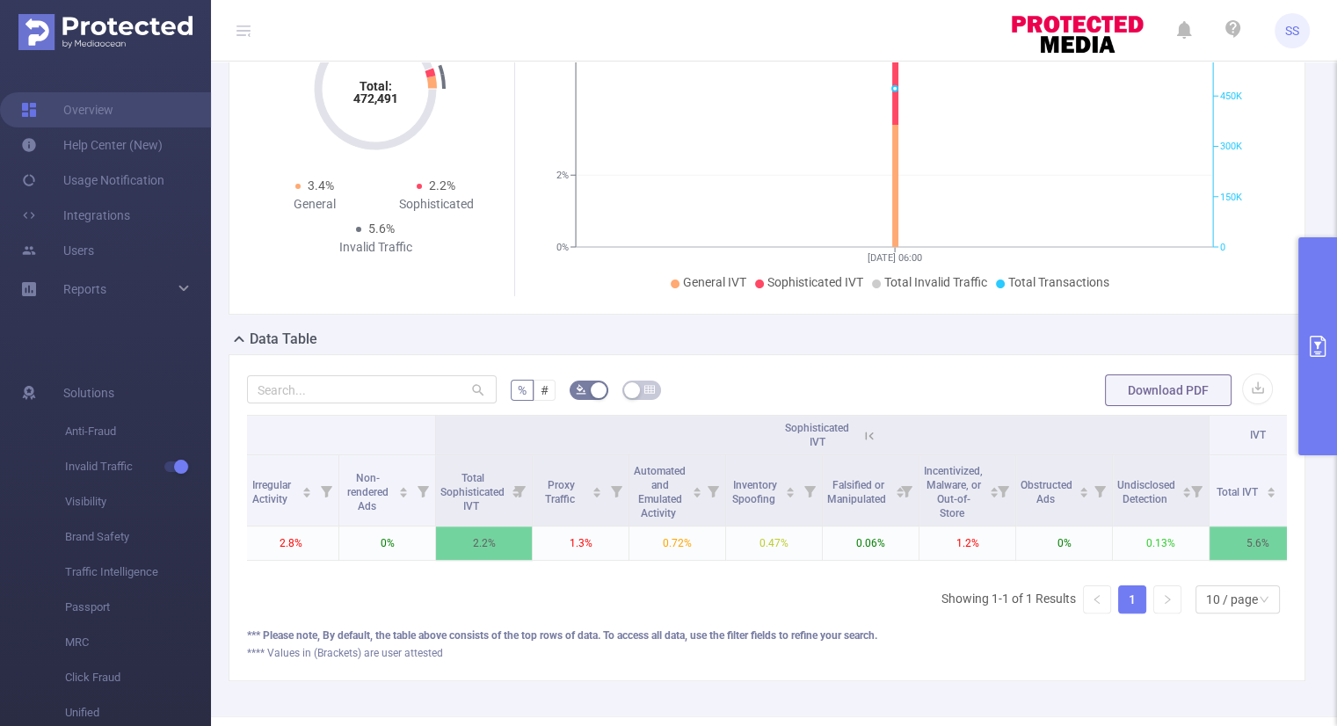
scroll to position [0, 621]
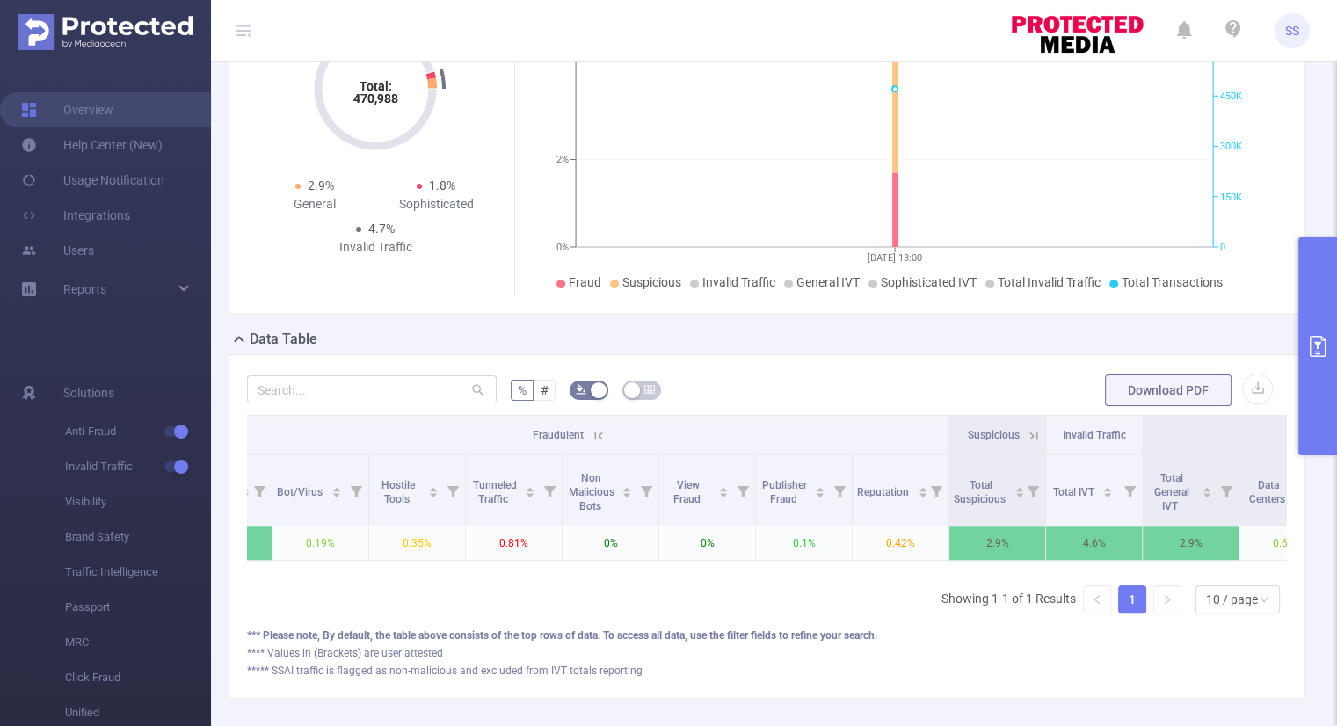
scroll to position [0, 324]
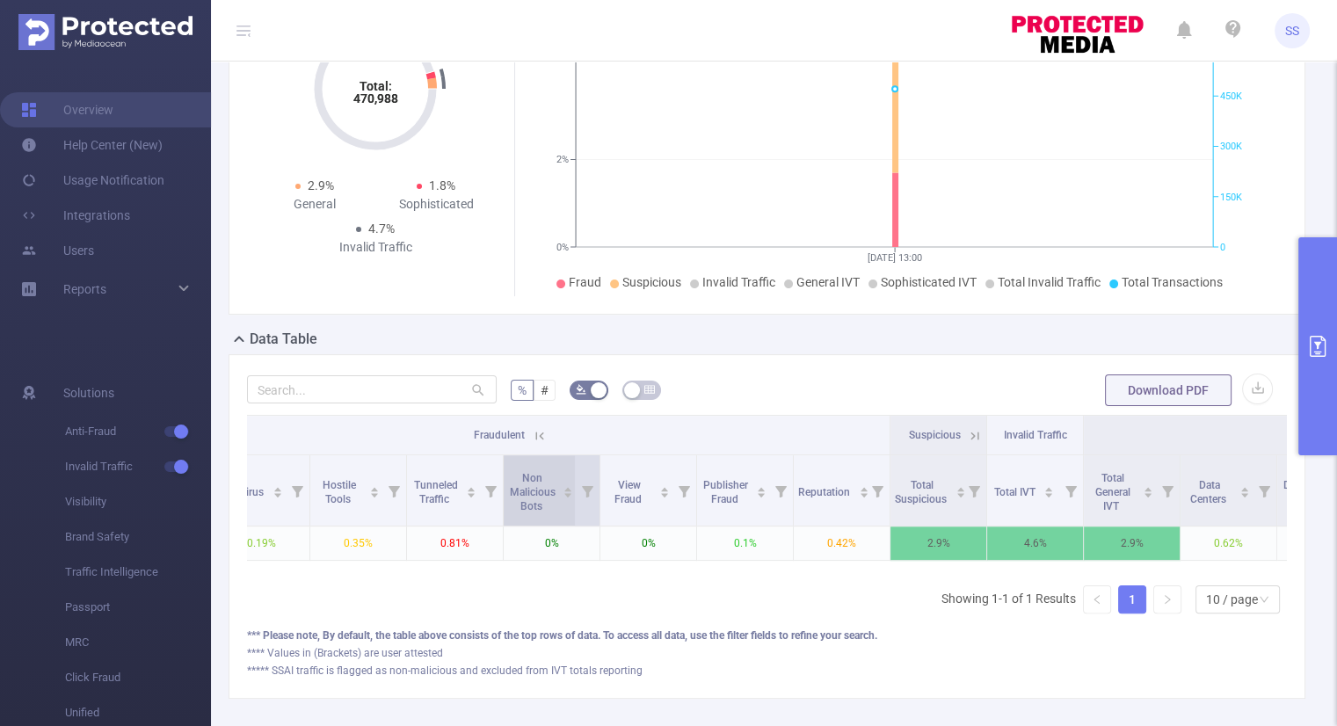
click at [562, 511] on div "Non Malicious Bots" at bounding box center [540, 491] width 65 height 46
click at [559, 510] on div "Non Malicious Bots" at bounding box center [540, 491] width 65 height 46
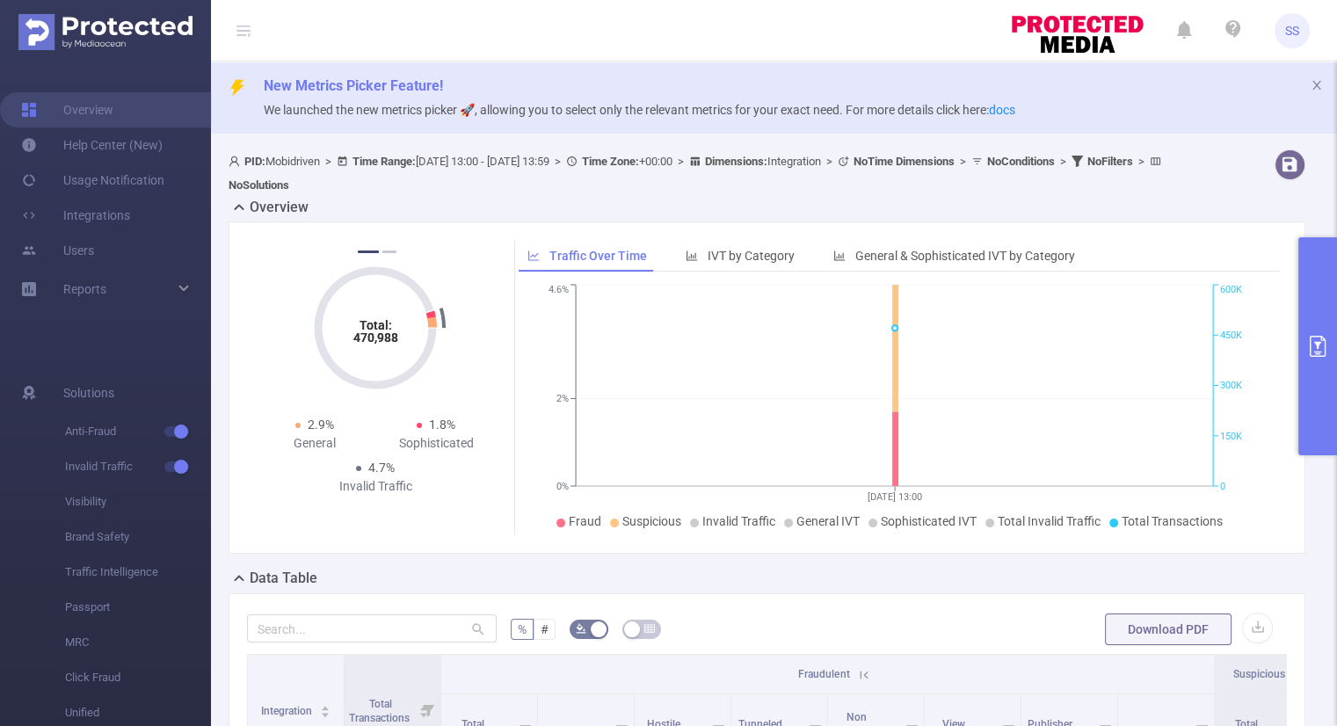
scroll to position [331, 0]
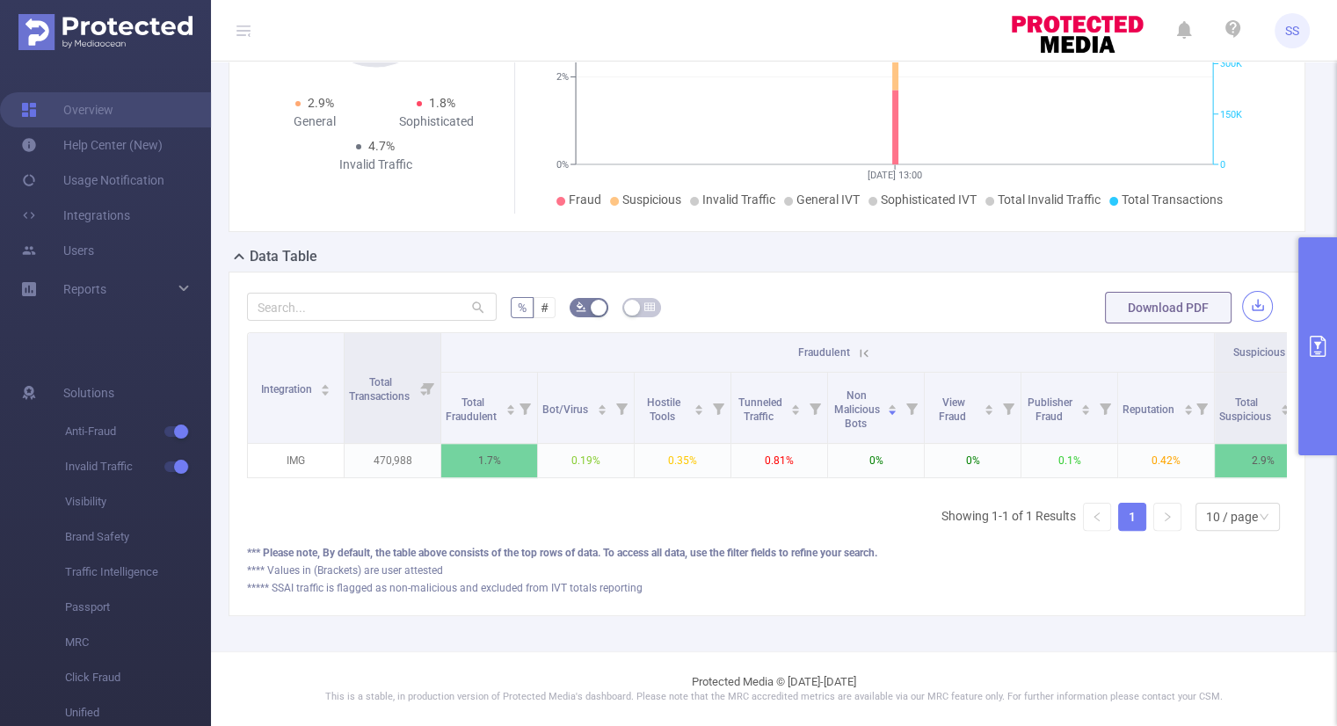
click at [1245, 294] on button "button" at bounding box center [1257, 306] width 31 height 31
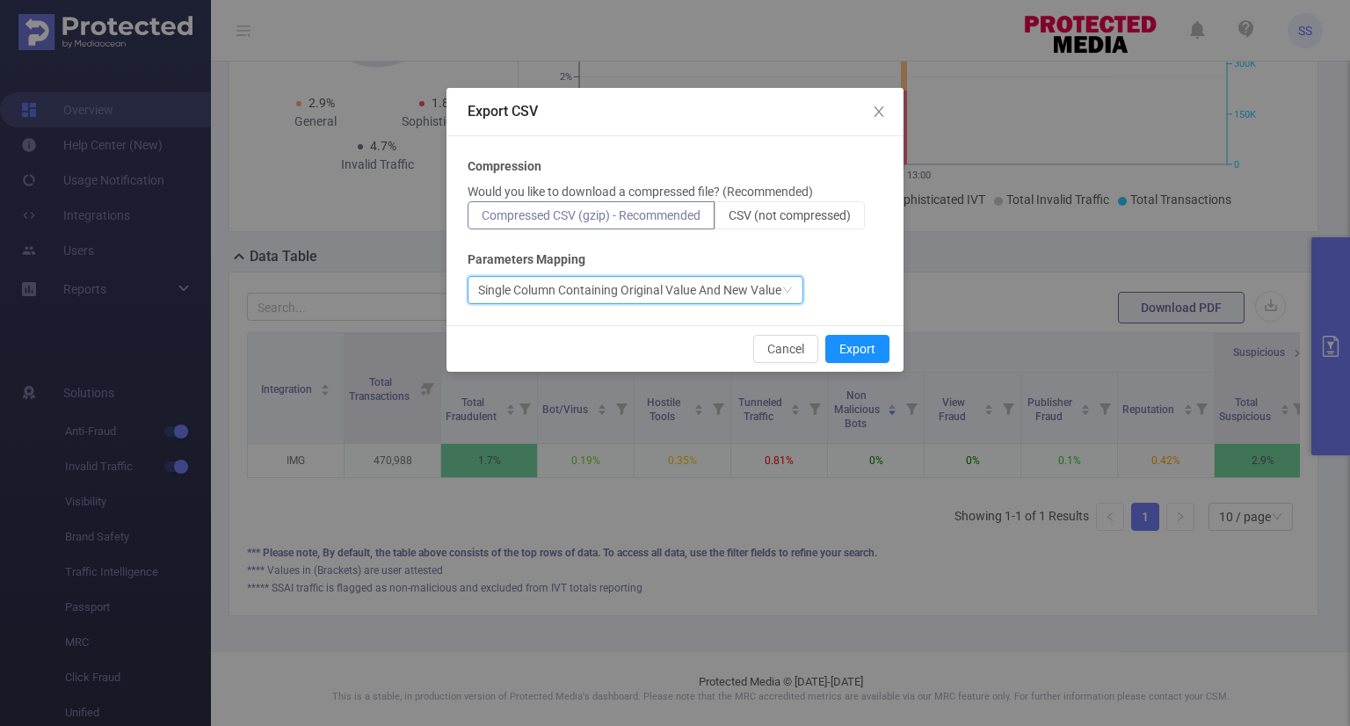
click at [537, 292] on div "Single Column Containing Original Value And New Value" at bounding box center [629, 290] width 303 height 26
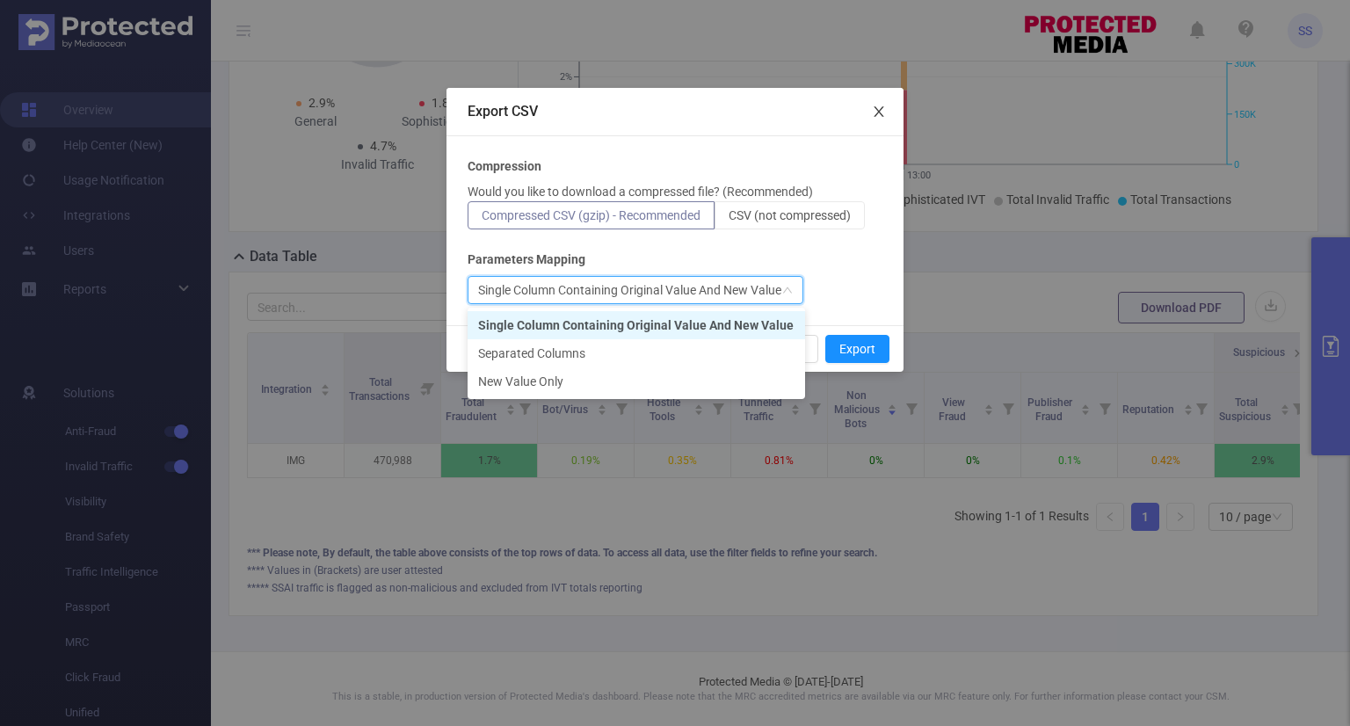
click at [868, 117] on span "Close" at bounding box center [878, 112] width 49 height 49
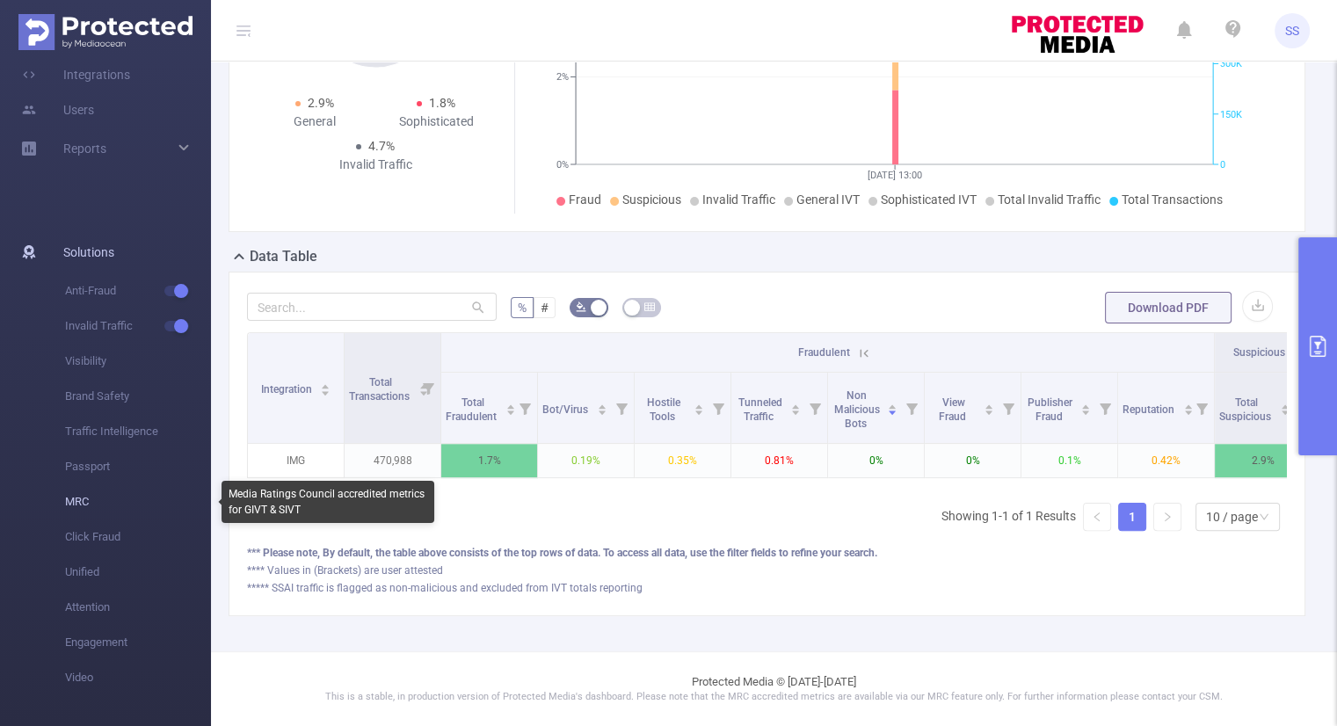
click at [87, 502] on span "MRC" at bounding box center [138, 501] width 146 height 35
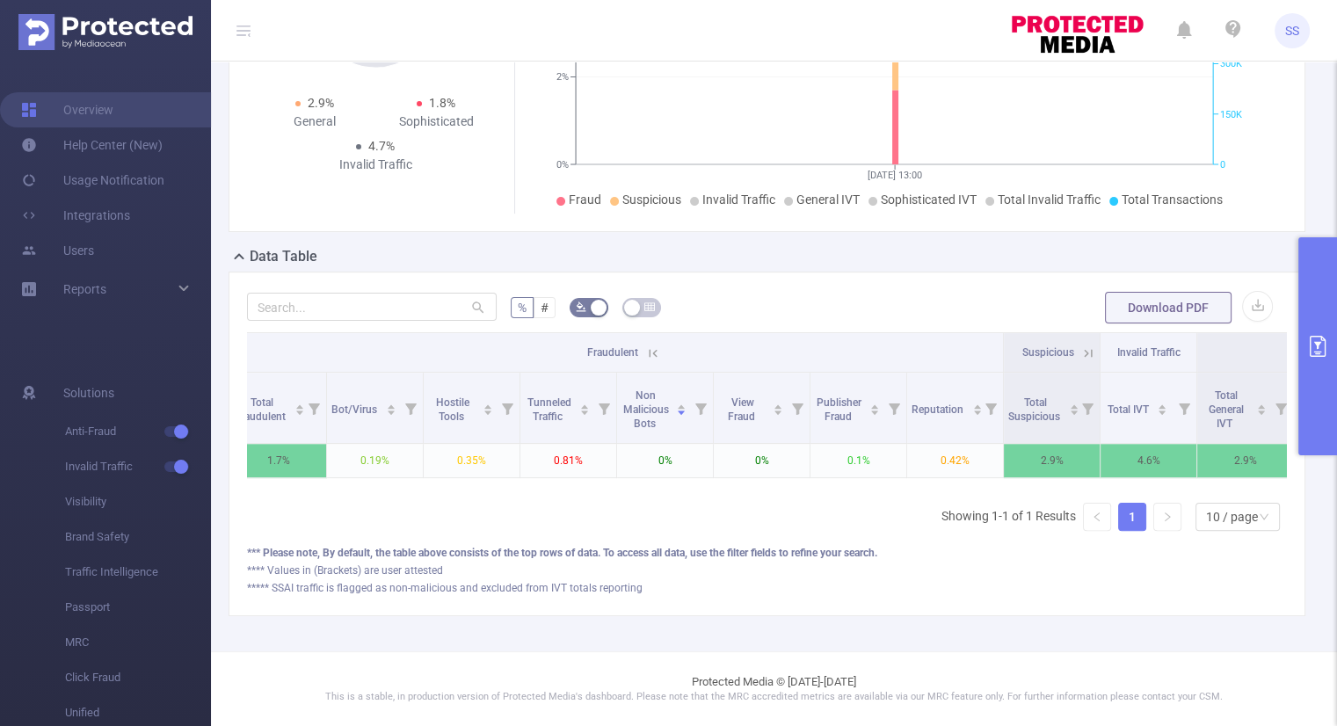
scroll to position [0, 325]
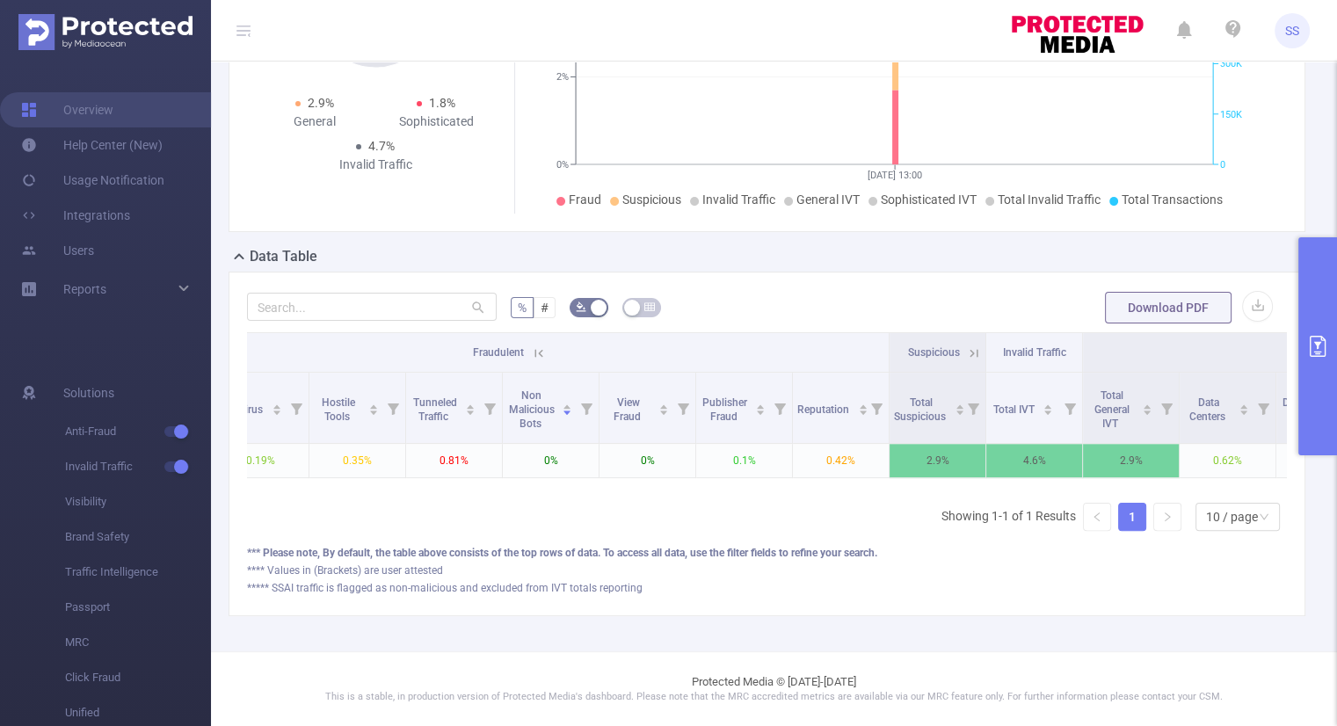
click at [754, 303] on form "% # Download PDF" at bounding box center [767, 307] width 1040 height 35
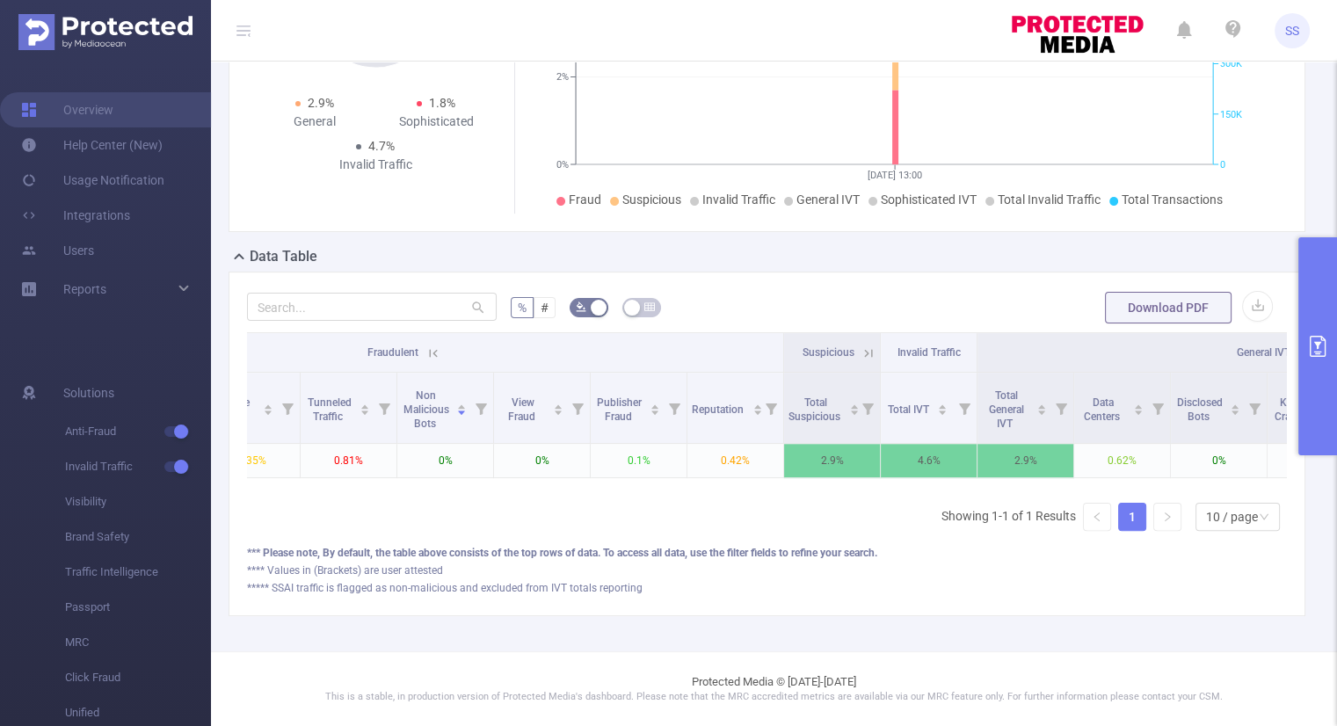
scroll to position [0, 432]
click at [710, 409] on div "Reputation" at bounding box center [725, 408] width 71 height 18
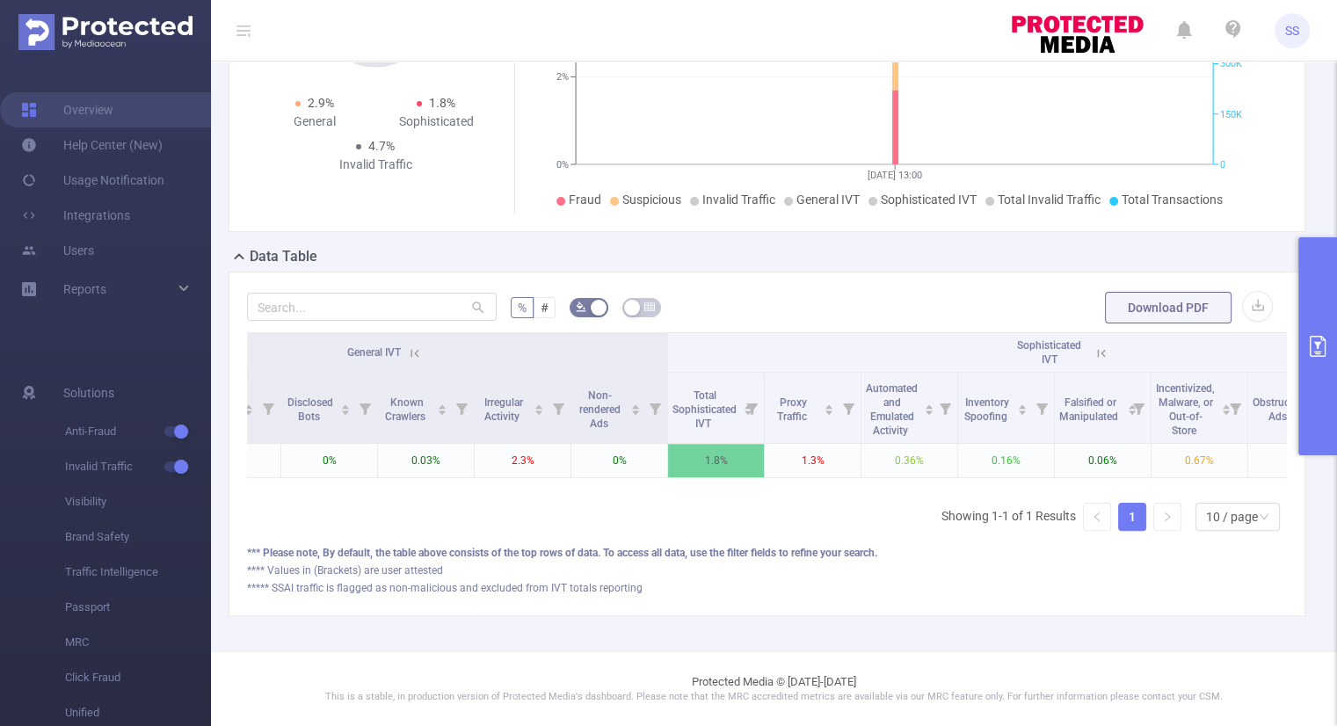
scroll to position [0, 1329]
